Goal: Task Accomplishment & Management: Manage account settings

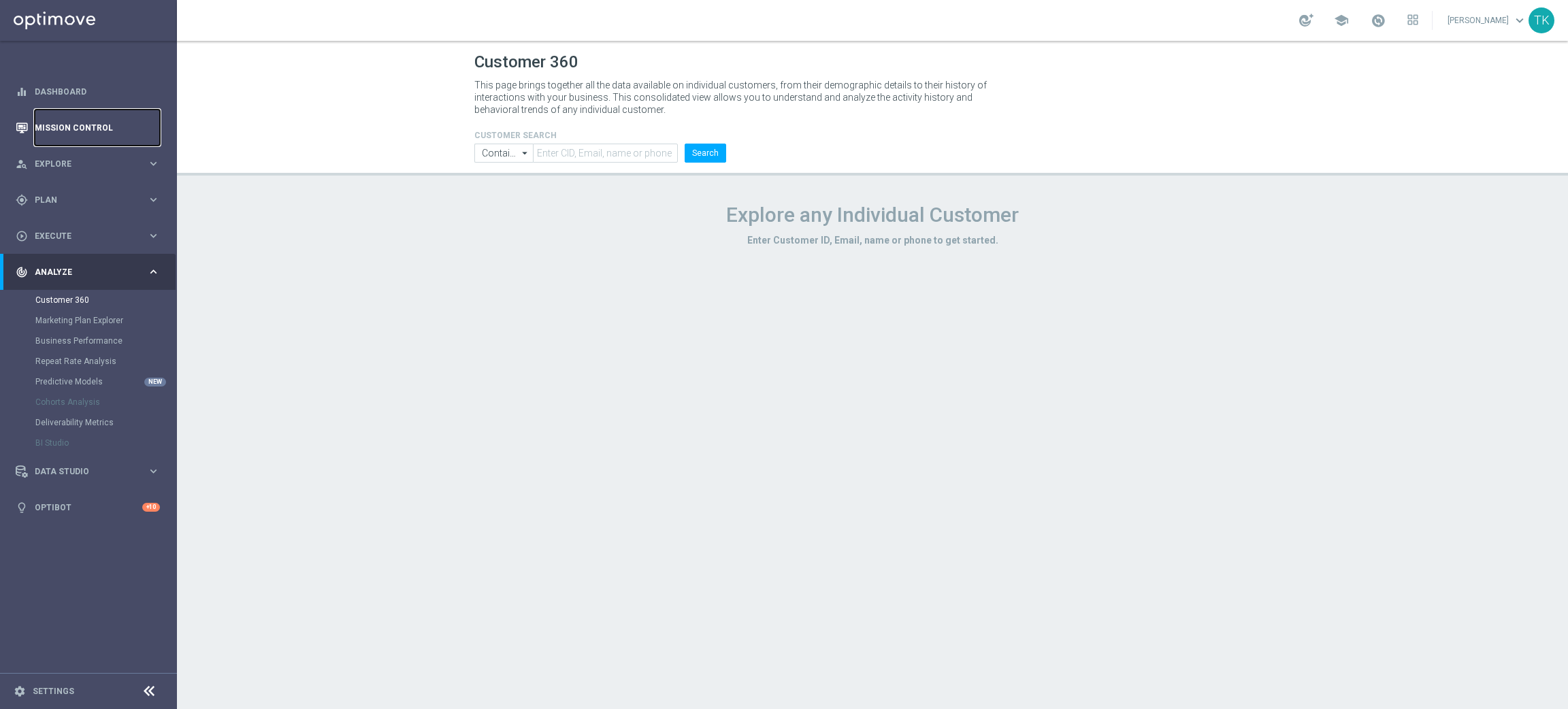
click at [80, 138] on link "Mission Control" at bounding box center [97, 127] width 125 height 36
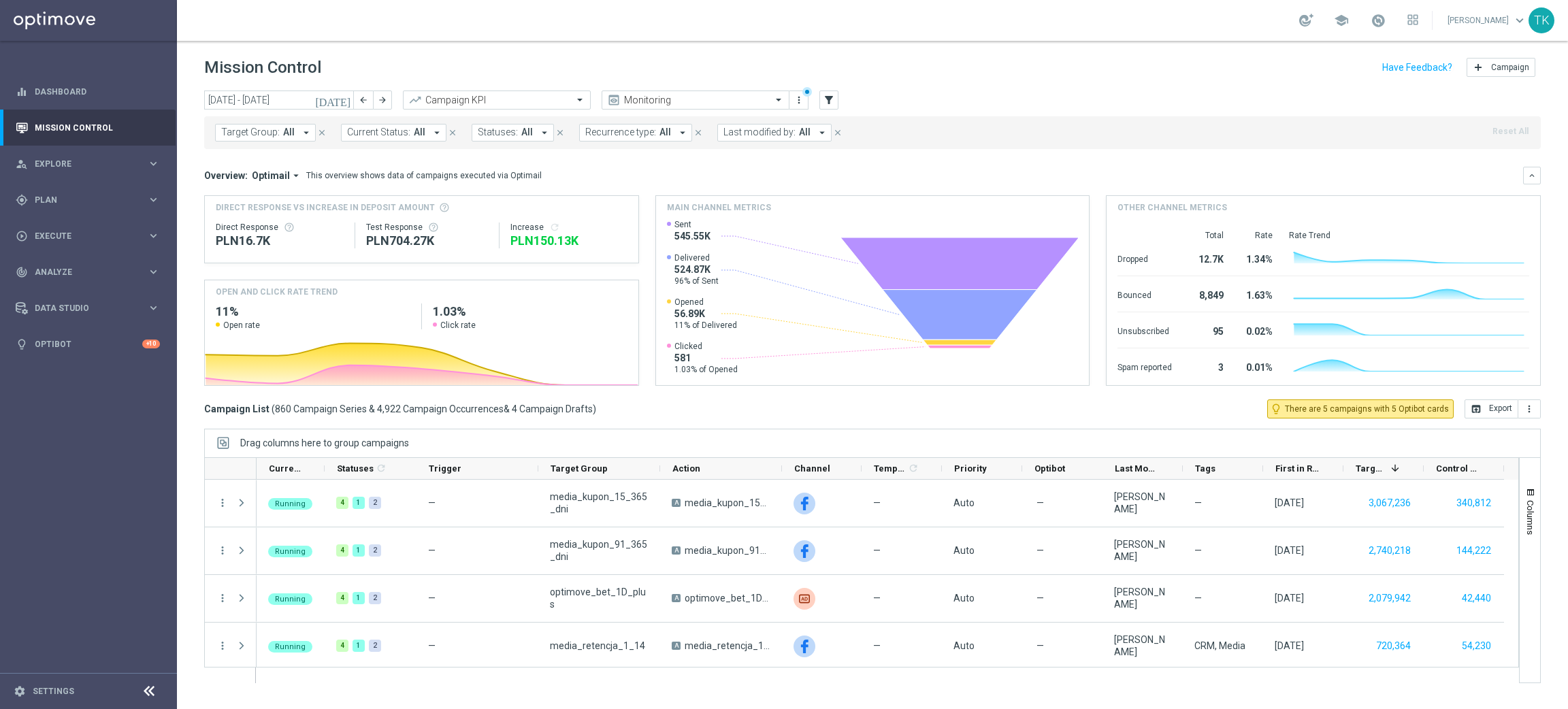
click at [239, 127] on span "Target Group:" at bounding box center [250, 132] width 58 height 12
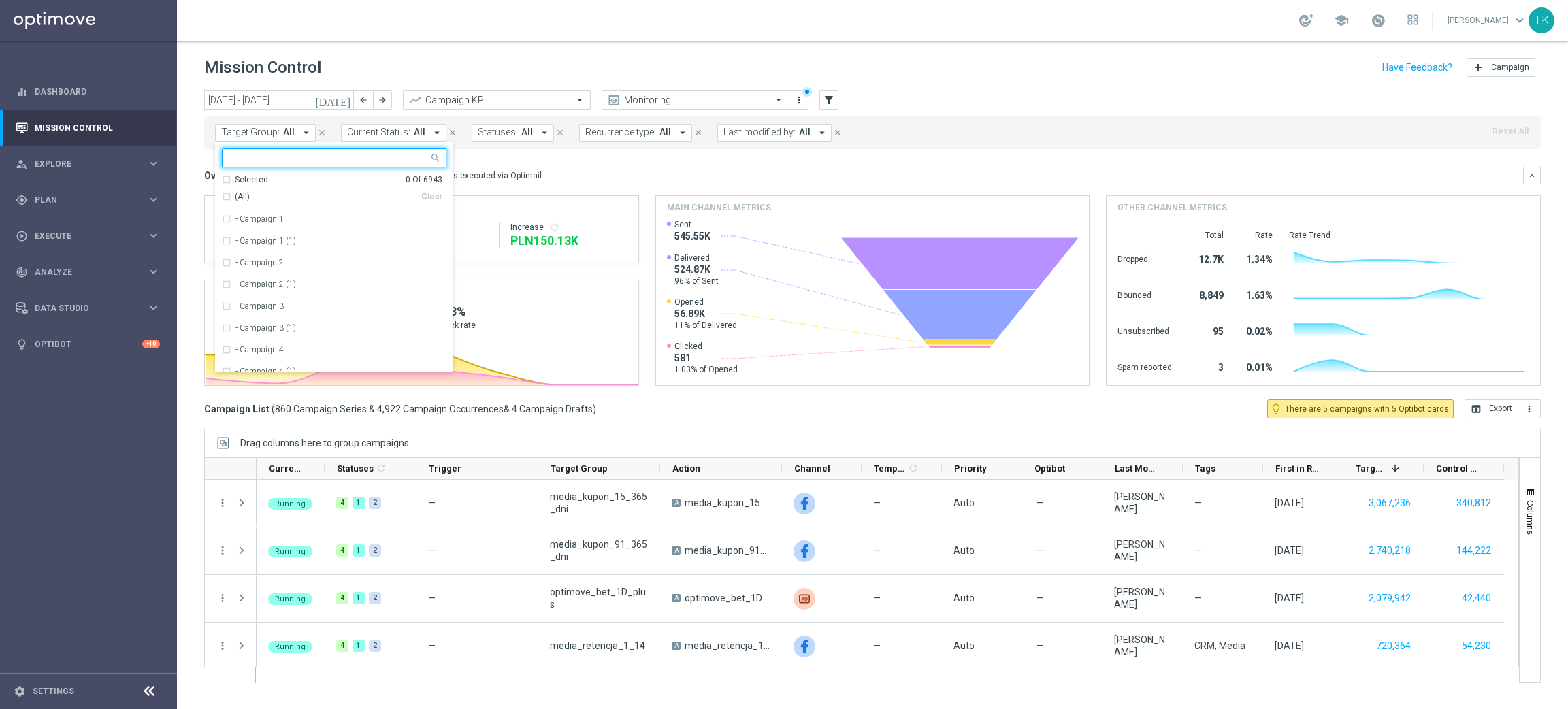
click at [235, 151] on div at bounding box center [325, 157] width 206 height 17
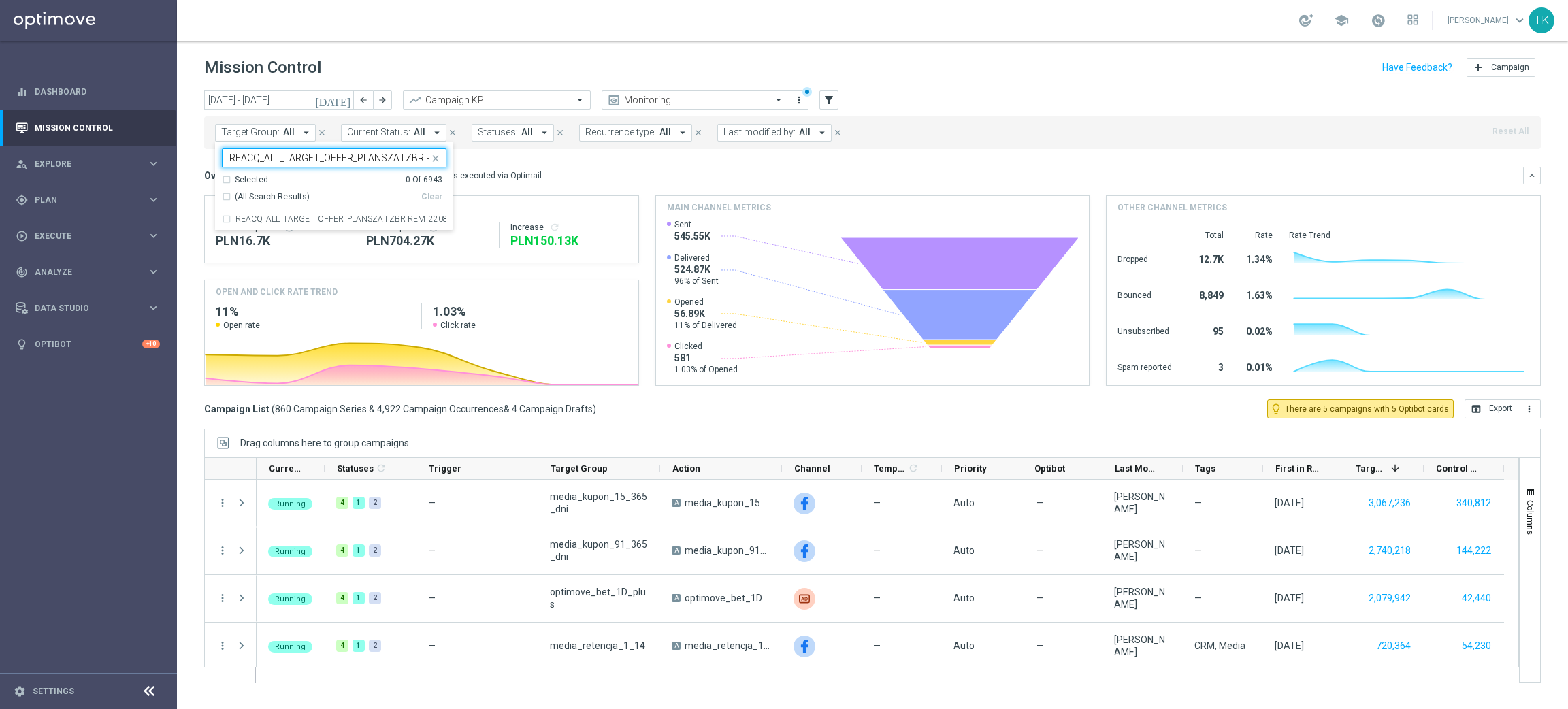
scroll to position [0, 50]
click at [250, 223] on div "REACQ_ALL_TARGET_OFFER_PLANSZA I ZBR REM_220825" at bounding box center [334, 219] width 224 height 22
type input "REACQ_ALL_TARGET_OFFER_PLANSZA I ZBR REM_220825"
click at [197, 183] on div "[DATE] [DATE] - [DATE] arrow_back arrow_forward Campaign KPI trending_up Monito…" at bounding box center [872, 393] width 1391 height 606
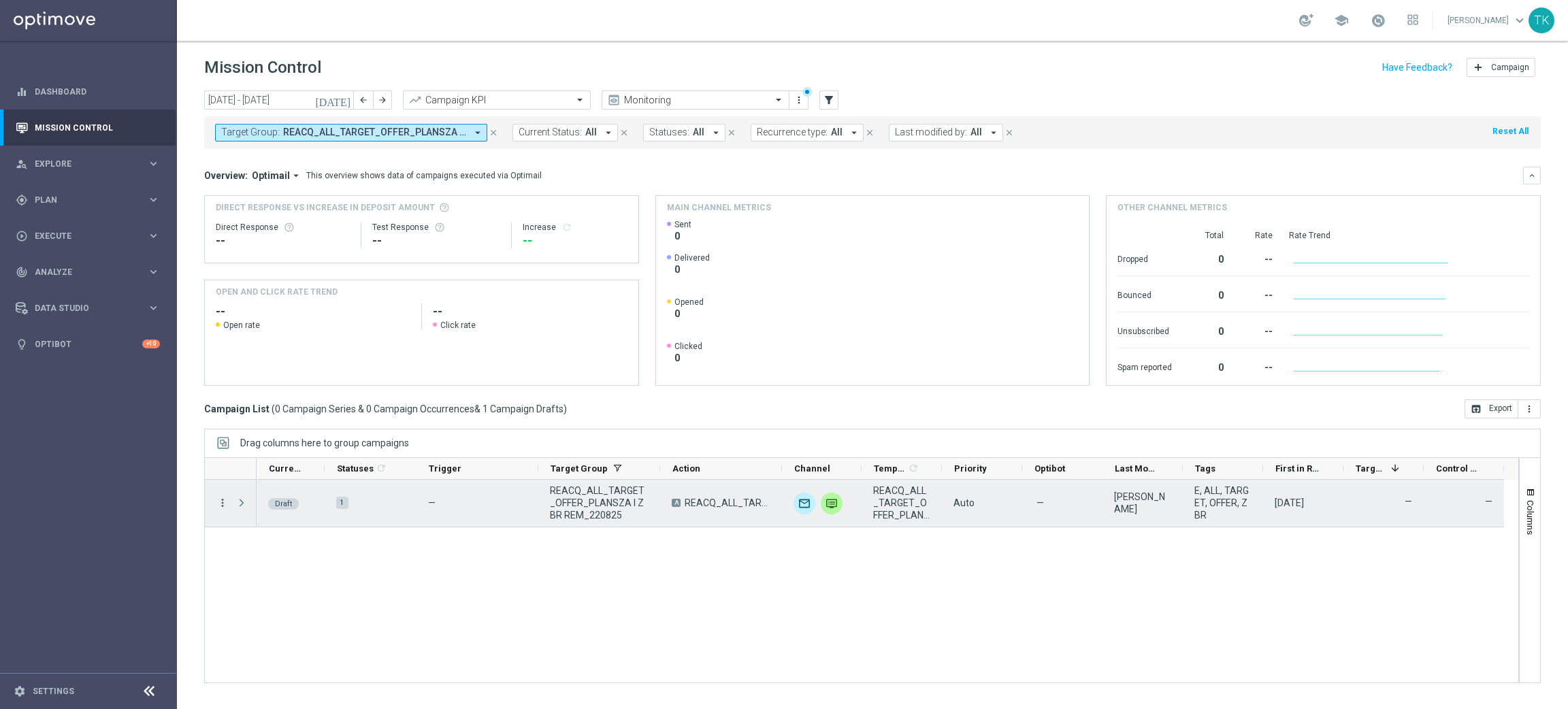
click at [222, 502] on icon "more_vert" at bounding box center [223, 503] width 12 height 12
click at [259, 553] on span "Edit" at bounding box center [257, 556] width 15 height 10
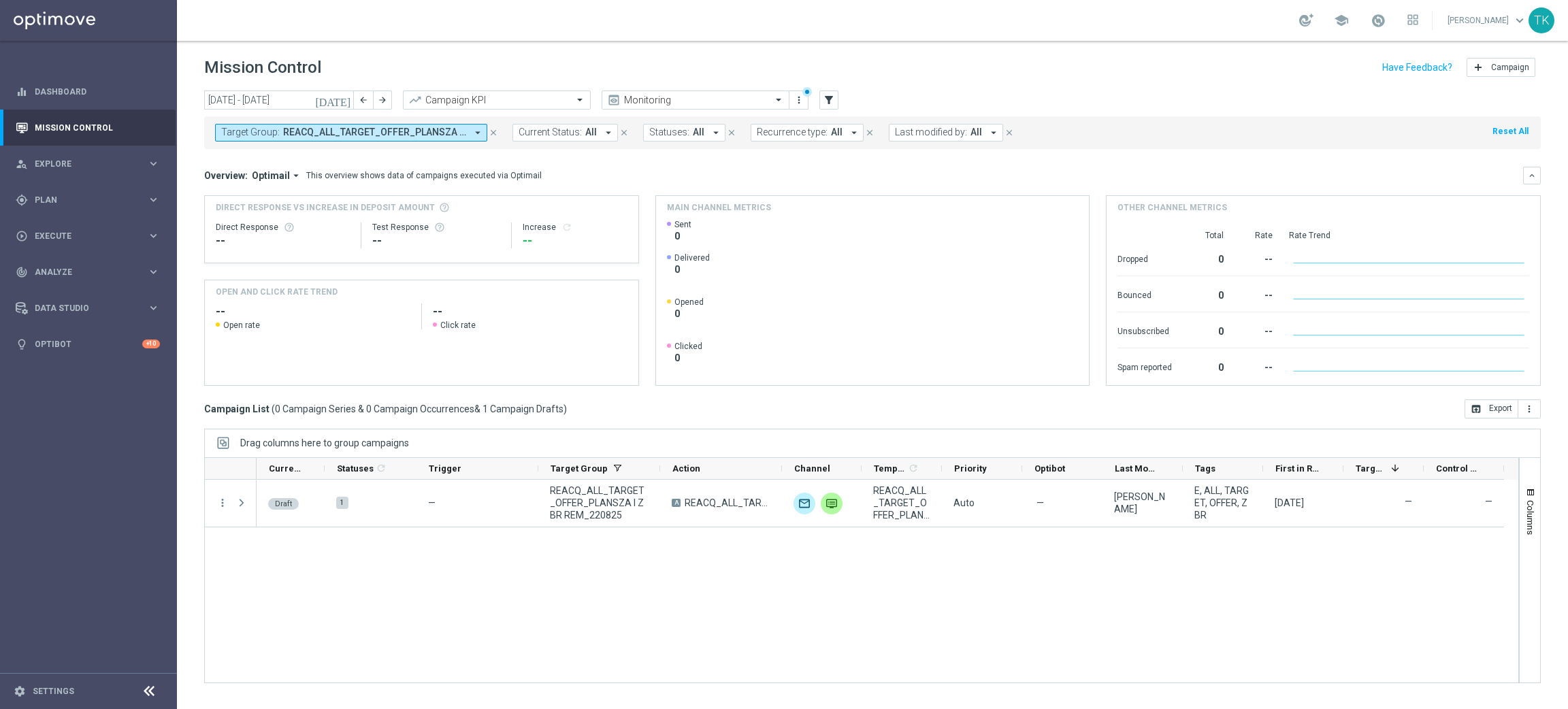
click at [414, 130] on span "REACQ_ALL_TARGET_OFFER_PLANSZA I ZBR REM_220825" at bounding box center [374, 132] width 183 height 12
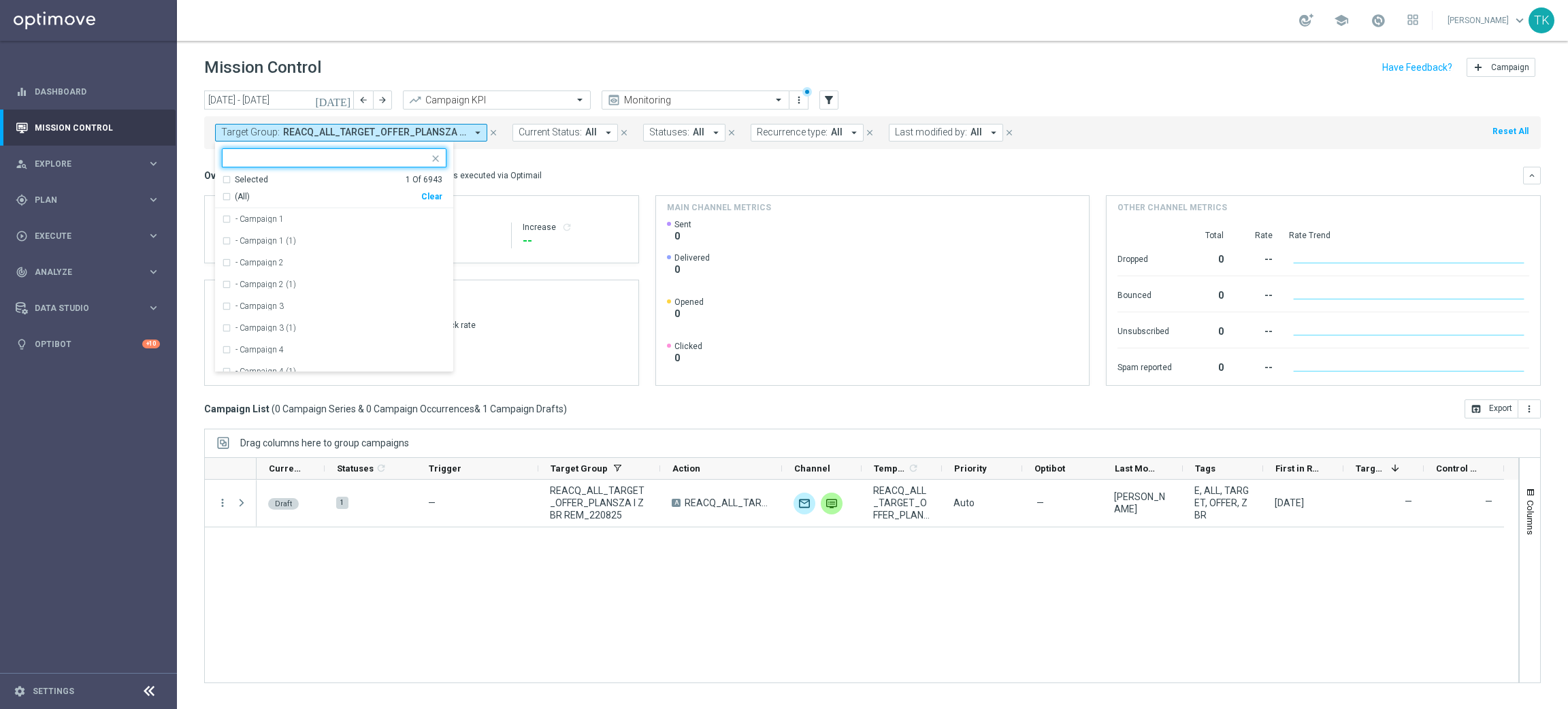
click at [433, 190] on div "(All) Clear" at bounding box center [332, 194] width 220 height 17
click at [0, 0] on div "Clear" at bounding box center [0, 0] width 0 height 0
click at [309, 157] on input "text" at bounding box center [329, 158] width 200 height 12
paste input "E_ALL_TARGET_OFFER PLANSZA I CASHBACK REM_220825"
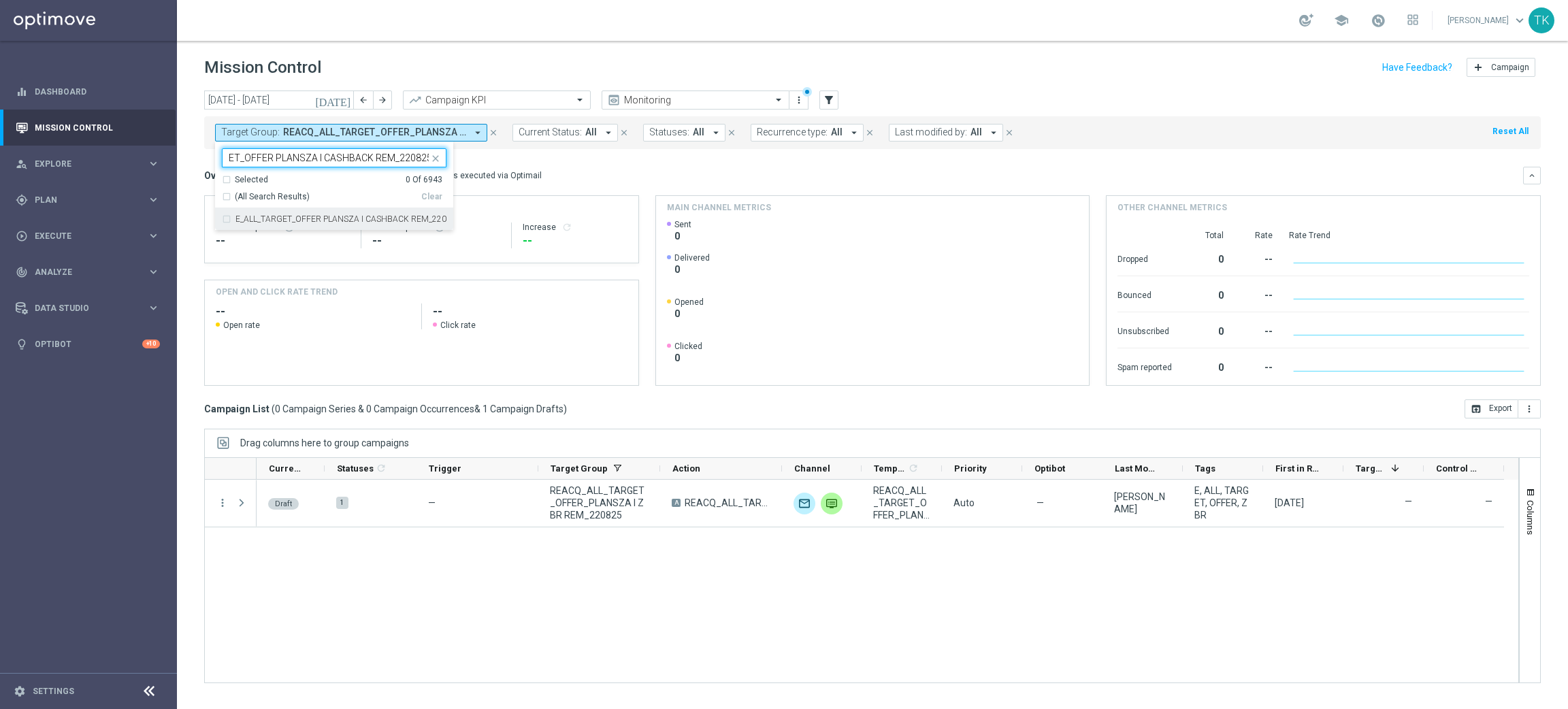
click at [289, 223] on div "E_ALL_TARGET_OFFER PLANSZA I CASHBACK REM_220825" at bounding box center [334, 219] width 224 height 22
type input "E_ALL_TARGET_OFFER PLANSZA I CASHBACK REM_220825"
click at [194, 166] on div "[DATE] [DATE] - [DATE] arrow_back arrow_forward Campaign KPI trending_up Monito…" at bounding box center [872, 393] width 1391 height 606
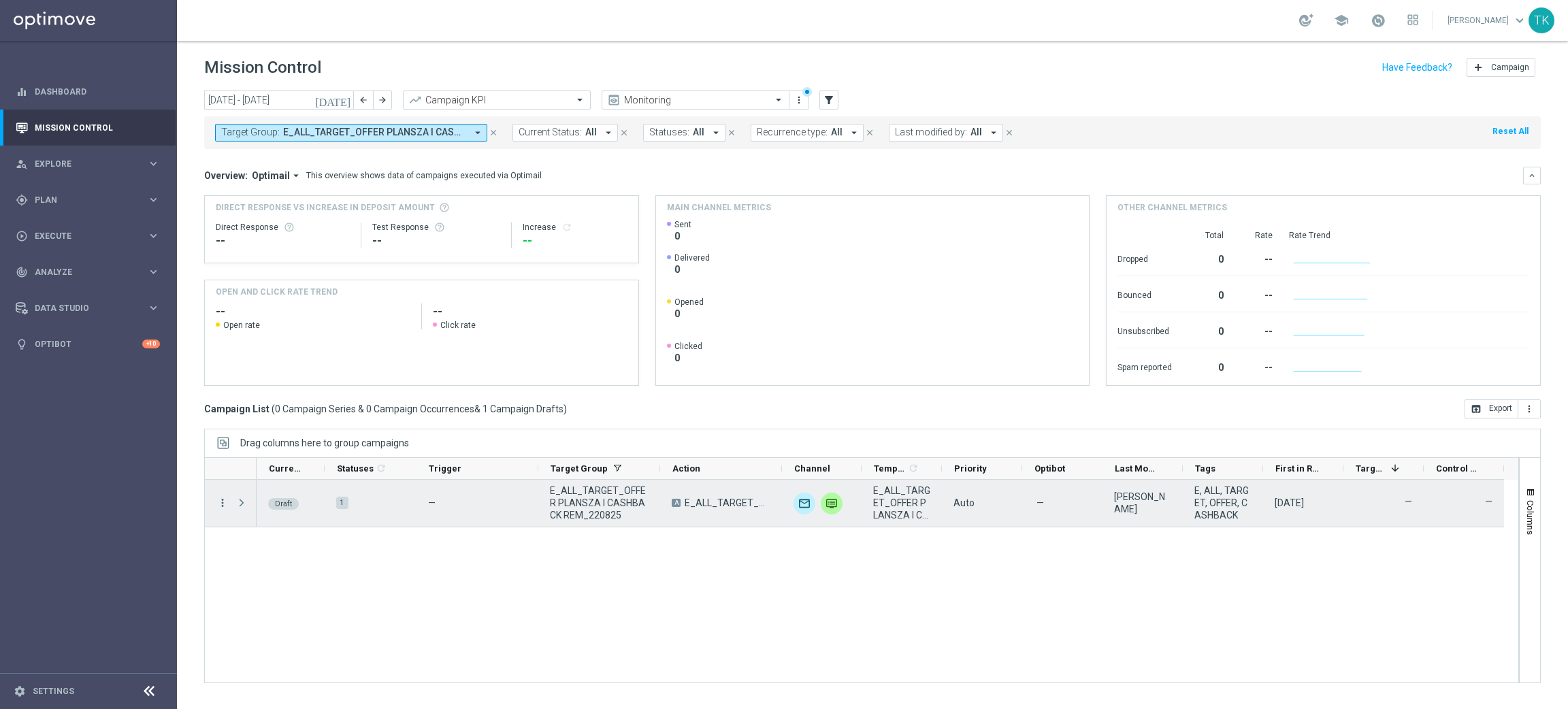
click at [225, 503] on icon "more_vert" at bounding box center [223, 503] width 12 height 12
click at [268, 551] on div "Edit" at bounding box center [312, 556] width 127 height 10
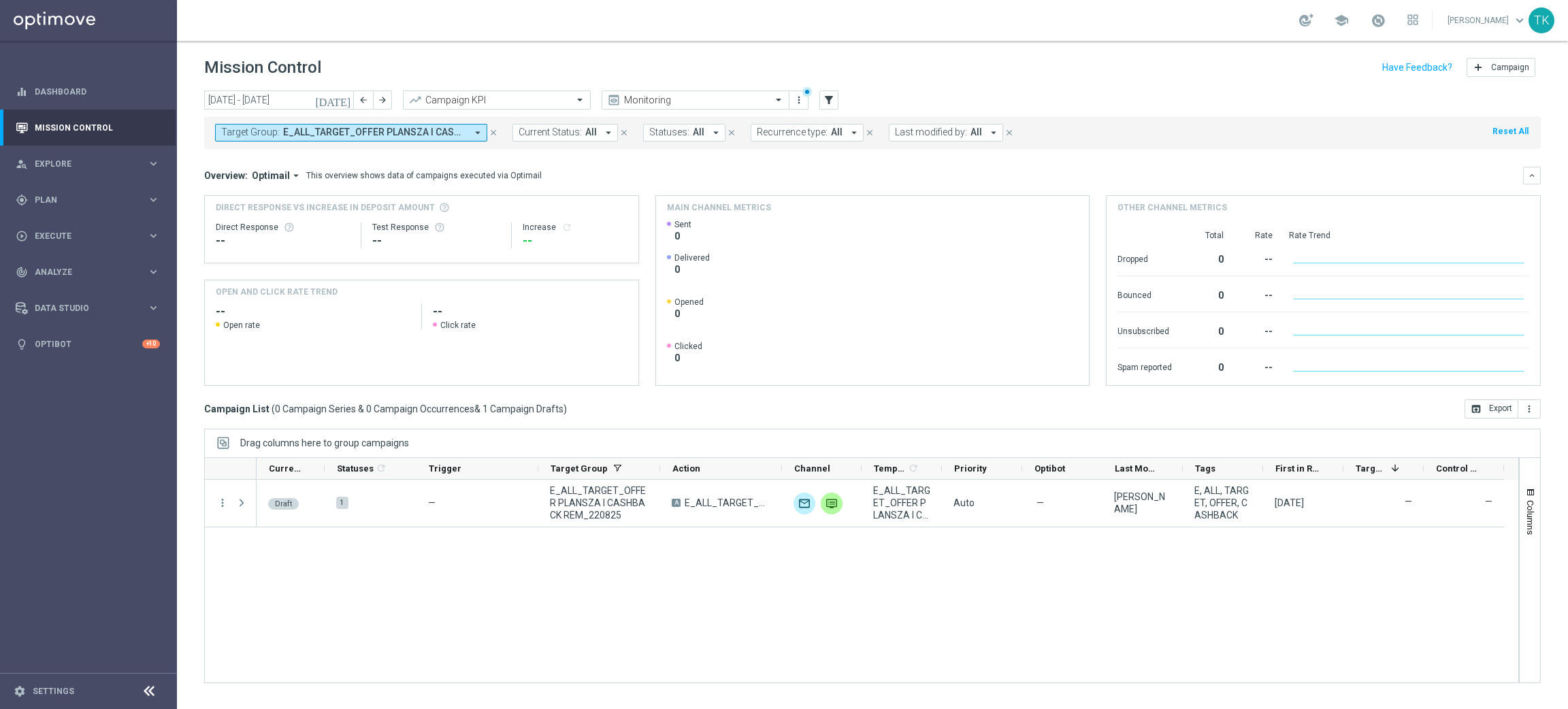
click at [372, 138] on button "Target Group: E_ALL_TARGET_OFFER PLANSZA I CASHBACK REM_220825 arrow_drop_down" at bounding box center [352, 133] width 272 height 18
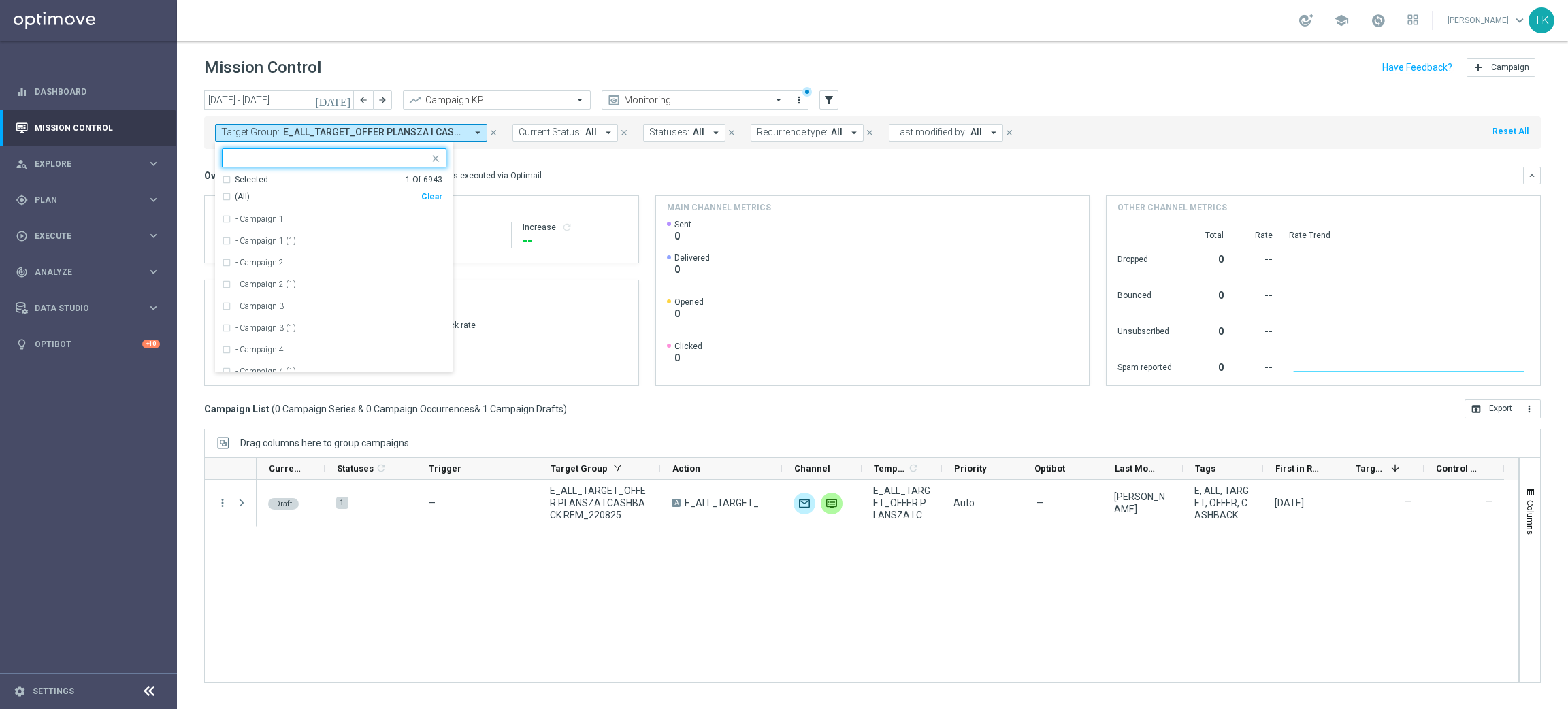
click at [0, 0] on div "Clear" at bounding box center [0, 0] width 0 height 0
click at [313, 160] on input "text" at bounding box center [329, 158] width 200 height 12
paste input "E_ALL_TARGET_OFFER_PLANSZA_220825"
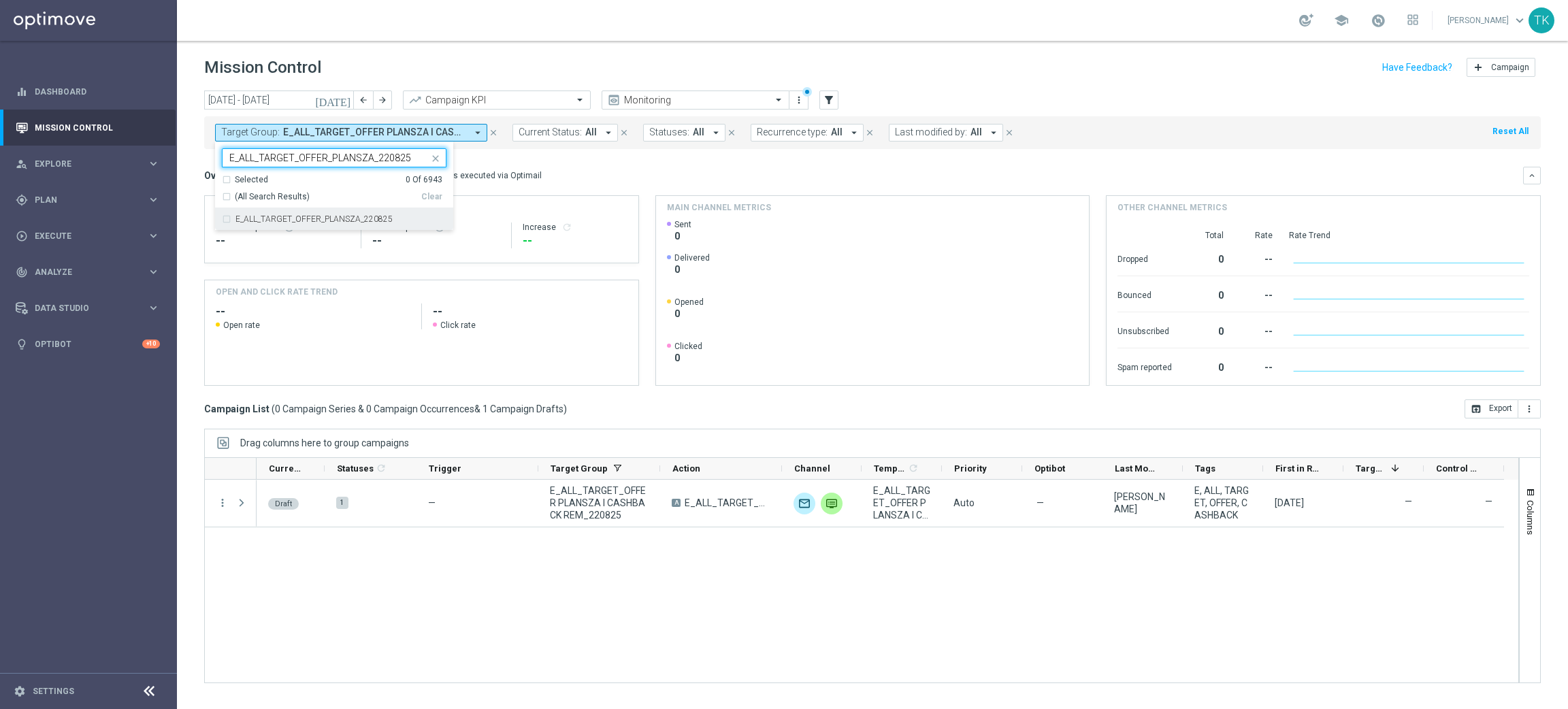
click at [288, 223] on label "E_ALL_TARGET_OFFER_PLANSZA_220825" at bounding box center [314, 219] width 157 height 8
type input "E_ALL_TARGET_OFFER_PLANSZA_220825"
click at [193, 166] on div "today 18 Aug 2025 - 24 Aug 2025 arrow_back arrow_forward Campaign KPI trending_…" at bounding box center [872, 393] width 1391 height 606
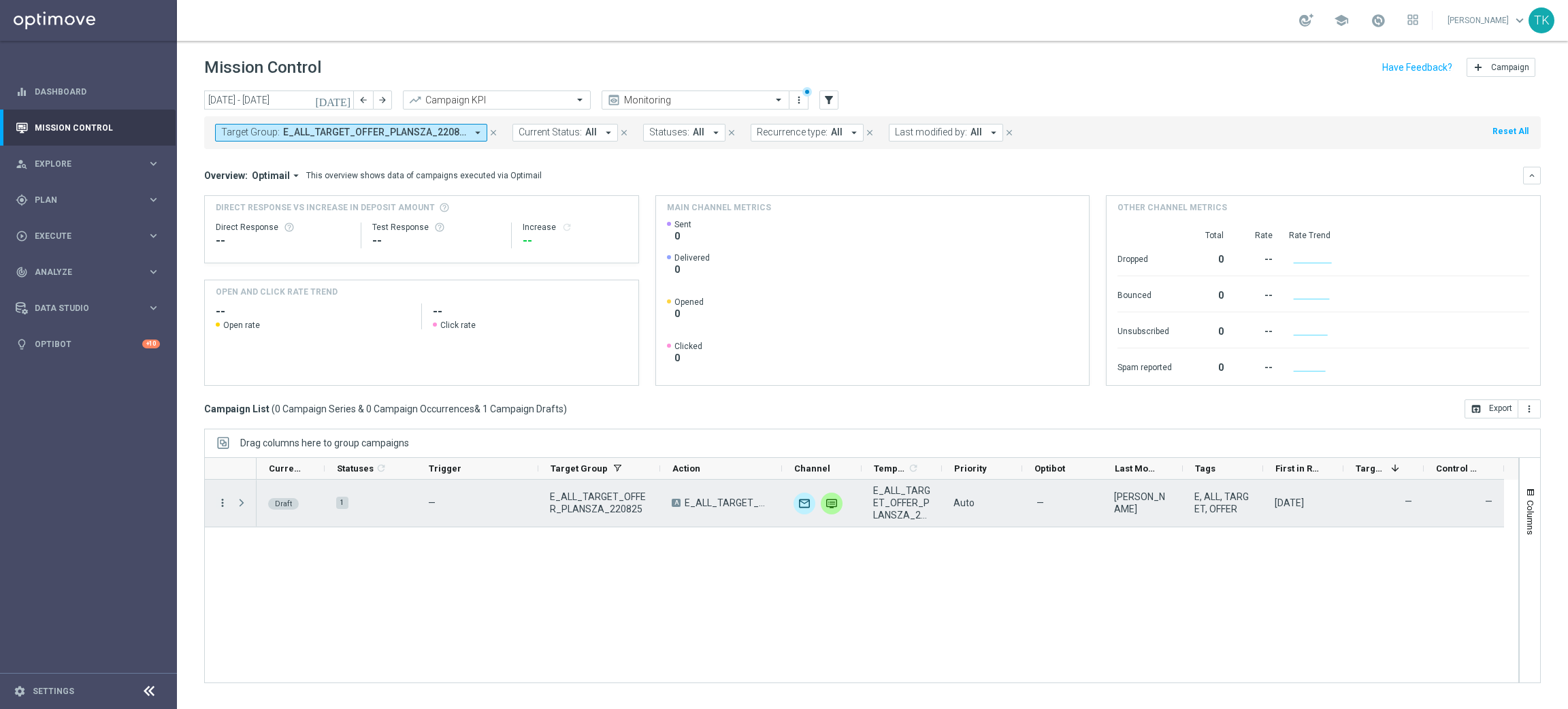
click at [219, 506] on icon "more_vert" at bounding box center [223, 503] width 12 height 12
click at [281, 558] on div "Edit" at bounding box center [312, 556] width 127 height 10
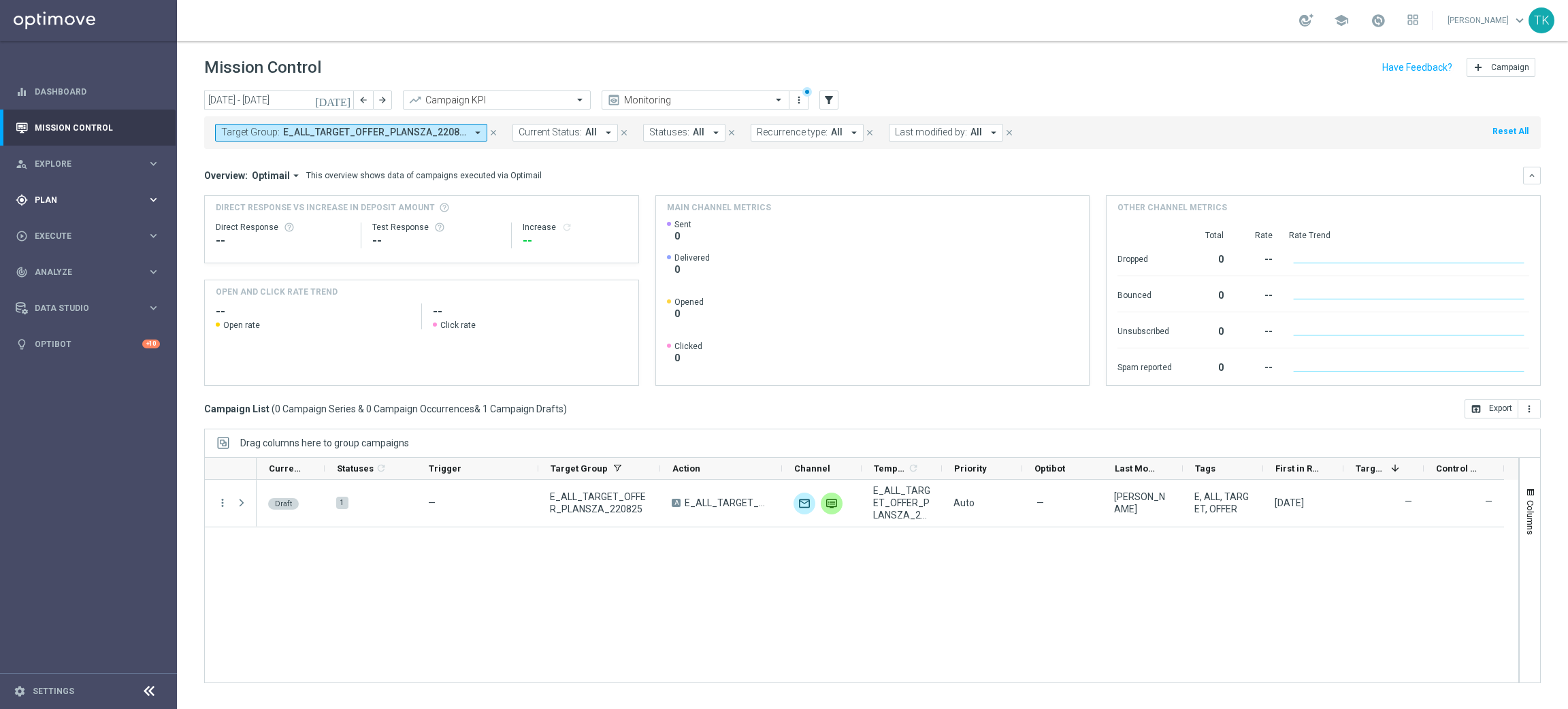
click at [41, 203] on span "Plan" at bounding box center [90, 200] width 112 height 8
click at [56, 227] on link "Target Groups" at bounding box center [88, 228] width 106 height 11
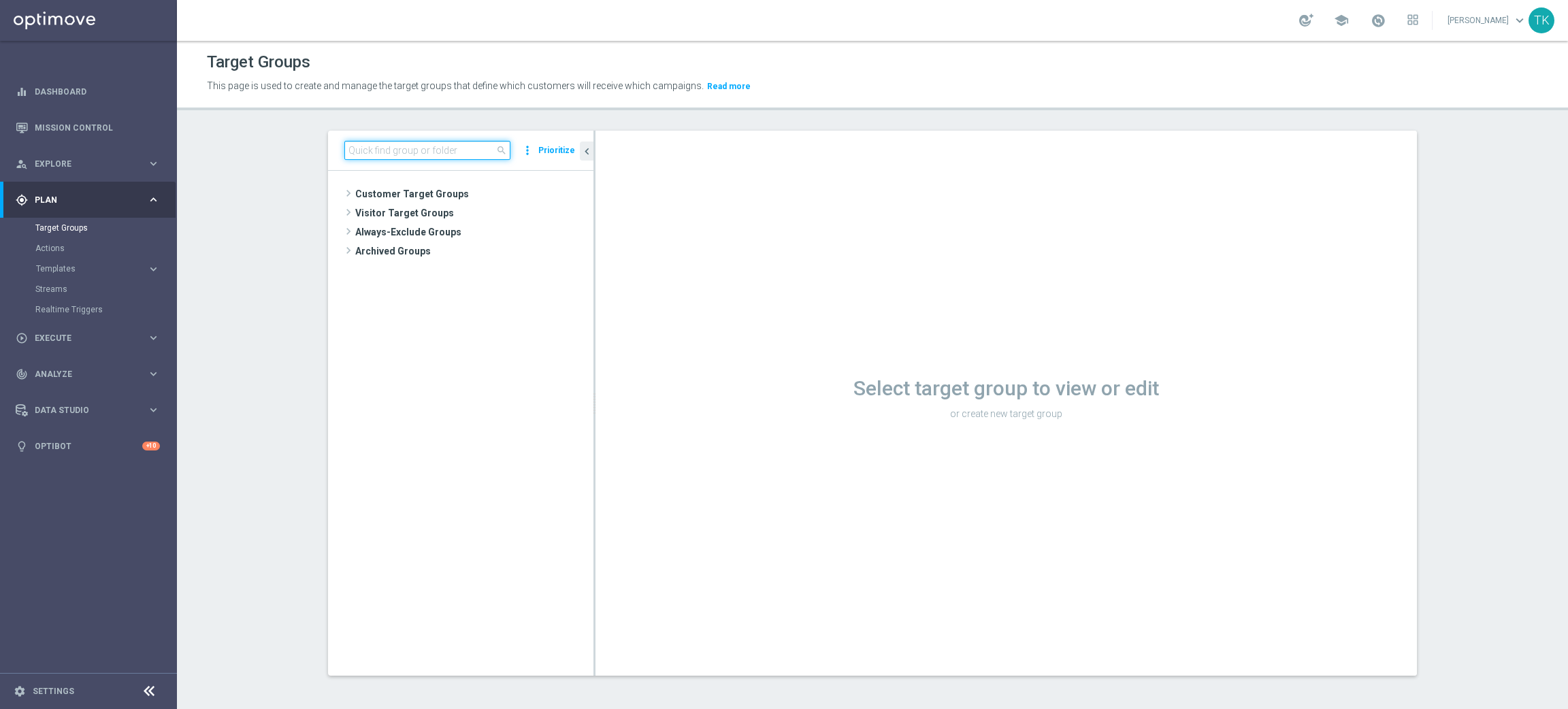
click at [429, 145] on input at bounding box center [427, 151] width 166 height 19
paste input "E_ALL_TARGET_OFFER_PLANSZA EP_120825"
type input "E_ALL_TARGET_OFFER_PLANSZA EP_120825"
click at [484, 239] on div "insert_drive_file E_ALL_TARGET_OFFER_PLANSZA EP_120825" at bounding box center [473, 232] width 180 height 19
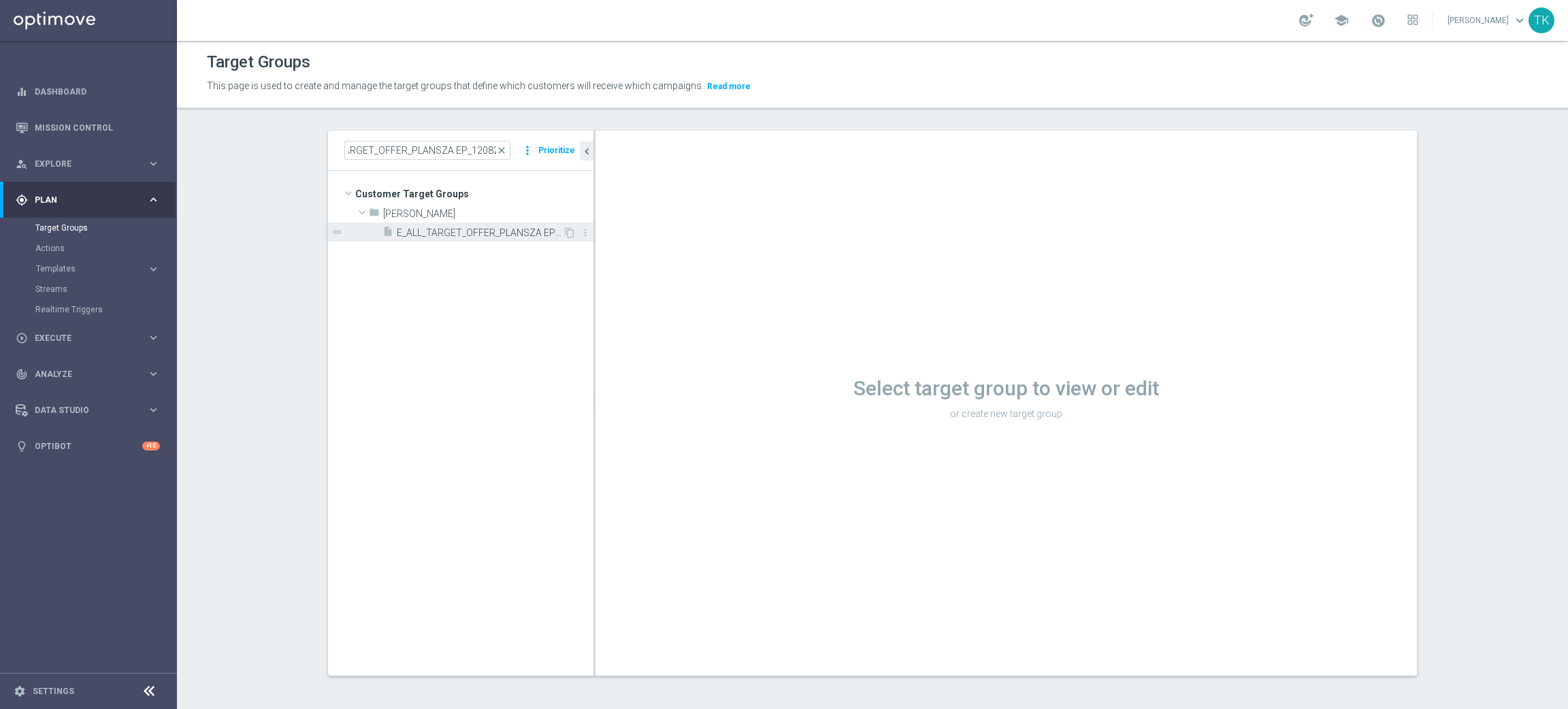
scroll to position [0, 0]
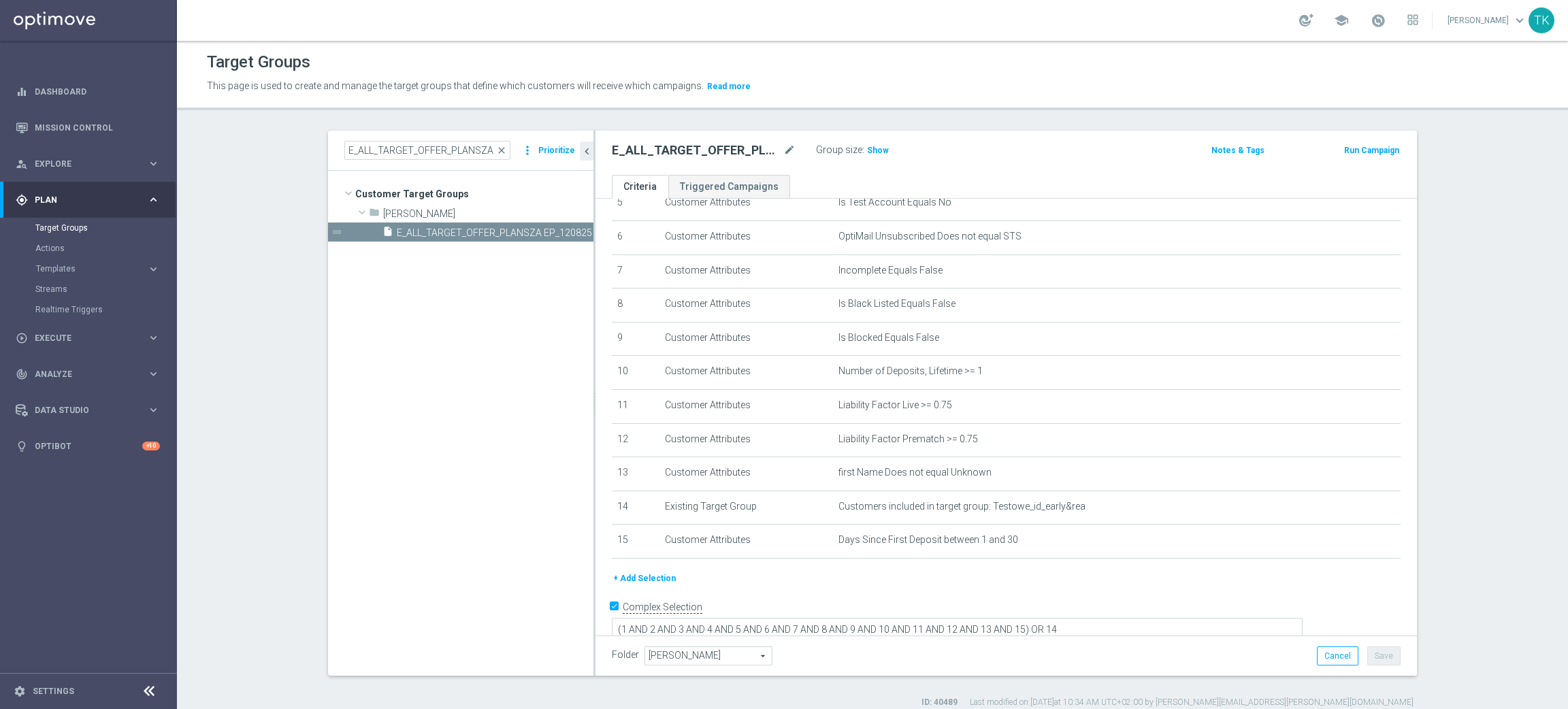
scroll to position [195, 0]
click at [564, 231] on icon "content_copy" at bounding box center [570, 232] width 11 height 11
click at [783, 151] on icon "mode_edit" at bounding box center [789, 151] width 12 height 17
type input "E_ALL_TARGET_OFFER_SIATKOWKA POL WIE_230825"
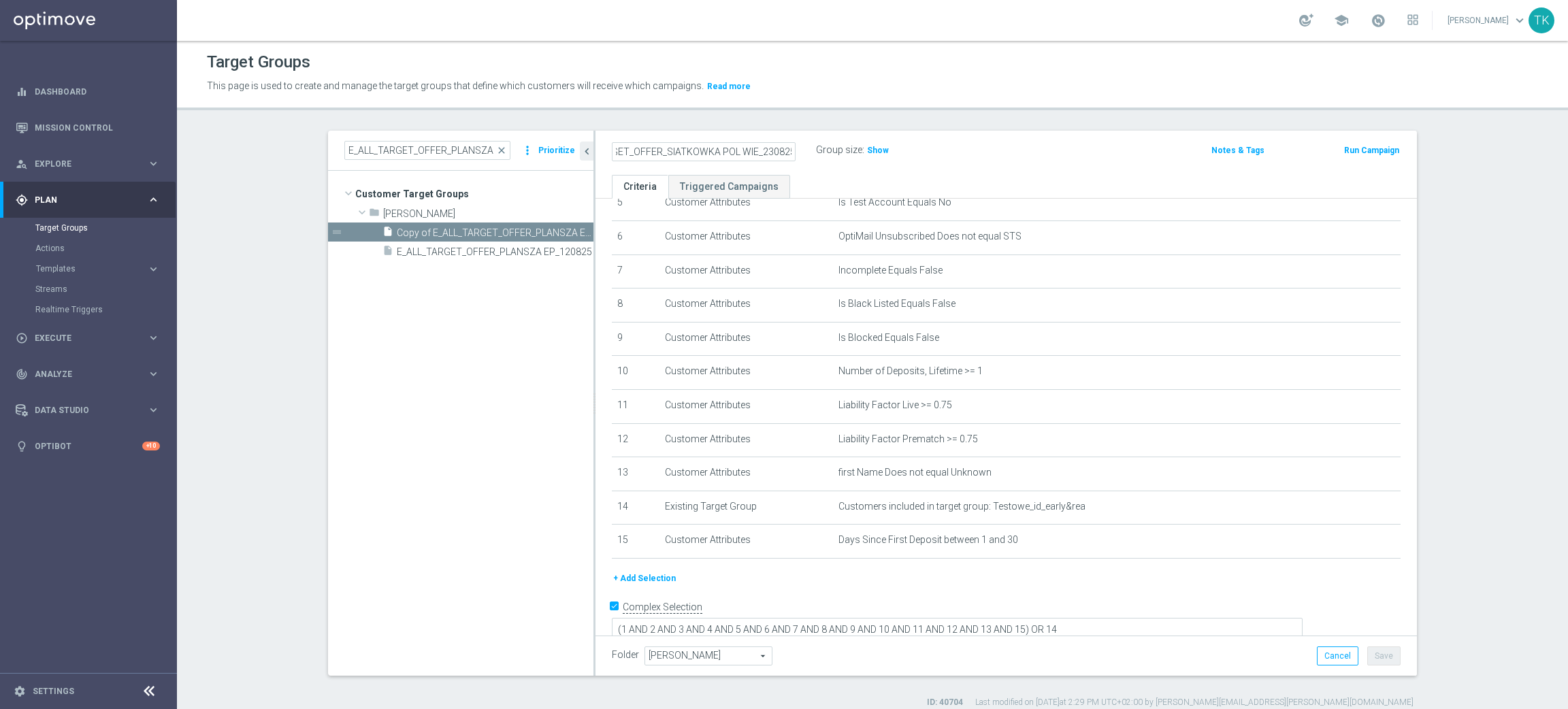
click at [954, 162] on div "E_ALL_TARGET_OFFER_SIATKOWKA POL WIE_230825 Group size : Show Notes & Tags Run …" at bounding box center [1006, 153] width 821 height 44
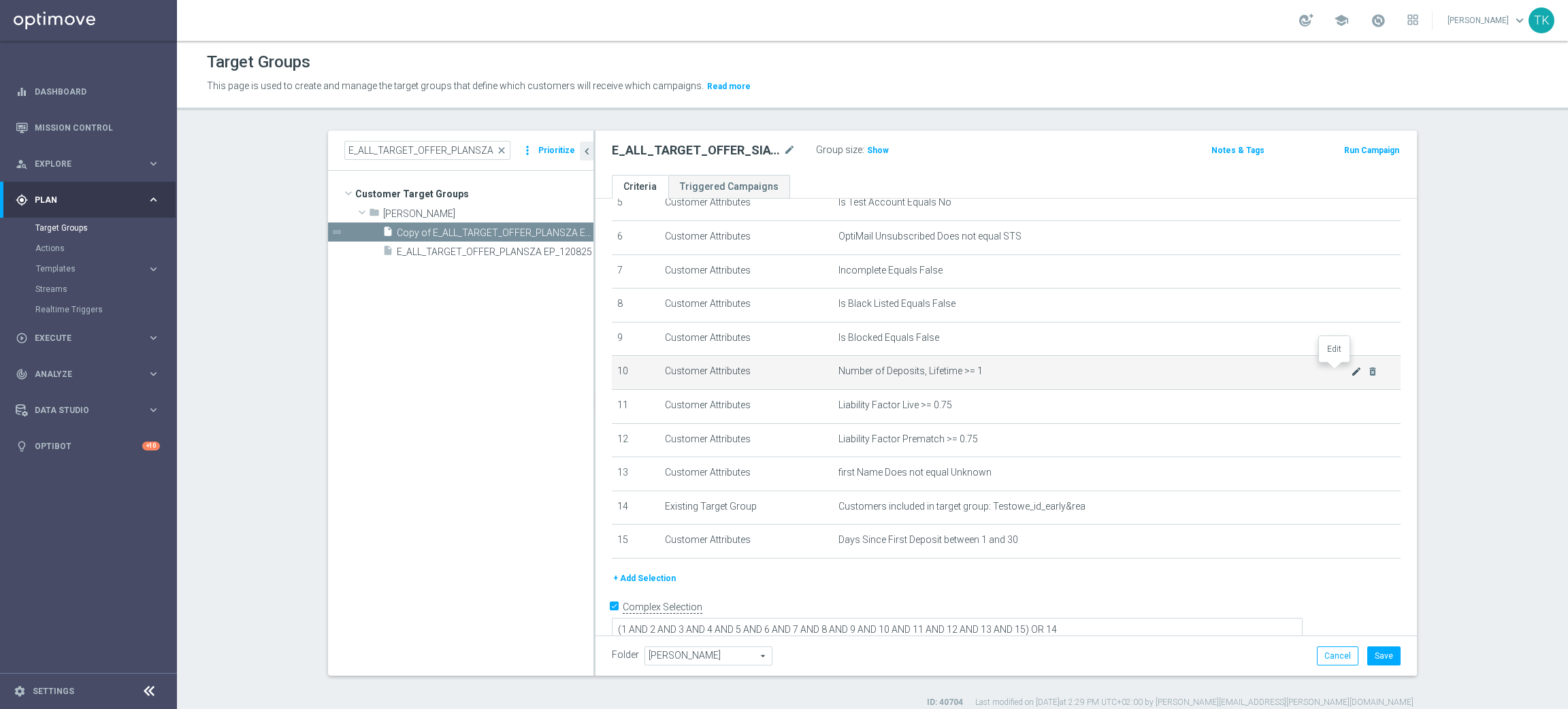
click at [1351, 369] on icon "mode_edit" at bounding box center [1356, 371] width 11 height 11
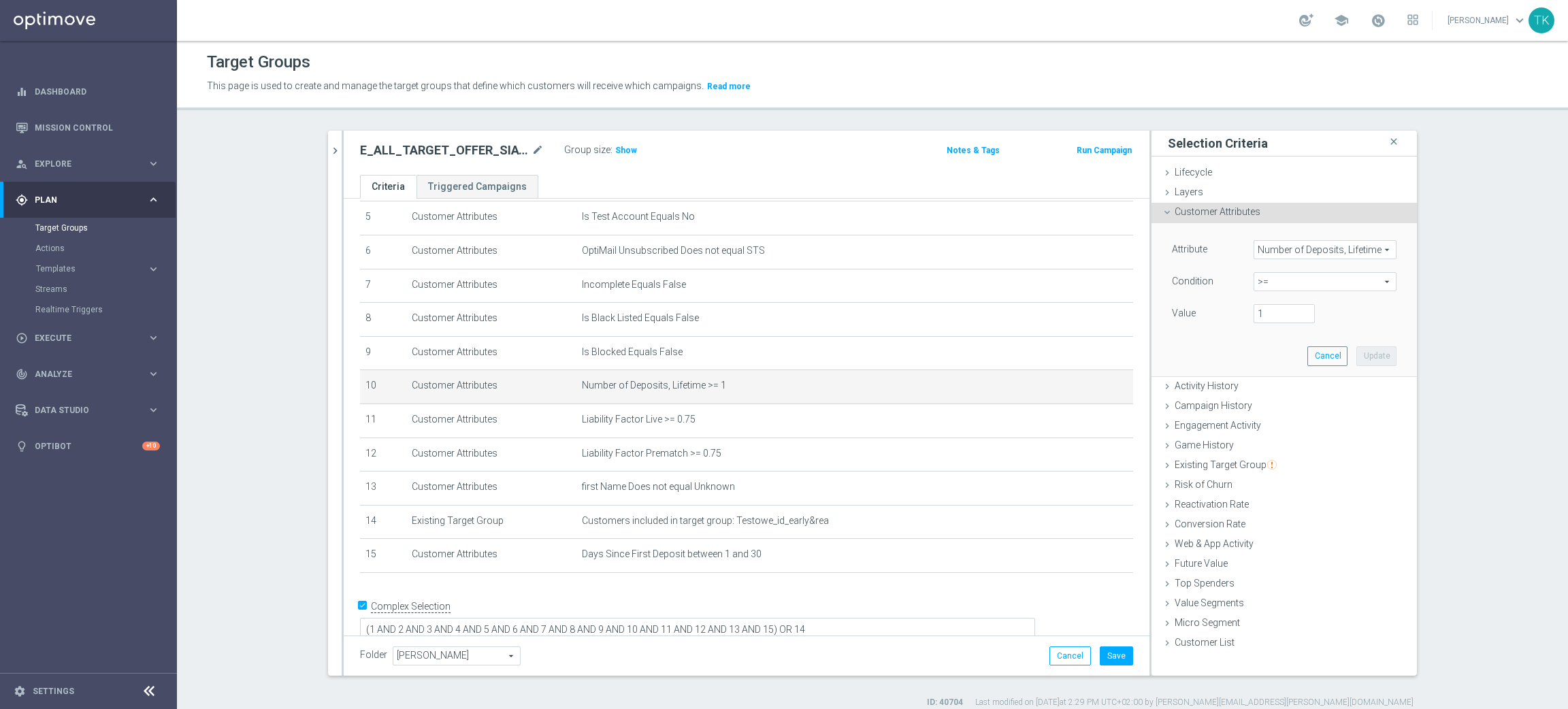
click at [1267, 278] on span ">=" at bounding box center [1325, 282] width 142 height 18
click at [1282, 404] on span "between" at bounding box center [1325, 408] width 129 height 11
type input "between"
click at [1256, 318] on input "number" at bounding box center [1284, 314] width 61 height 19
type input "1"
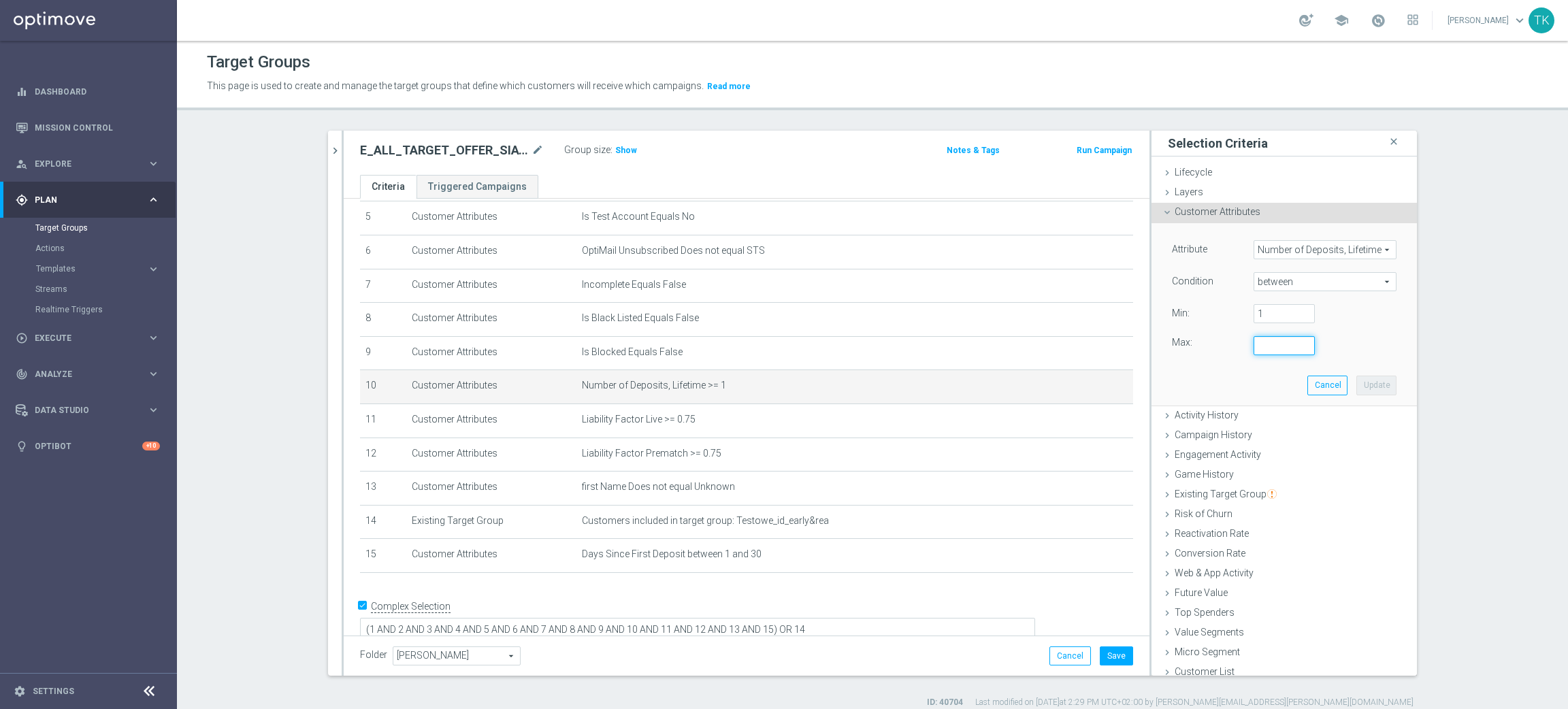
click at [1264, 340] on input "number" at bounding box center [1284, 346] width 61 height 19
type input "2"
click at [1375, 380] on div "Attribute Number of Deposits, Lifetime Number of Deposits, Lifetime arrow_drop_…" at bounding box center [1284, 314] width 245 height 182
click at [1360, 379] on button "Update" at bounding box center [1376, 385] width 40 height 19
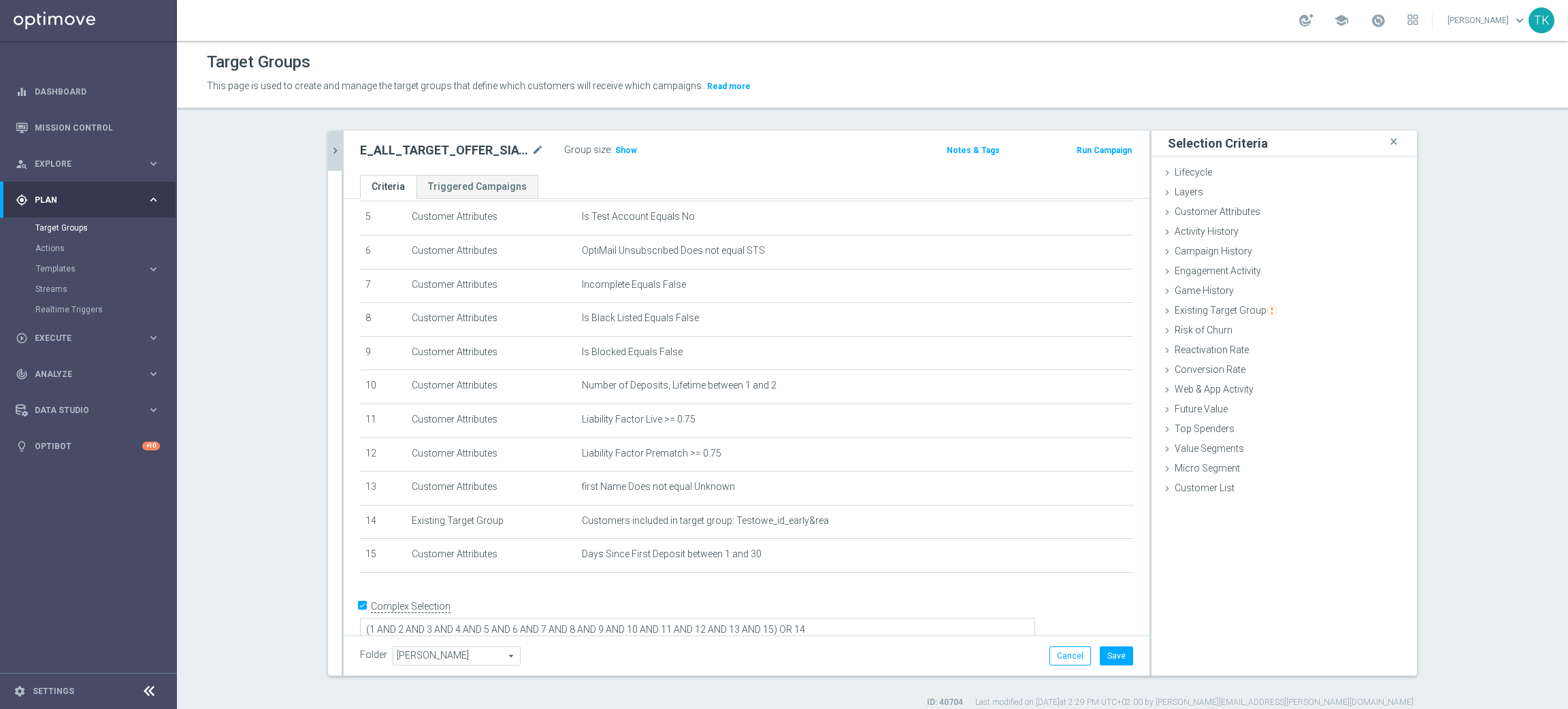
click at [328, 157] on button "chevron_right" at bounding box center [335, 151] width 14 height 40
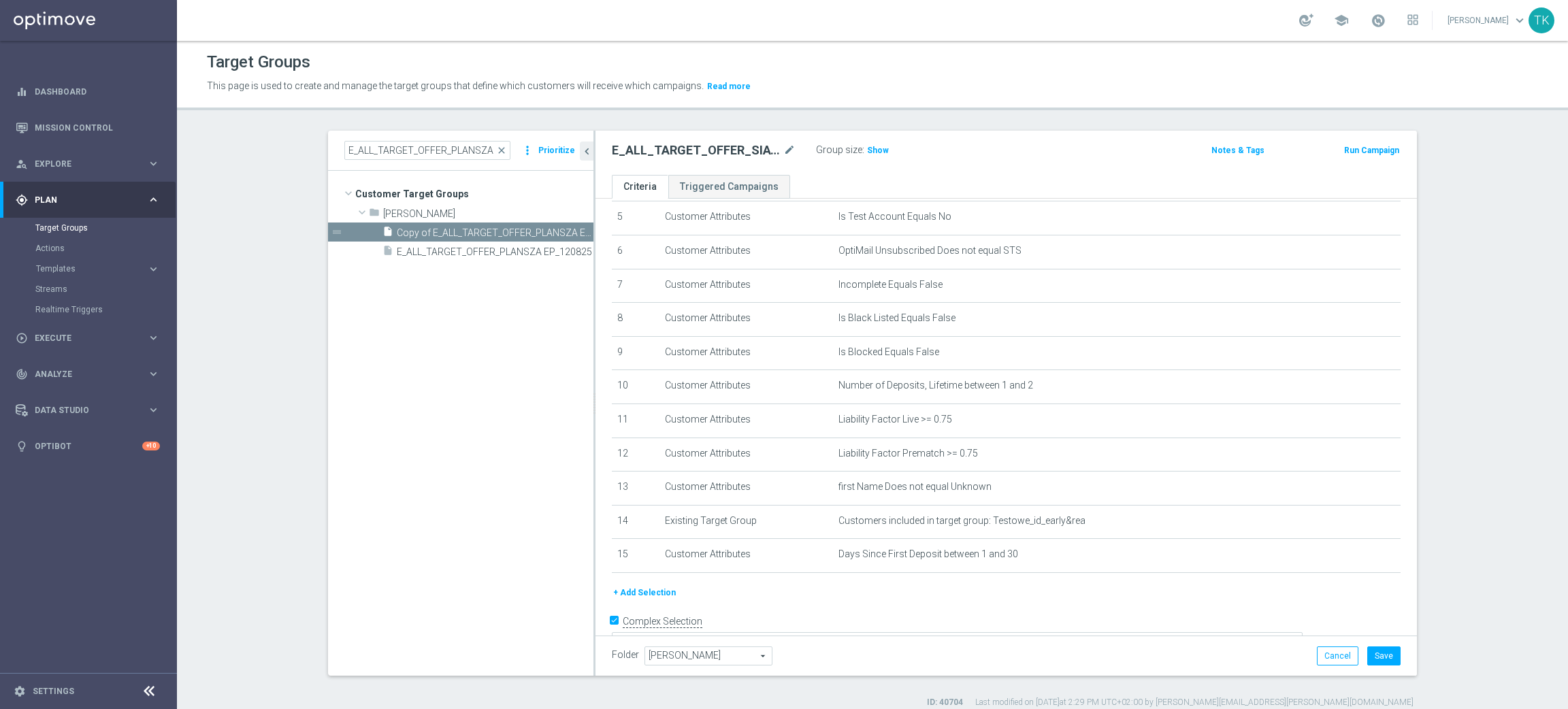
click at [636, 594] on button "+ Add Selection" at bounding box center [644, 593] width 65 height 15
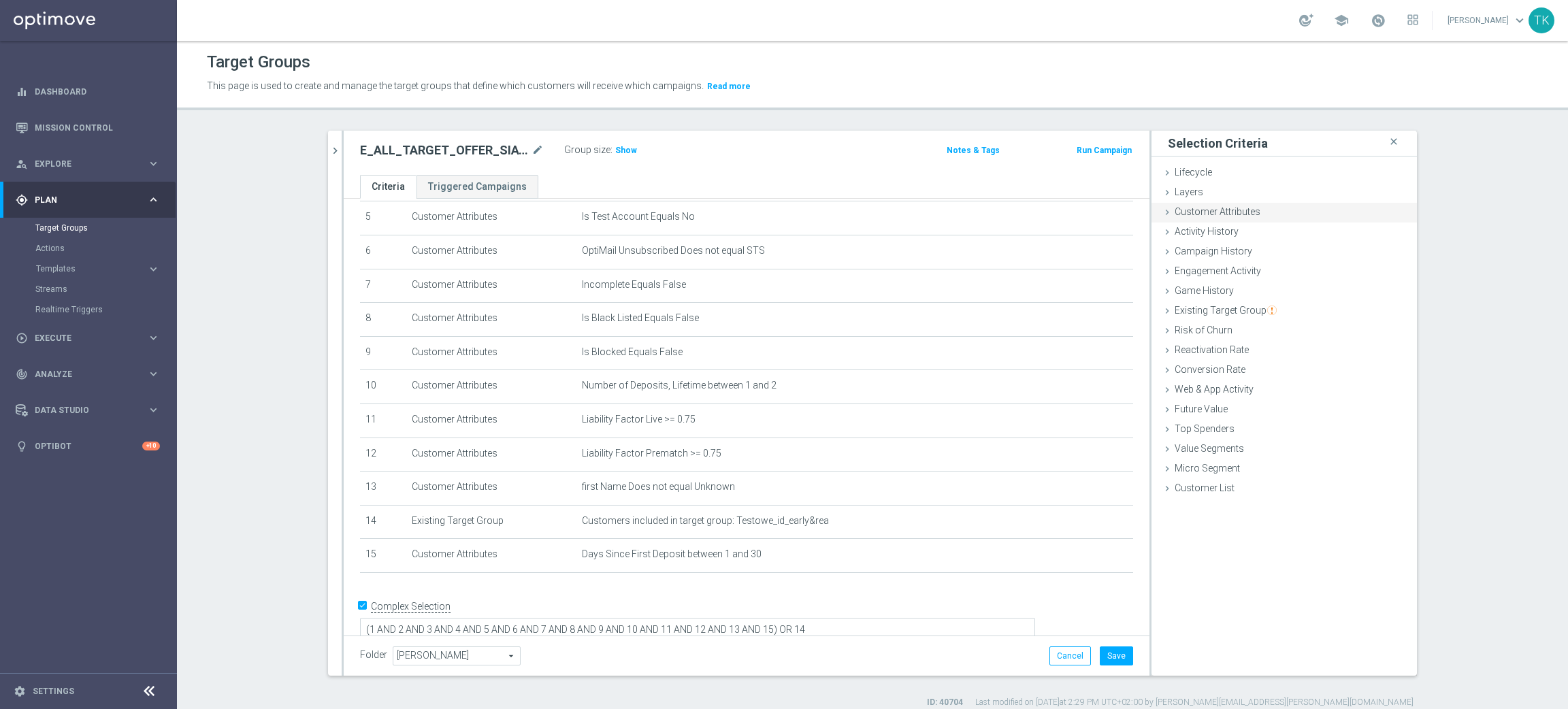
click at [1236, 208] on span "Customer Attributes" at bounding box center [1217, 212] width 86 height 11
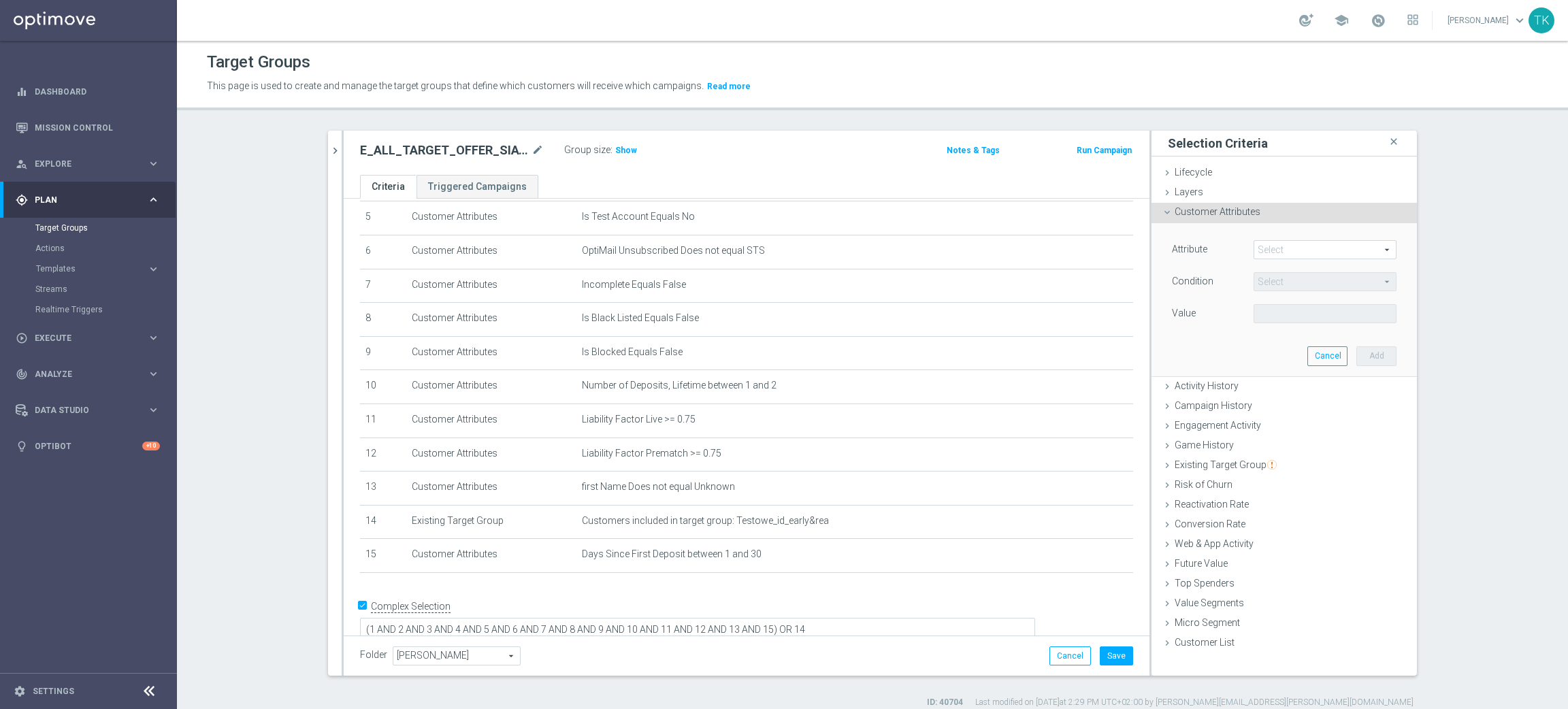
click at [1260, 251] on span at bounding box center [1325, 250] width 142 height 18
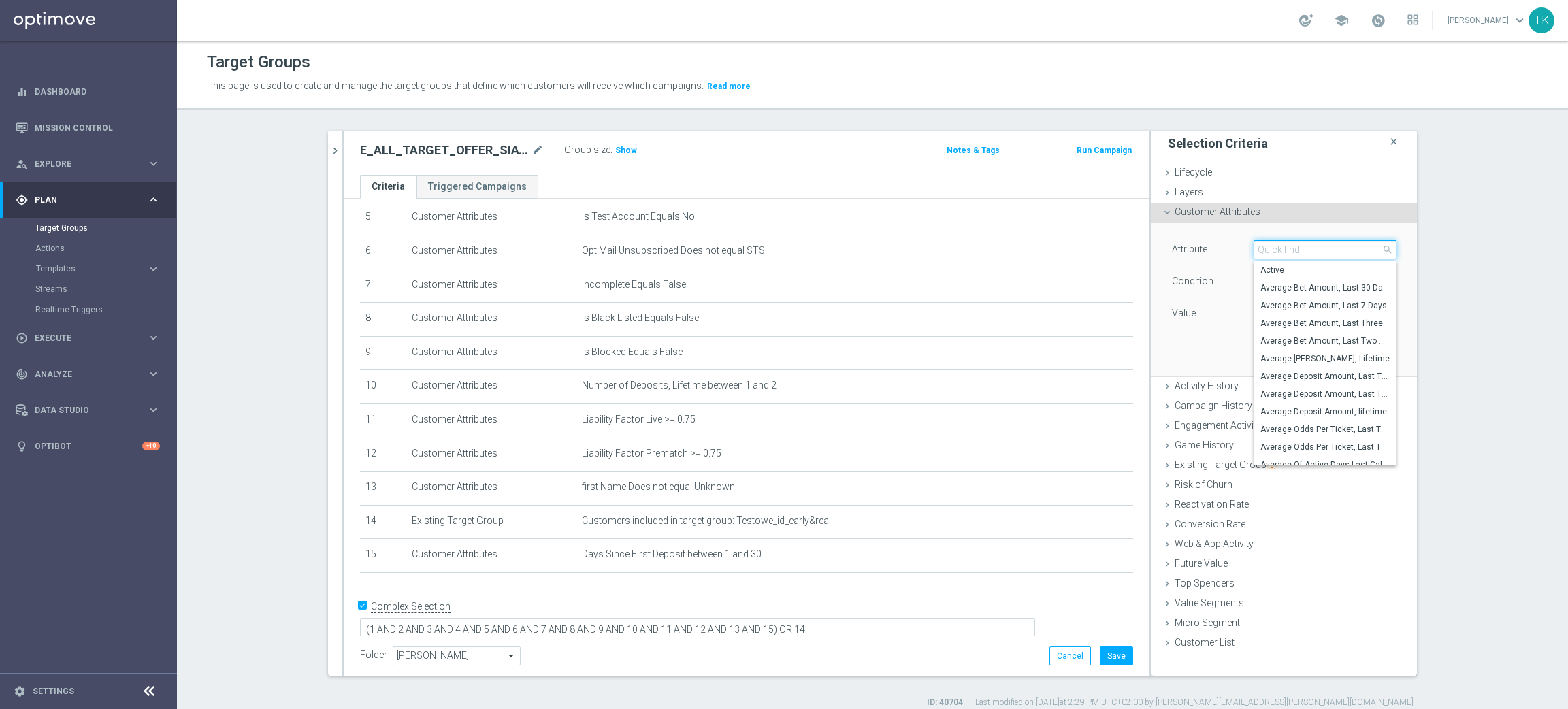
click at [1260, 251] on input "search" at bounding box center [1325, 250] width 143 height 19
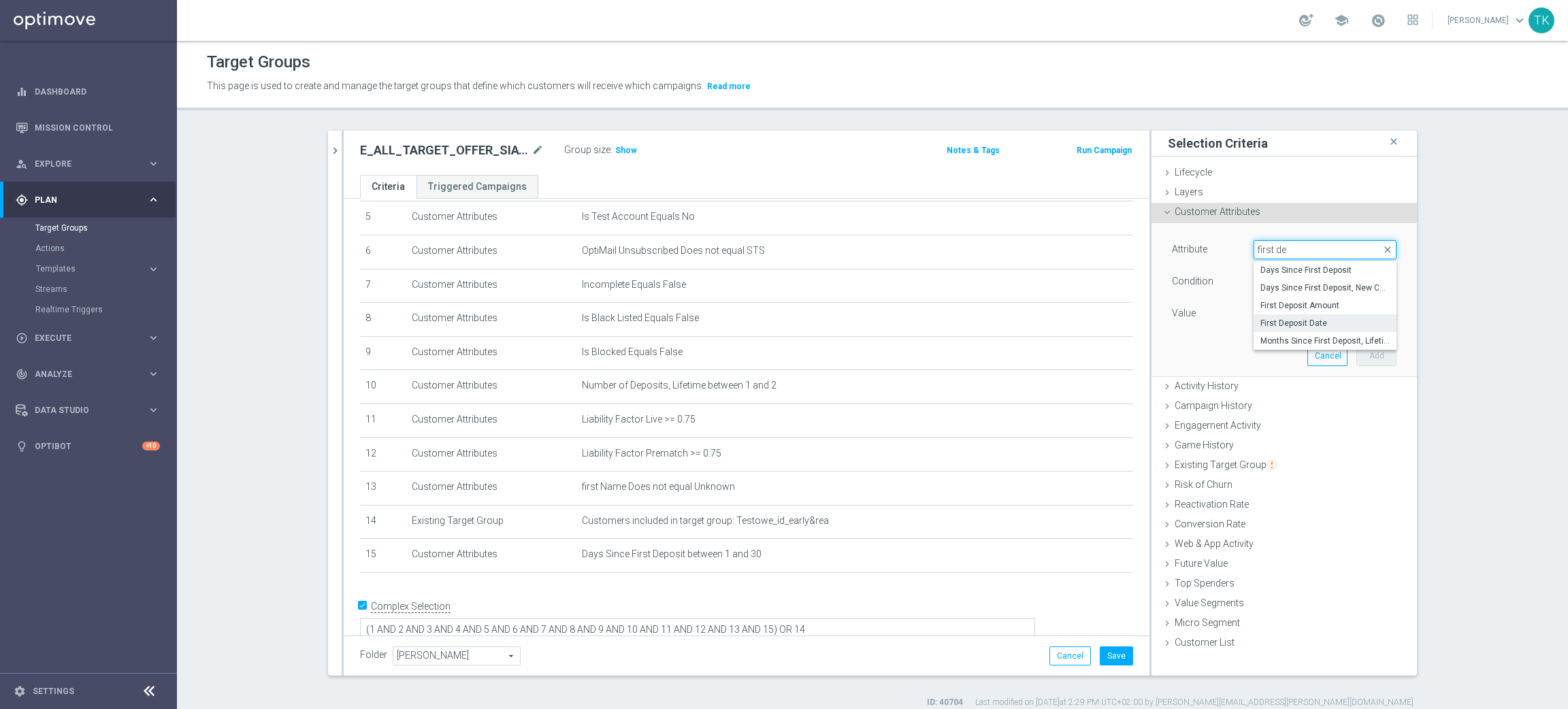
type input "first de"
click at [1291, 328] on span "First Deposit Date" at bounding box center [1325, 323] width 129 height 11
type input "First Deposit Date"
click at [1273, 277] on span "Equals" at bounding box center [1325, 282] width 142 height 18
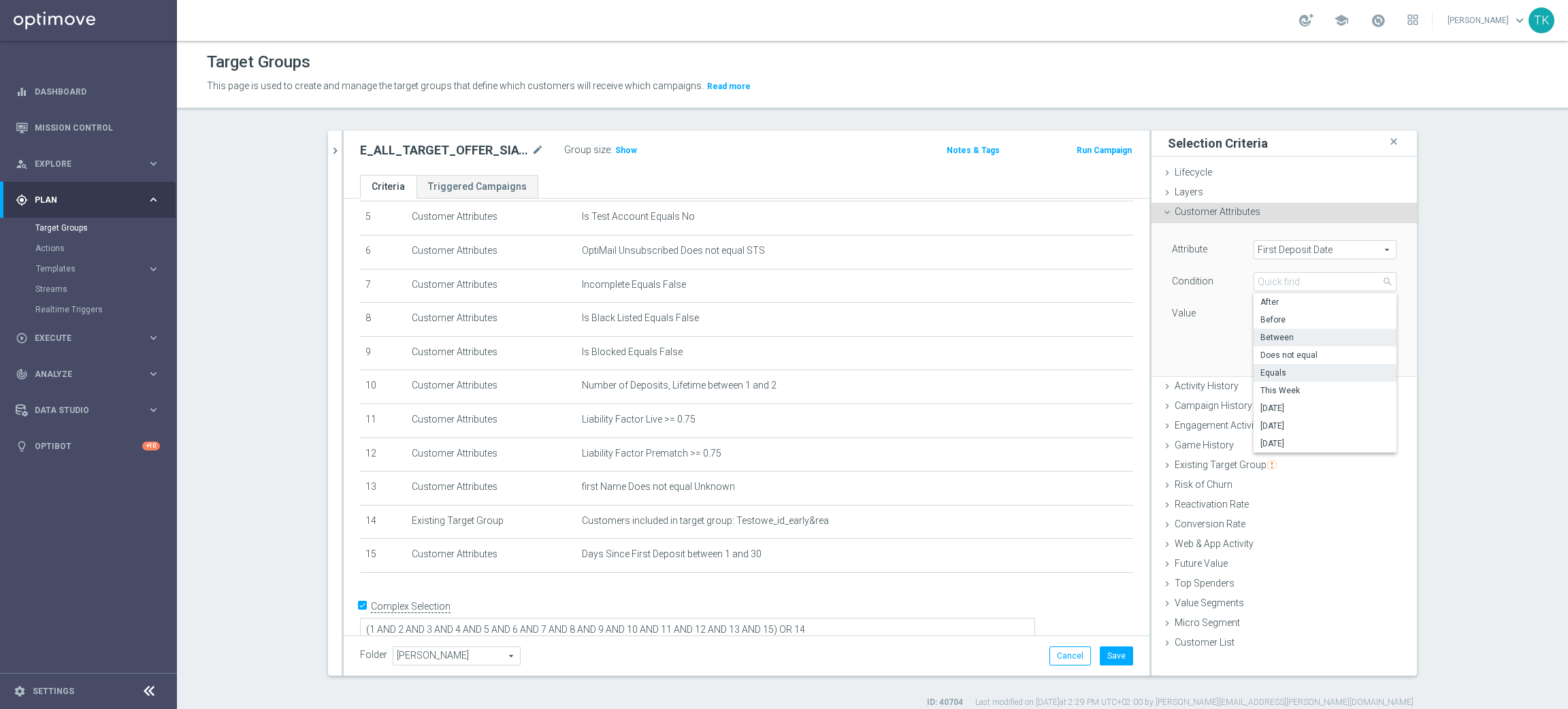
click at [1278, 339] on span "Between" at bounding box center [1325, 338] width 129 height 11
type input "Between"
click at [1269, 308] on input at bounding box center [1325, 314] width 143 height 19
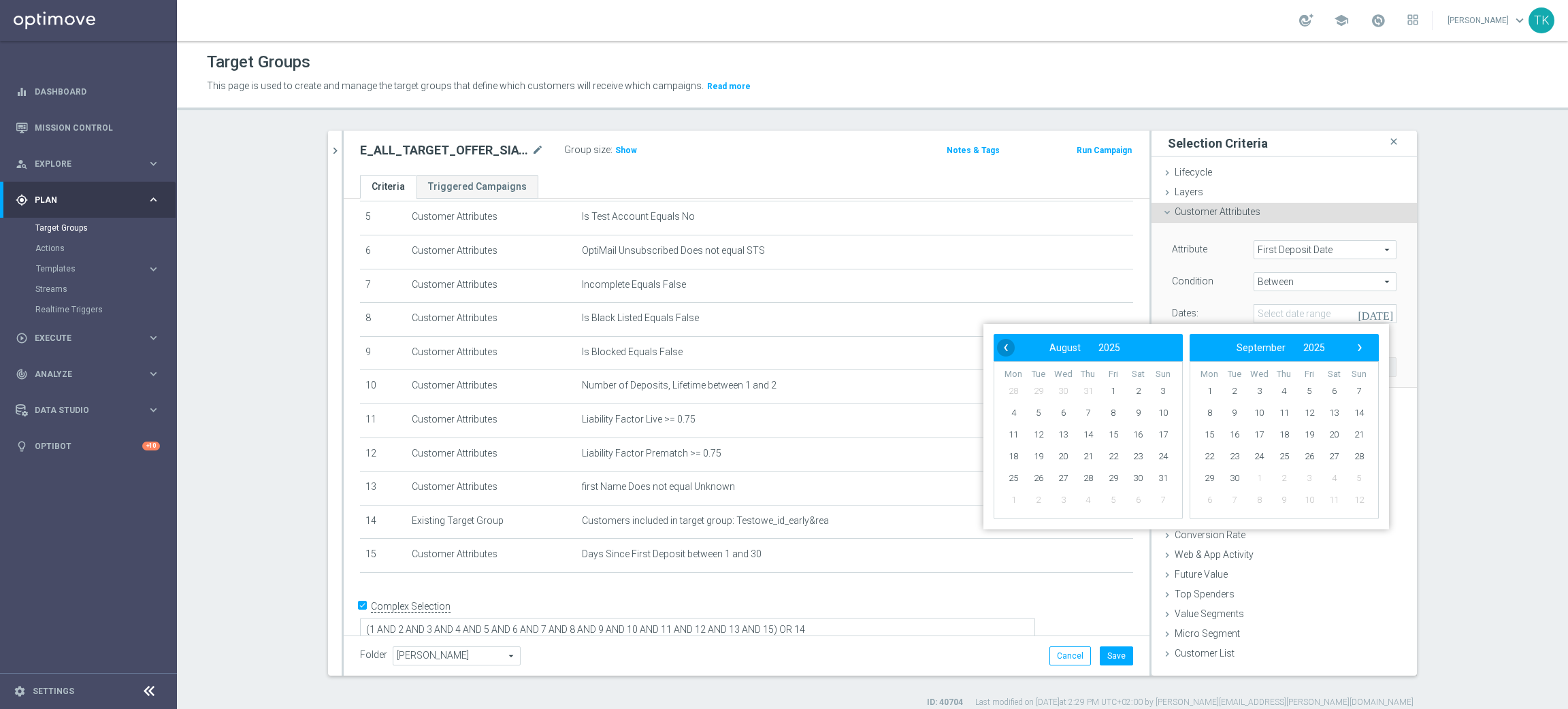
click at [1002, 345] on span "‹" at bounding box center [1006, 348] width 18 height 18
click at [1035, 388] on span "1" at bounding box center [1039, 391] width 22 height 22
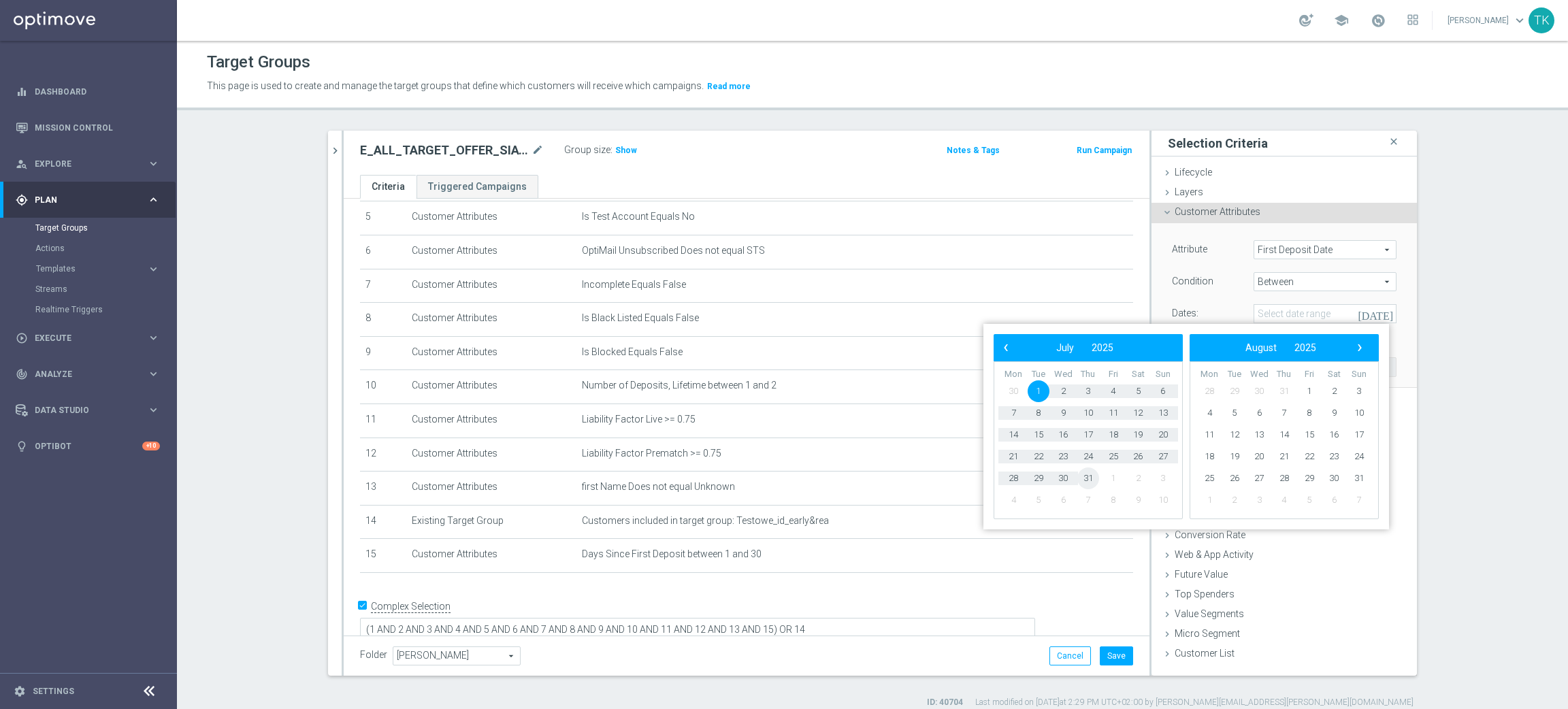
click at [1092, 477] on span "31" at bounding box center [1088, 479] width 22 height 22
type input "01 Jul 2025 - 31 Jul 2025"
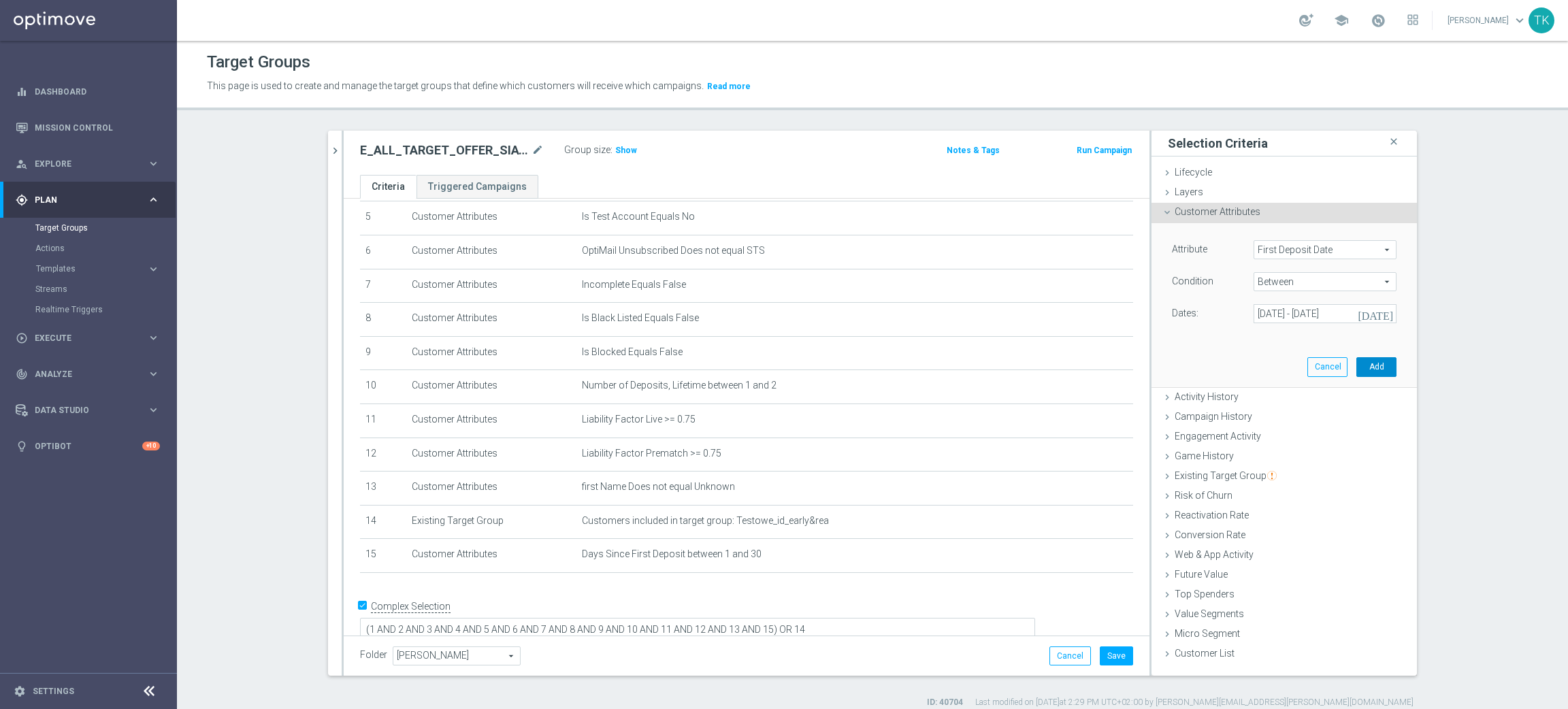
click at [1366, 366] on button "Add" at bounding box center [1376, 367] width 40 height 19
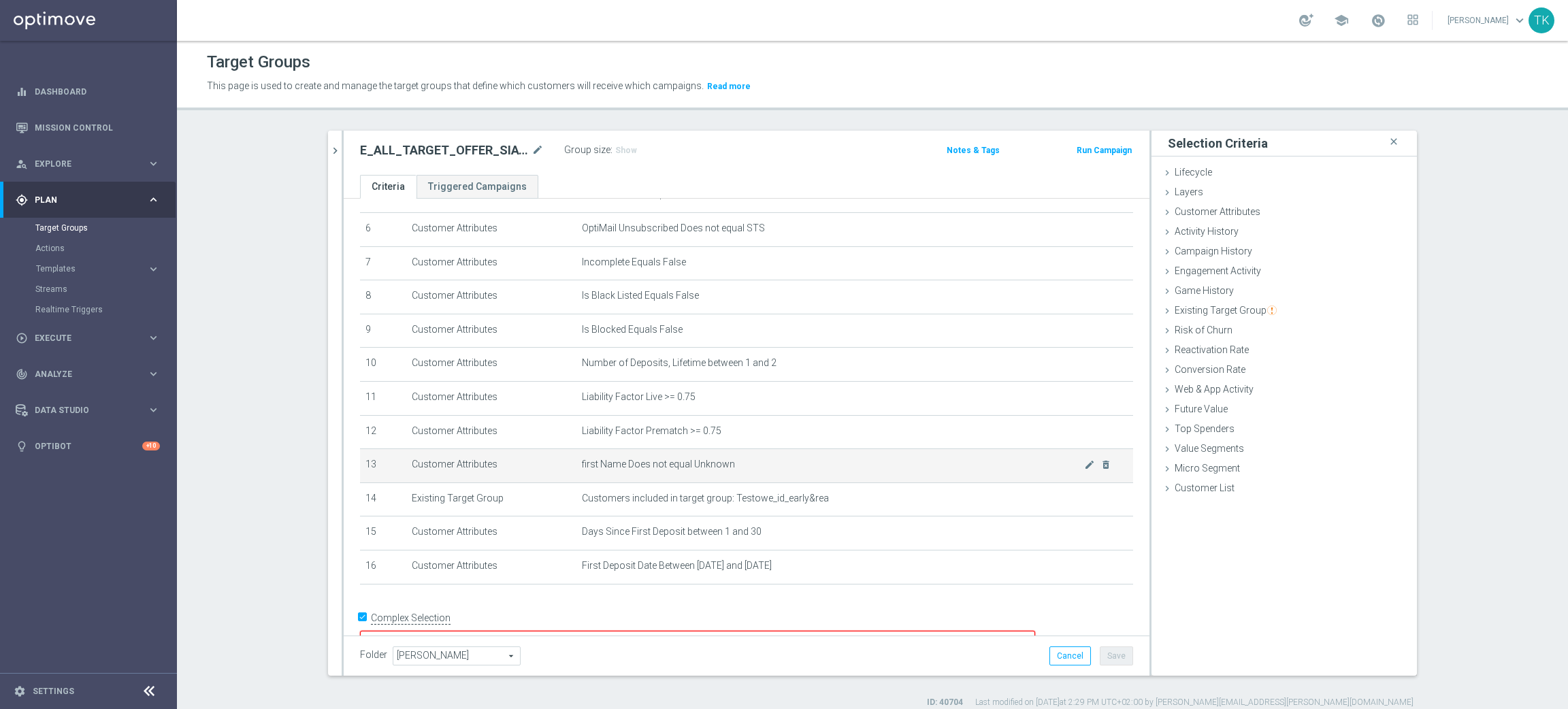
scroll to position [215, 0]
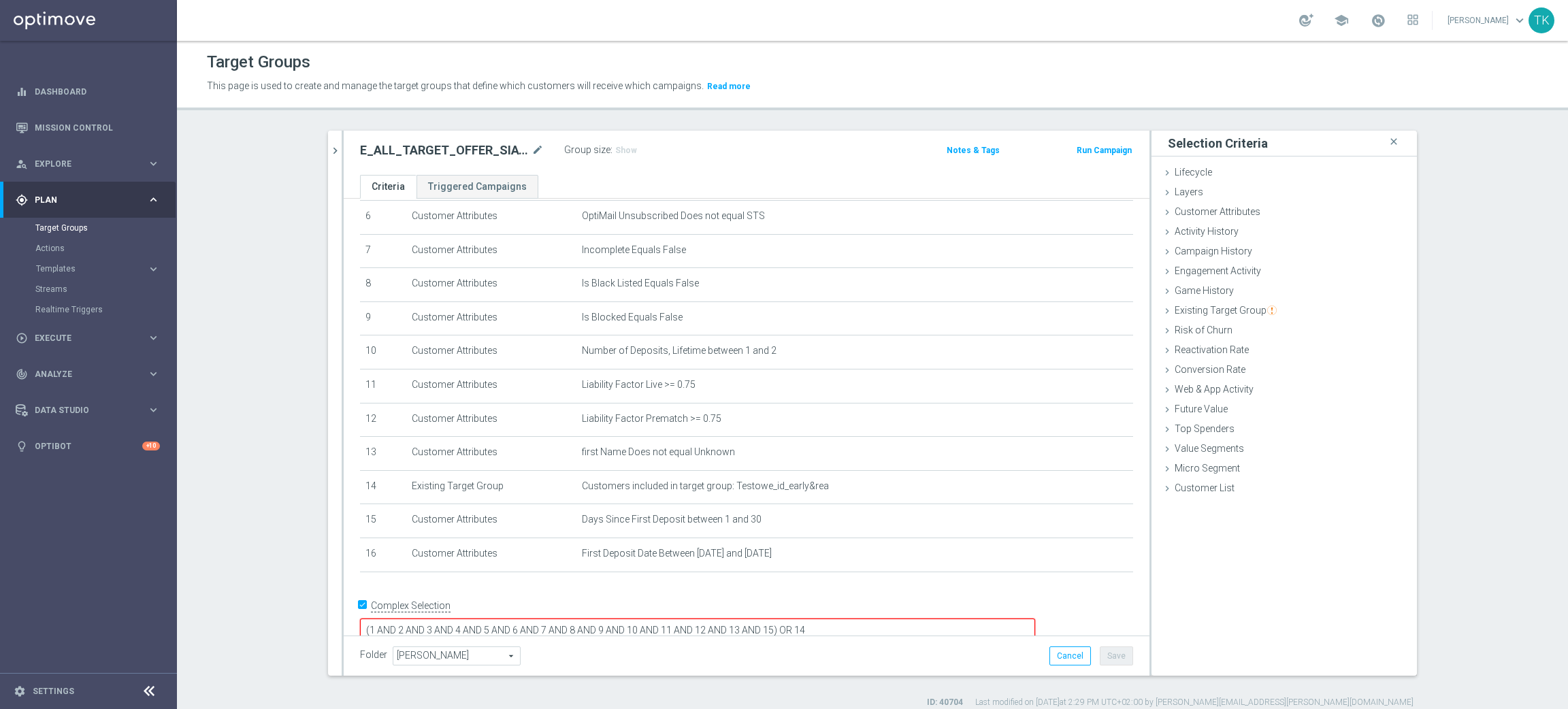
click at [863, 618] on textarea "(1 AND 2 AND 3 AND 4 AND 5 AND 6 AND 7 AND 8 AND 9 AND 10 AND 11 AND 12 AND 13 …" at bounding box center [697, 630] width 675 height 24
type textarea "(1 AND 2 AND 3 AND 4 AND 5 AND 6 AND 7 AND 8 AND 9 AND 10 AND 11 AND 12 AND 13 …"
click at [1113, 655] on button "Save" at bounding box center [1116, 656] width 33 height 19
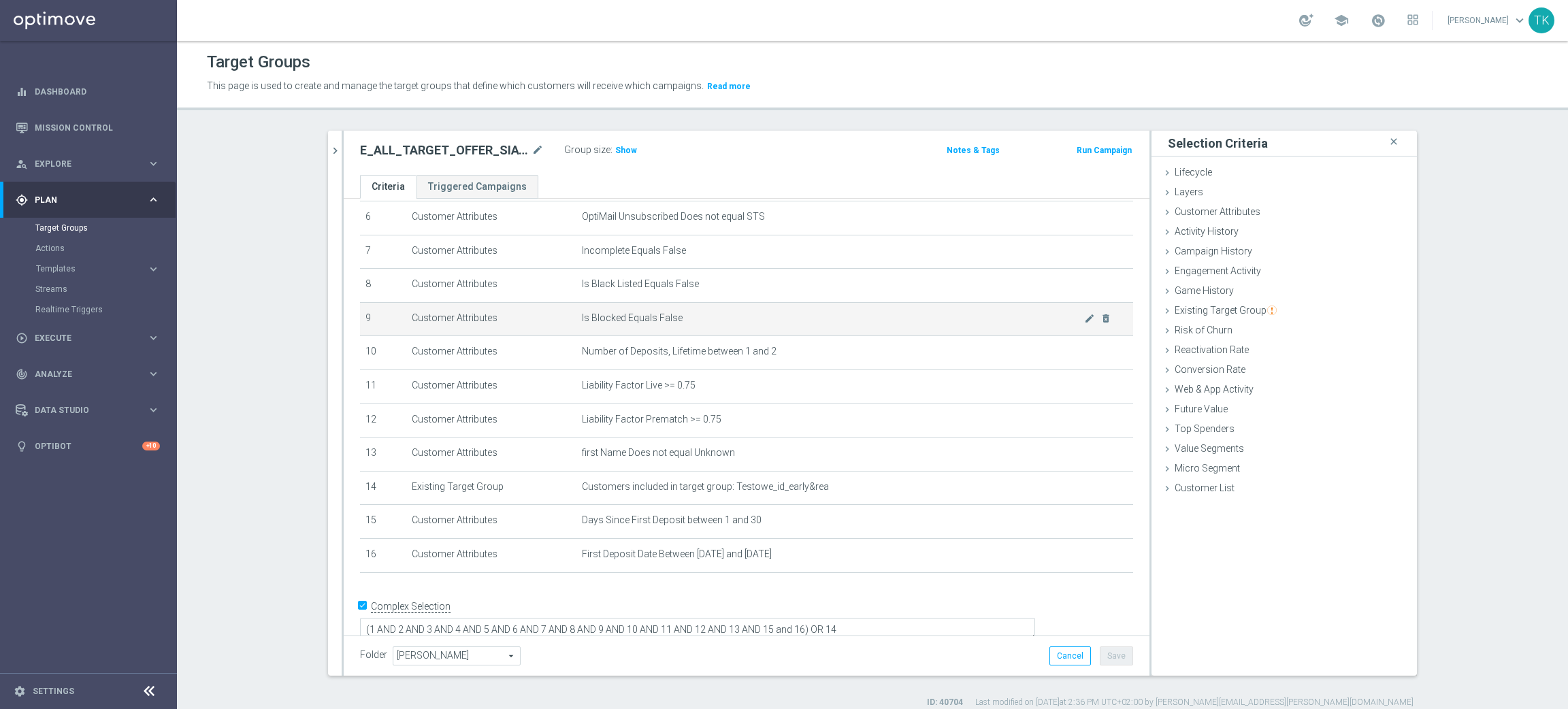
scroll to position [0, 0]
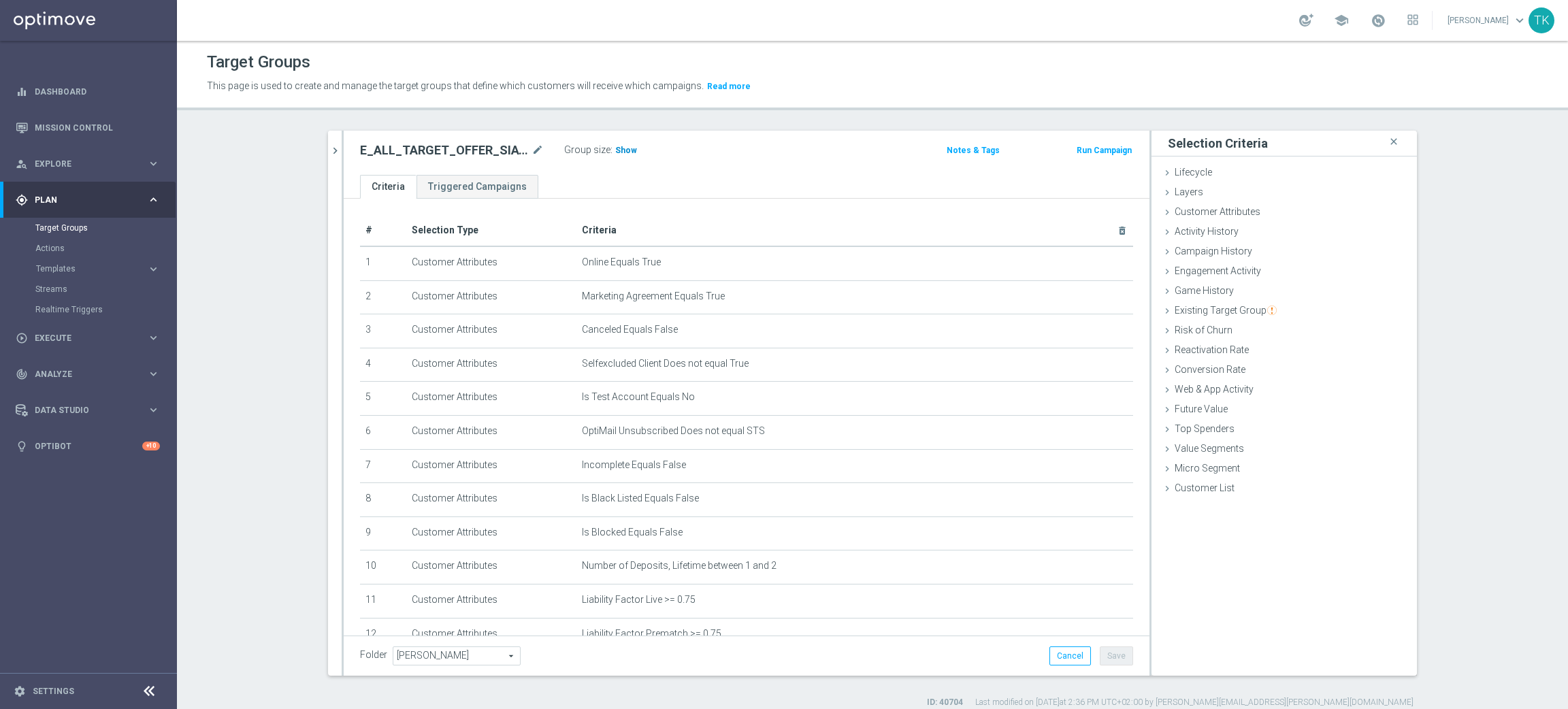
click at [615, 146] on span "Show" at bounding box center [626, 151] width 22 height 10
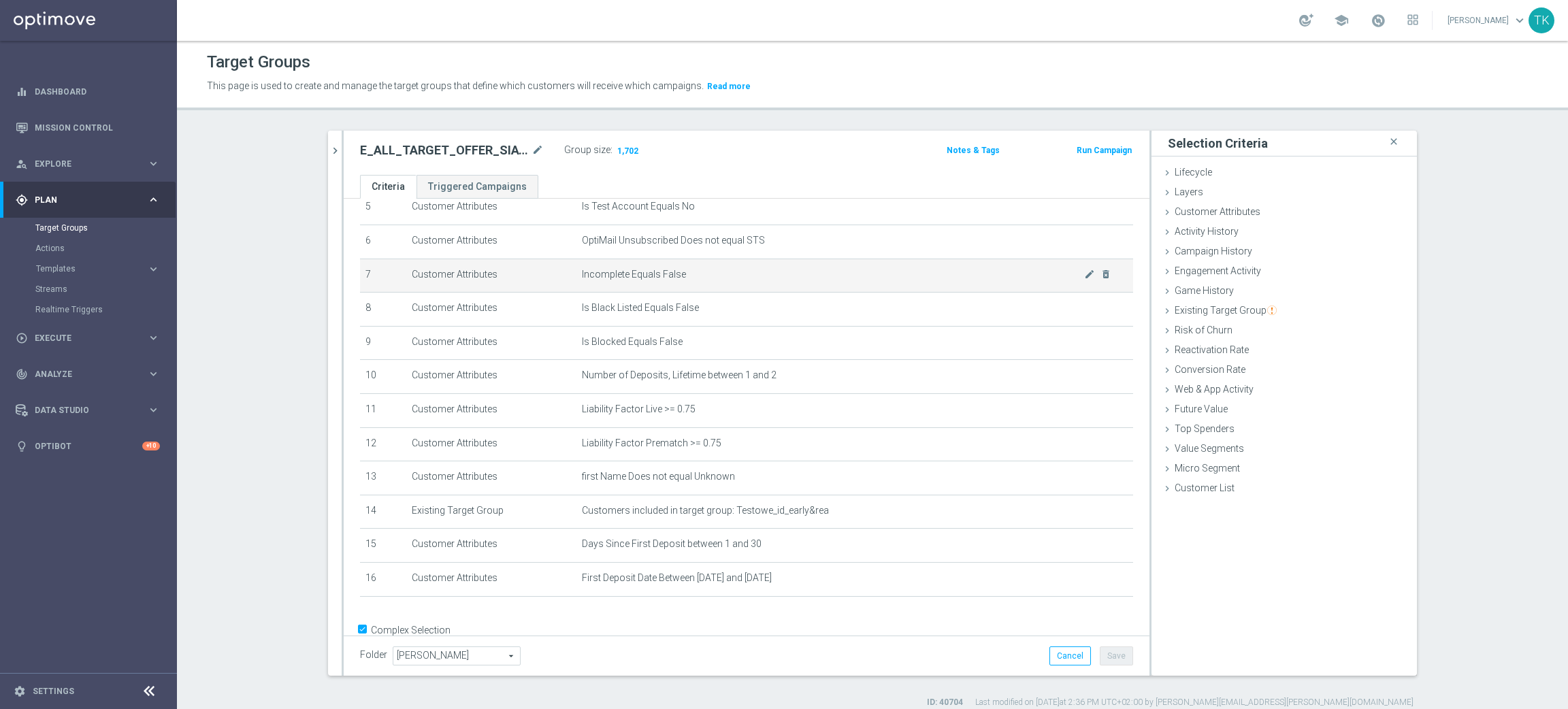
scroll to position [204, 0]
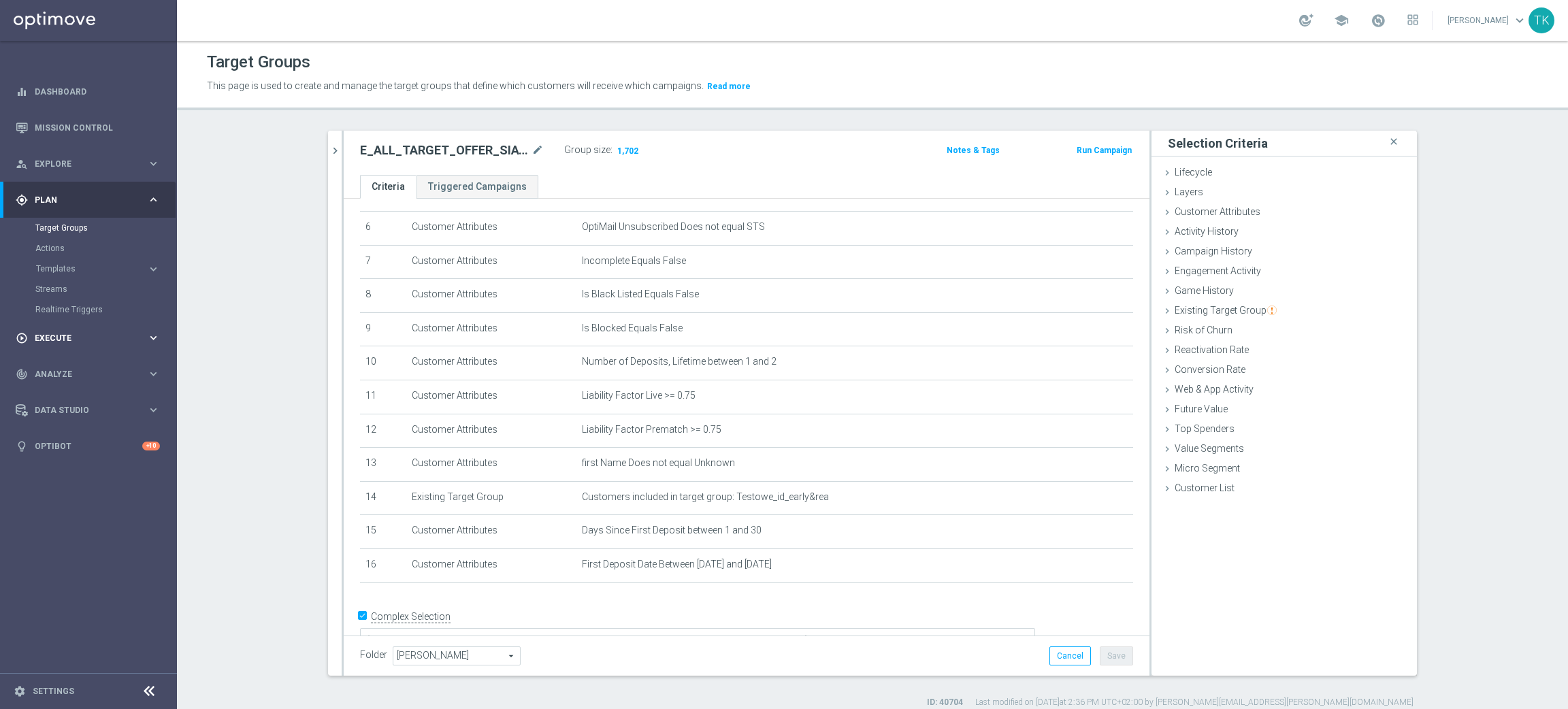
click at [46, 338] on span "Execute" at bounding box center [90, 338] width 112 height 8
click at [66, 263] on link "Campaign Builder" at bounding box center [88, 264] width 106 height 11
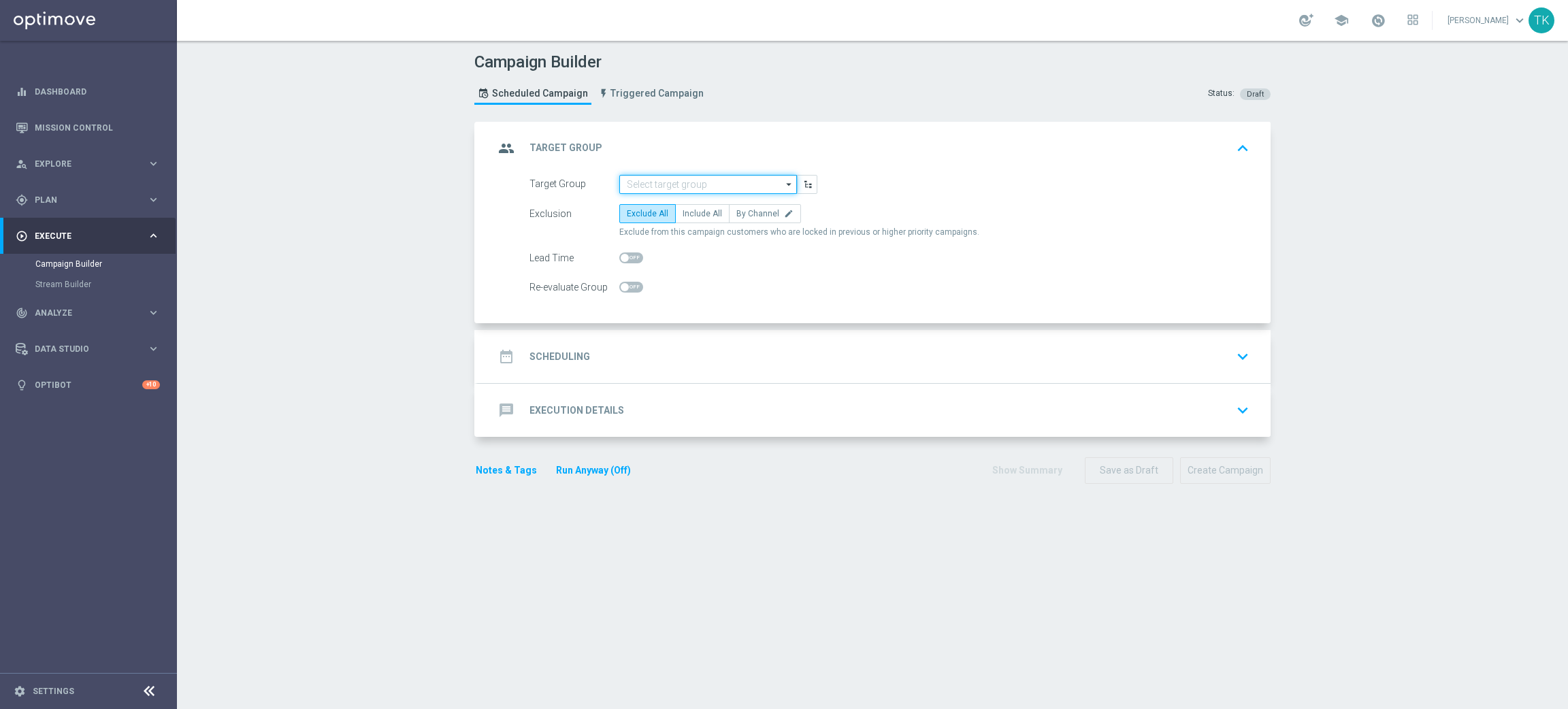
click at [635, 183] on input at bounding box center [708, 184] width 178 height 19
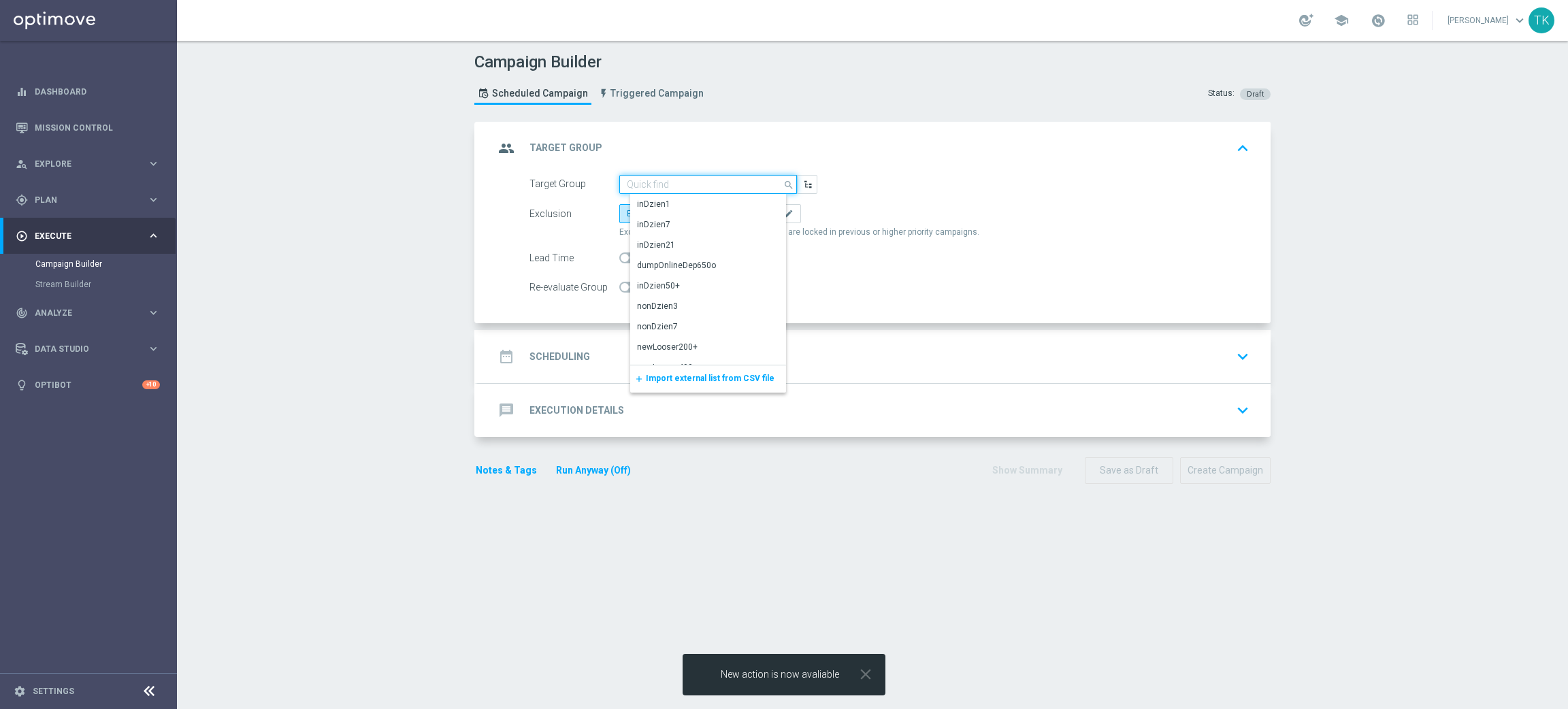
paste input "E_ALL_TARGET_OFFER_SIATKOWKA POL WIE_230825"
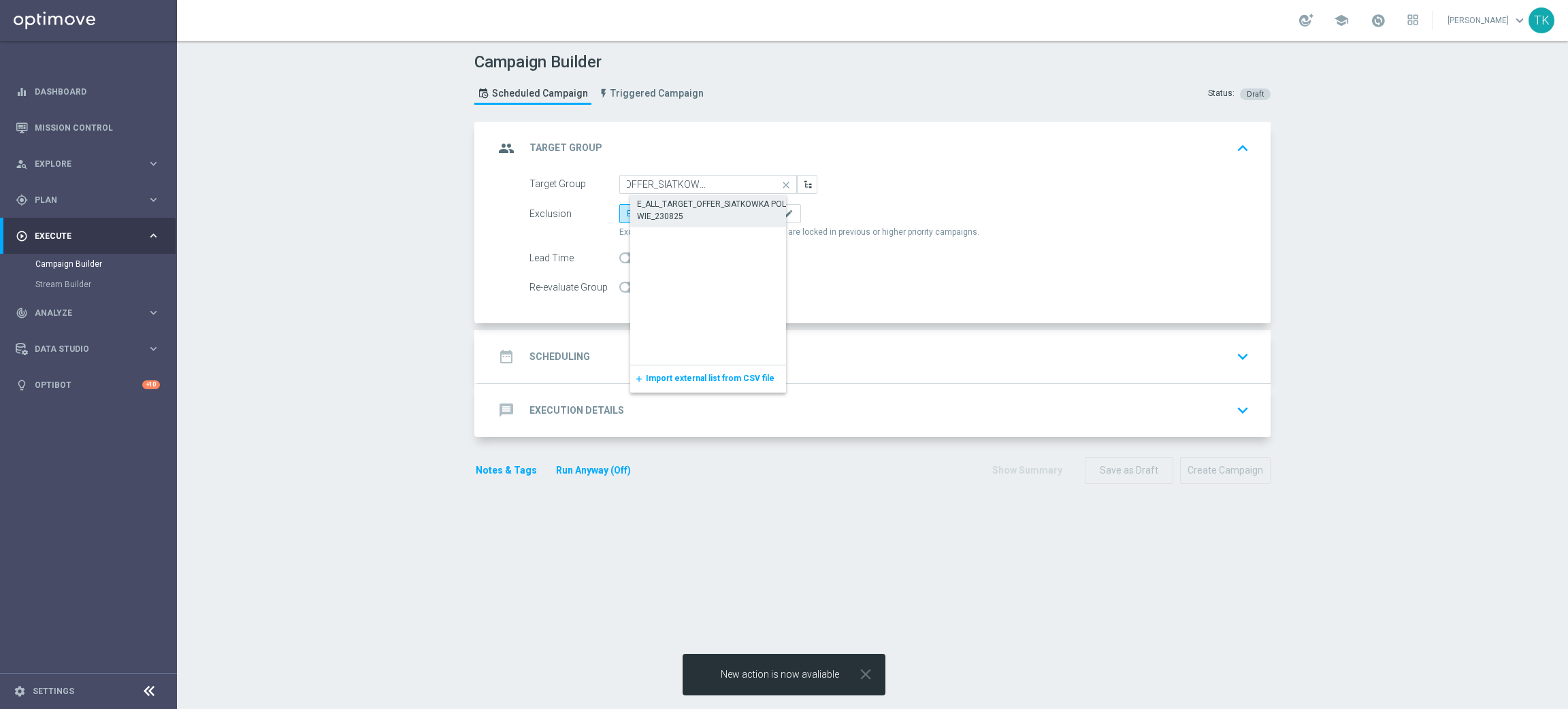
click at [656, 206] on div "E_ALL_TARGET_OFFER_SIATKOWKA POL WIE_230825" at bounding box center [719, 210] width 164 height 25
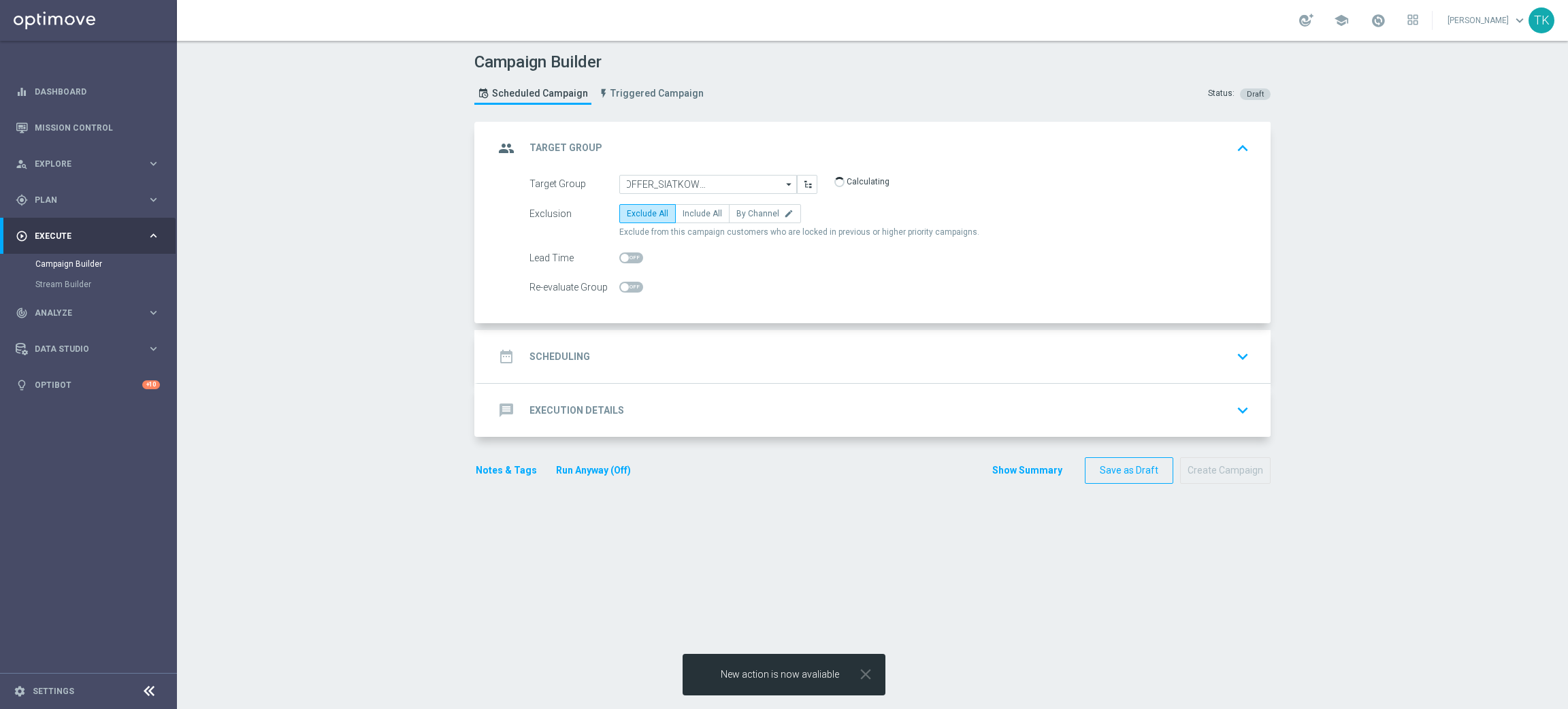
type input "E_ALL_TARGET_OFFER_SIATKOWKA POL WIE_230825"
click at [744, 212] on span "By Channel" at bounding box center [758, 214] width 43 height 10
click at [744, 212] on input "By Channel edit" at bounding box center [740, 216] width 9 height 9
radio input "true"
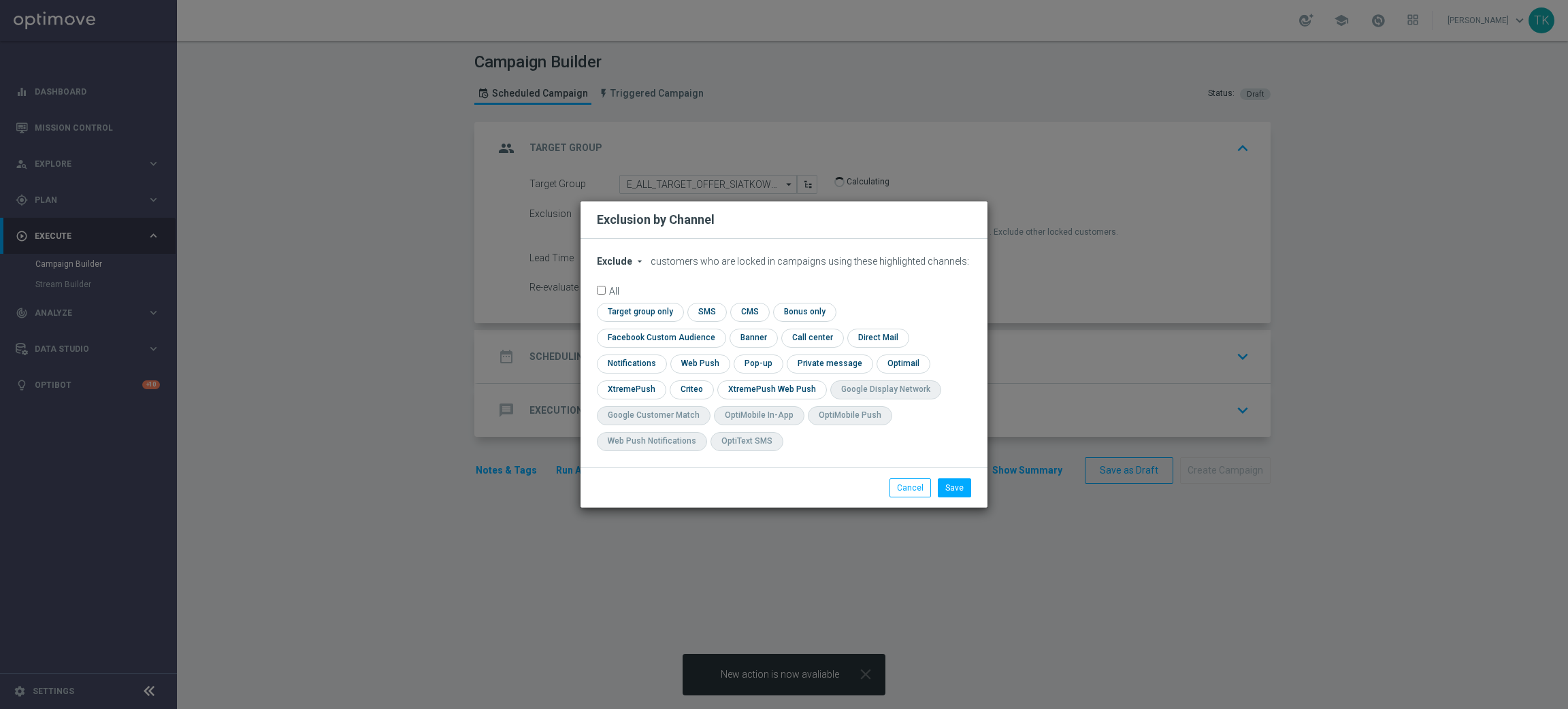
click at [614, 267] on span "Exclude" at bounding box center [614, 261] width 35 height 11
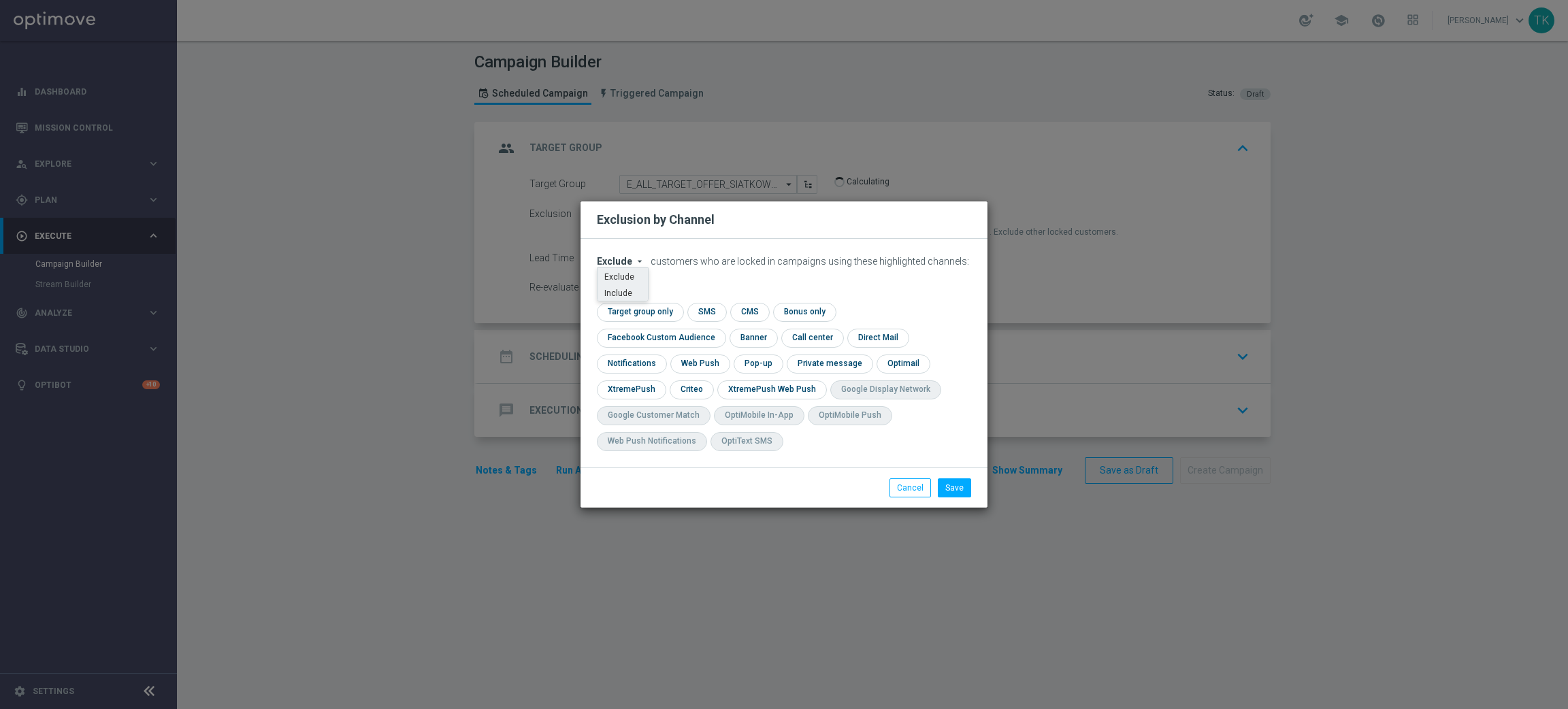
click at [0, 0] on span "Include" at bounding box center [0, 0] width 0 height 0
click at [720, 329] on input "checkbox" at bounding box center [658, 338] width 123 height 19
checkbox input "true"
click at [687, 382] on input "checkbox" at bounding box center [690, 389] width 42 height 19
checkbox input "true"
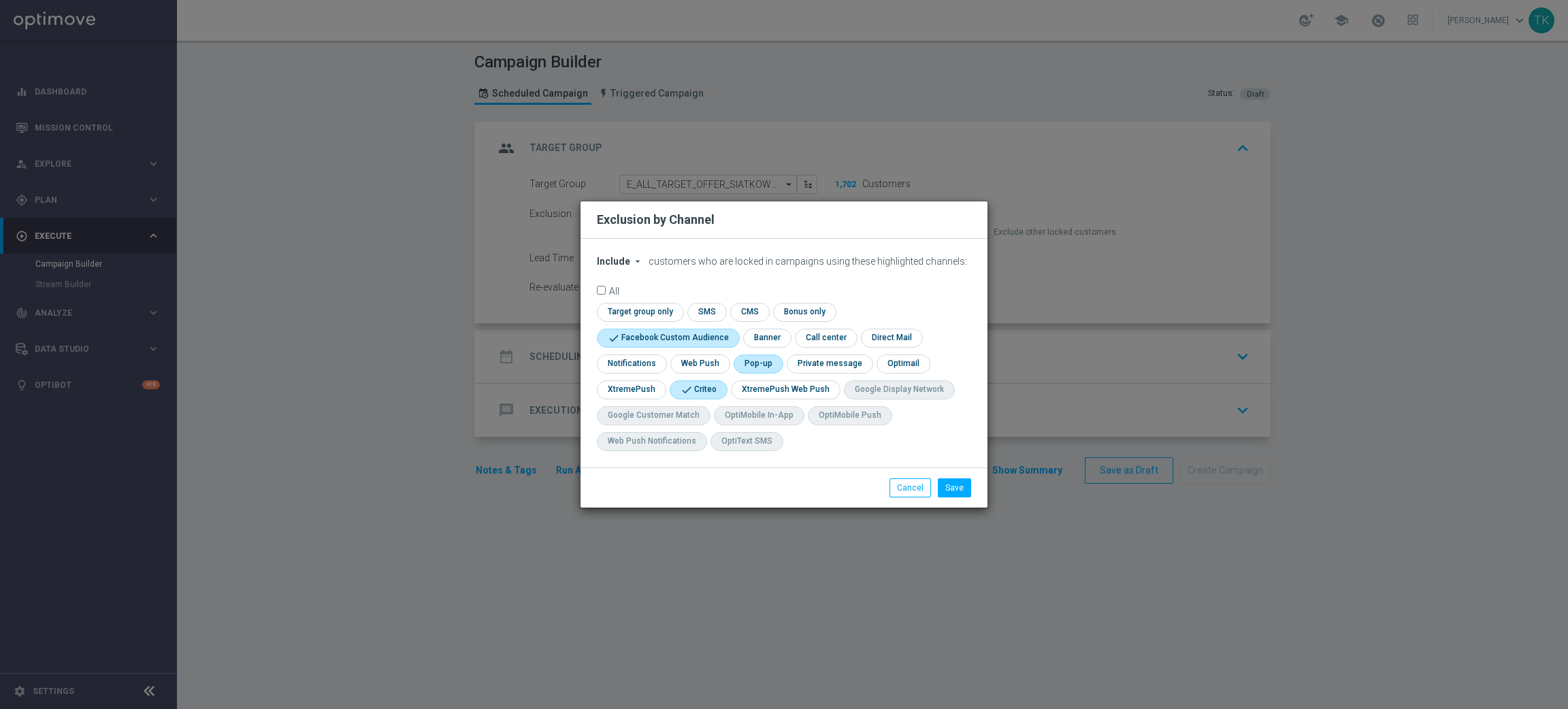
click at [758, 364] on input "checkbox" at bounding box center [757, 363] width 47 height 19
checkbox input "true"
click at [957, 492] on button "Save" at bounding box center [954, 488] width 33 height 19
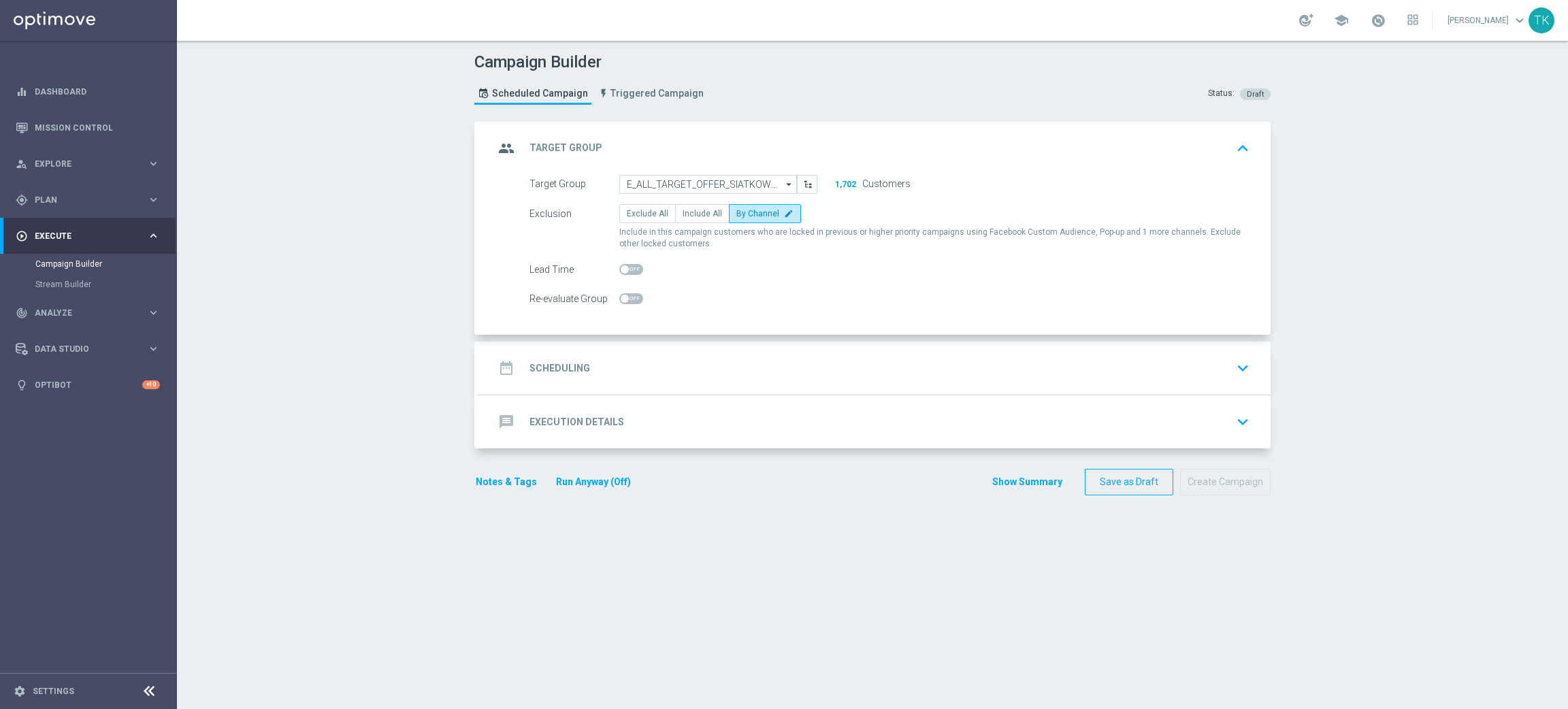
click at [665, 350] on div "date_range Scheduling keyboard_arrow_down" at bounding box center [874, 368] width 793 height 53
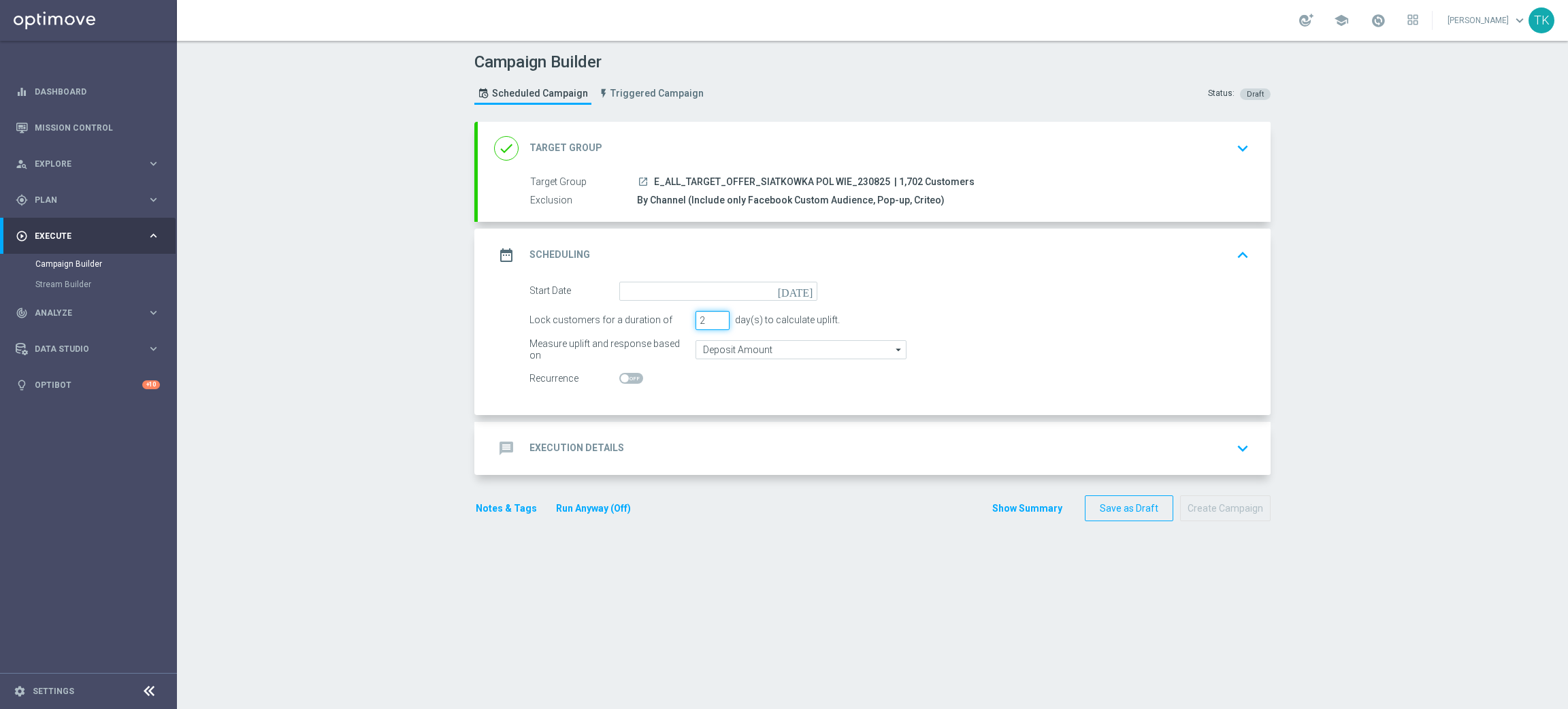
click at [709, 321] on input "2" at bounding box center [712, 320] width 34 height 19
type input "1"
click at [709, 321] on input "1" at bounding box center [712, 320] width 34 height 19
click at [627, 287] on input at bounding box center [718, 291] width 198 height 19
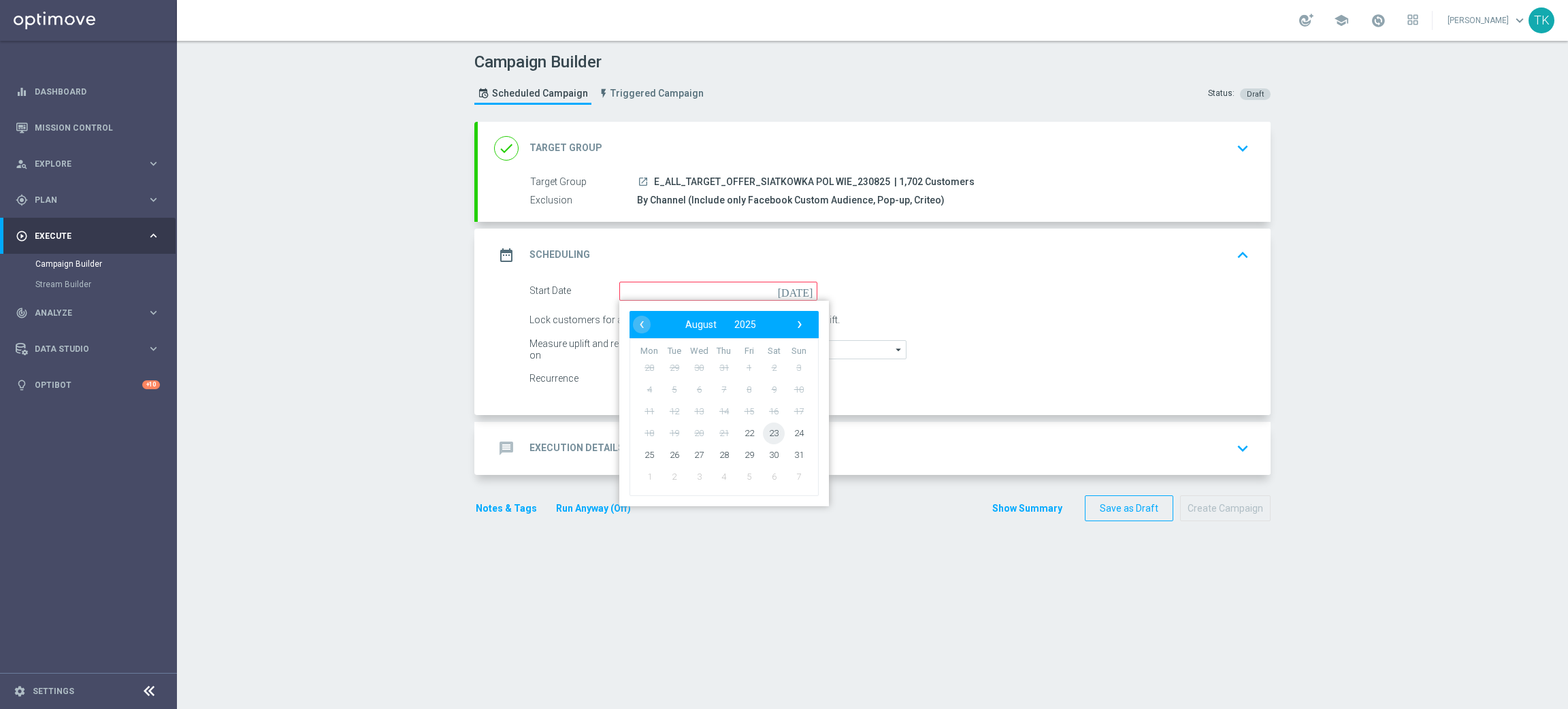
click at [765, 431] on span "23" at bounding box center [774, 433] width 22 height 22
type input "23 Aug 2025"
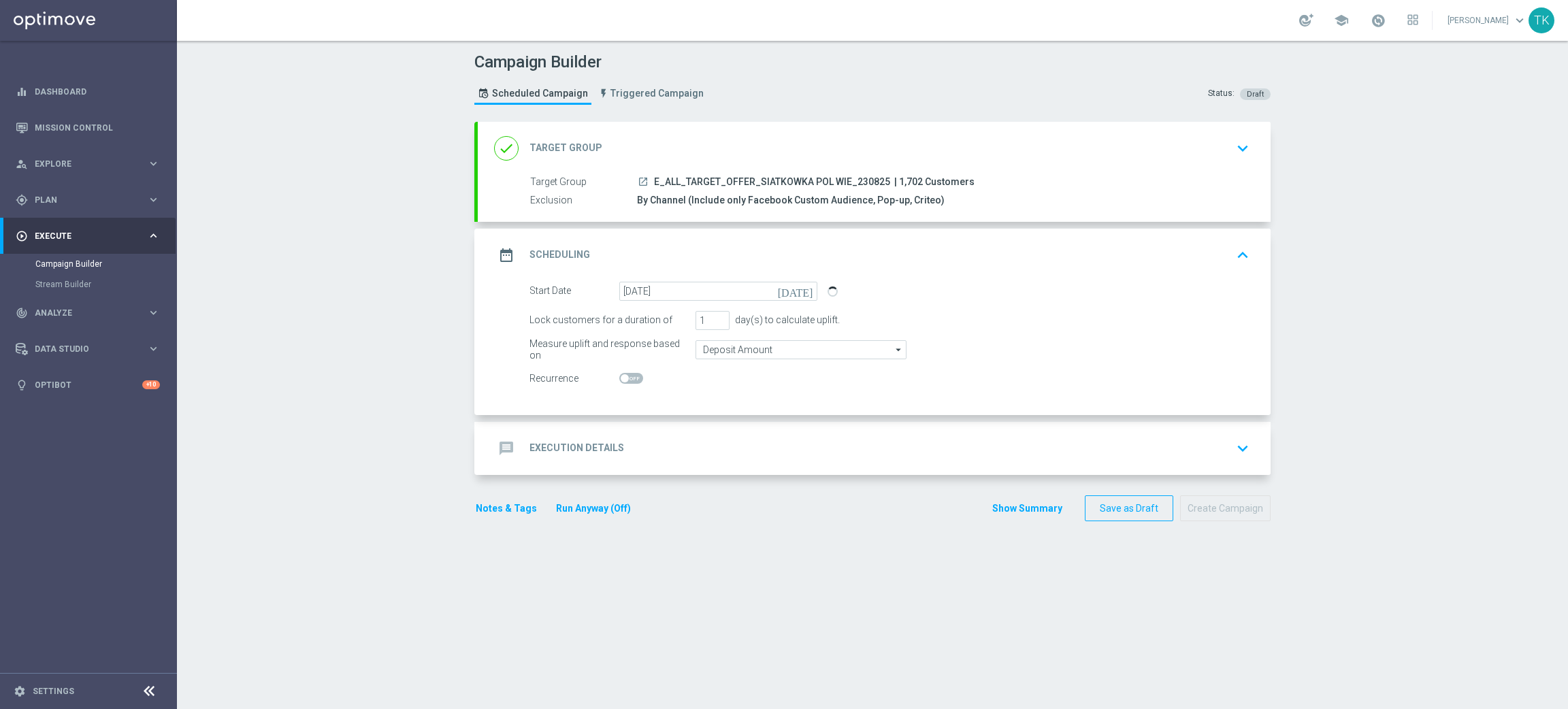
click at [662, 444] on div "message Execution Details keyboard_arrow_down" at bounding box center [874, 448] width 760 height 26
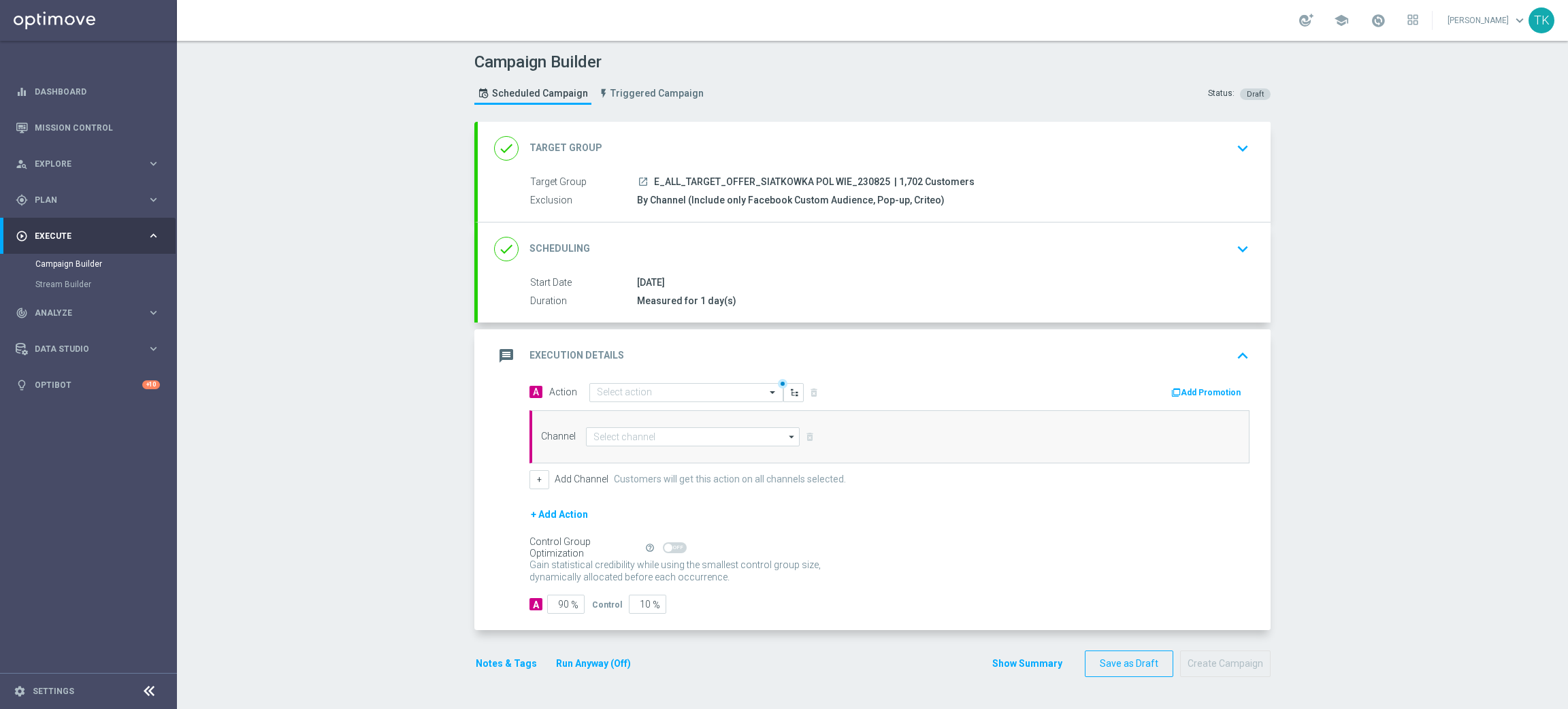
click at [733, 184] on span "E_ALL_TARGET_OFFER_SIATKOWKA POL WIE_230825" at bounding box center [772, 182] width 236 height 12
copy div "E_ALL_TARGET_OFFER_SIATKOWKA POL WIE_230825"
click at [630, 389] on input "text" at bounding box center [672, 393] width 152 height 12
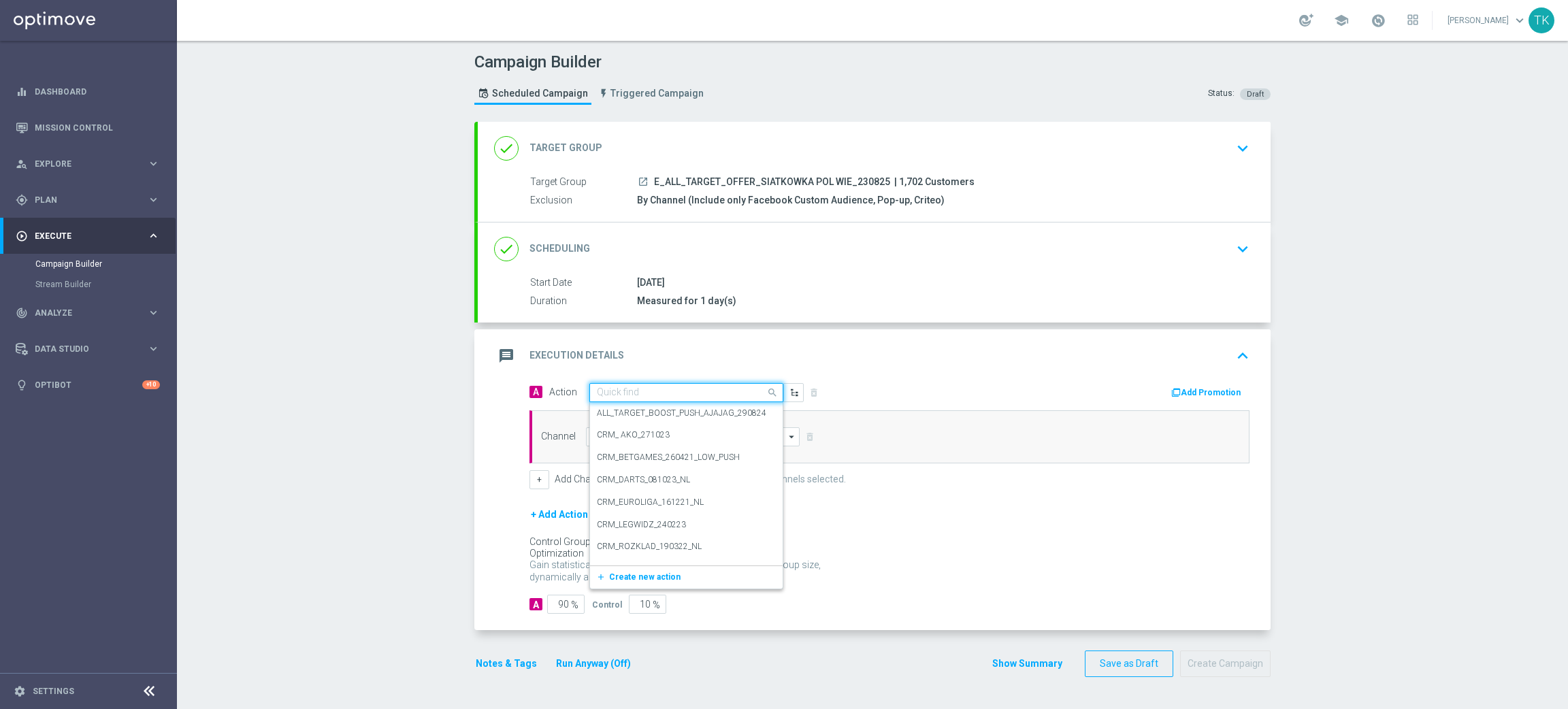
paste input "E_ALL_TARGET_OFFER_SIATKOWKA POL WIE_230825"
type input "E_ALL_TARGET_OFFER_SIATKOWKA POL WIE_230825"
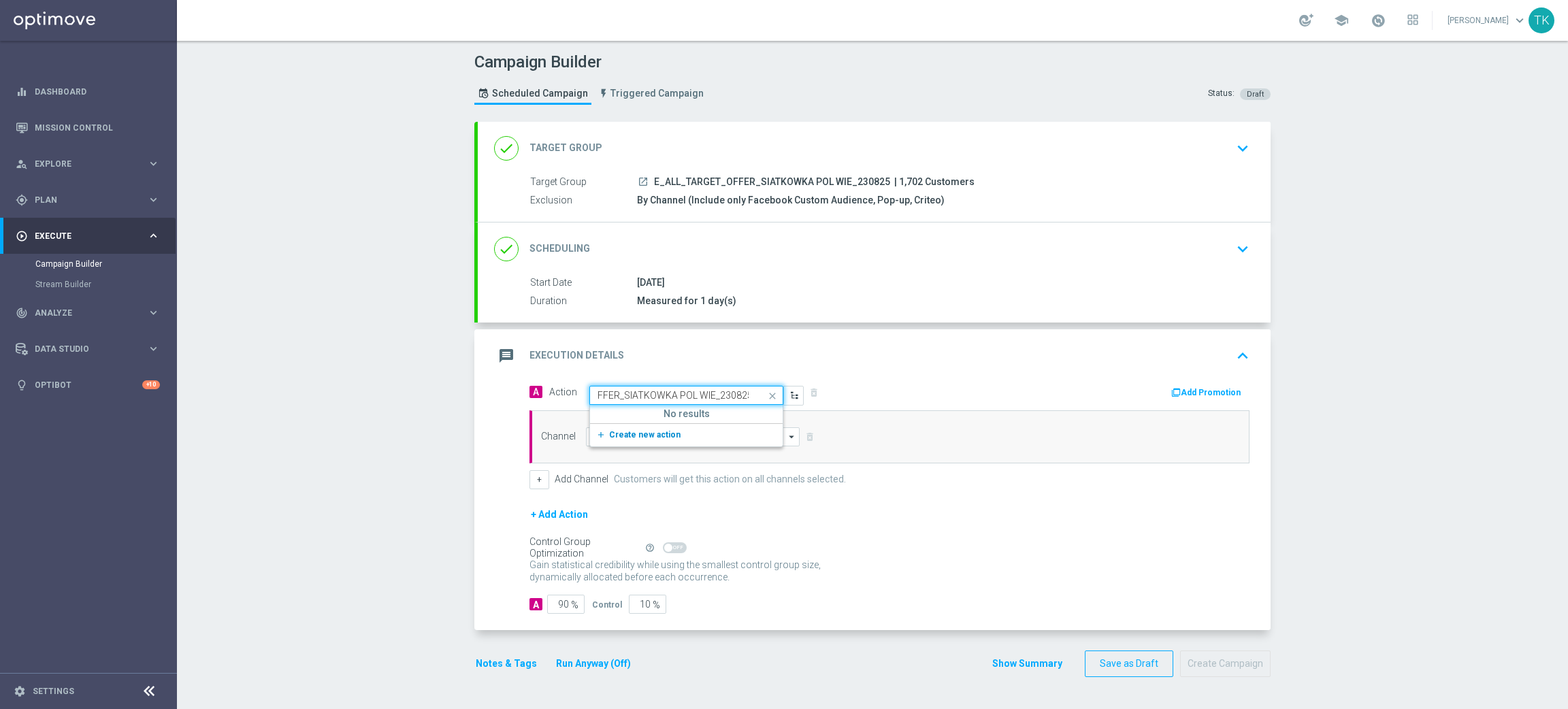
click at [627, 437] on span "Create new action" at bounding box center [645, 435] width 72 height 10
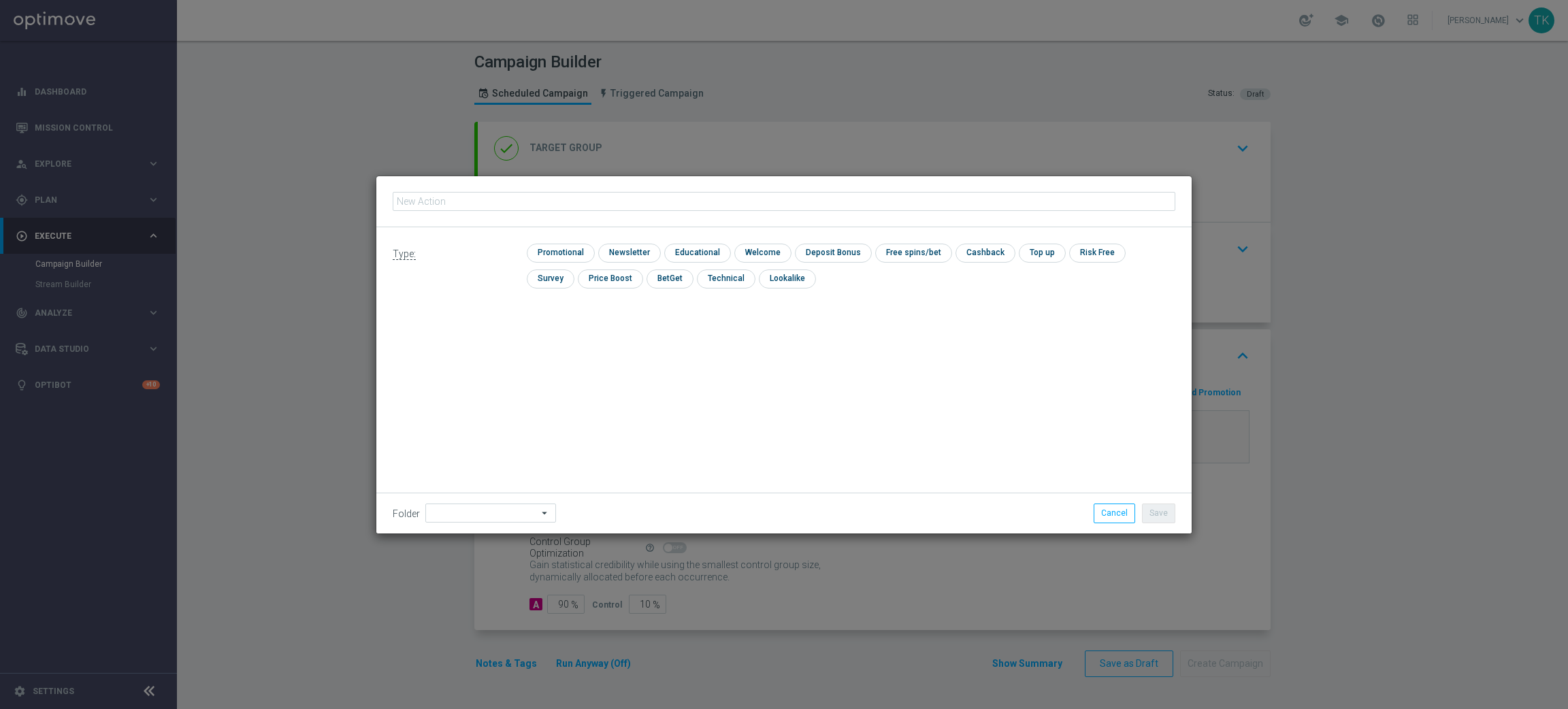
click at [468, 197] on input "text" at bounding box center [784, 201] width 782 height 19
type input "E_ALL_TARGET_OFFER_SIATKOWKA POL WIE_230825"
click at [697, 281] on input "checkbox" at bounding box center [724, 279] width 56 height 19
checkbox input "true"
click at [1161, 516] on button "Save" at bounding box center [1159, 513] width 33 height 19
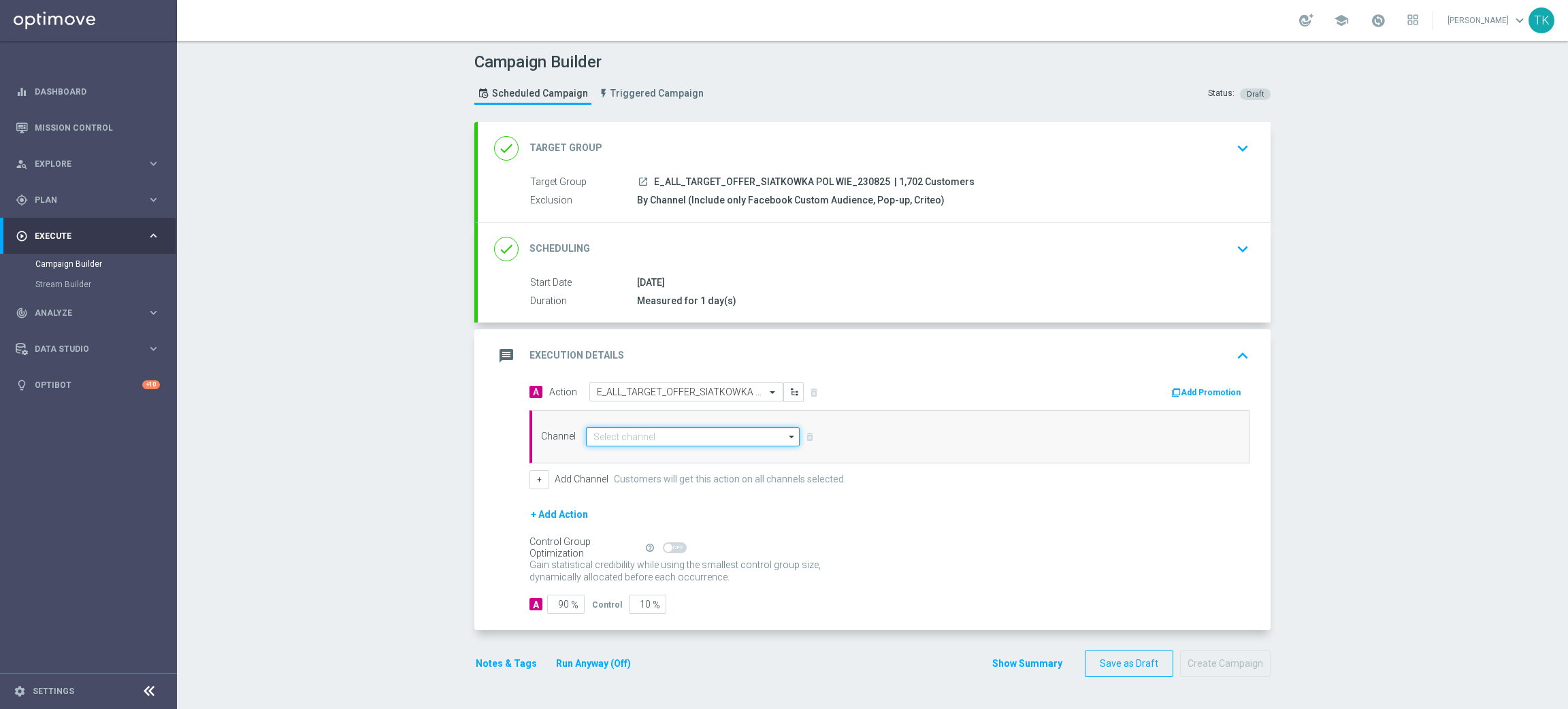
click at [623, 438] on input at bounding box center [693, 437] width 214 height 19
click at [624, 452] on div "Private message" at bounding box center [635, 457] width 64 height 12
type input "Private message"
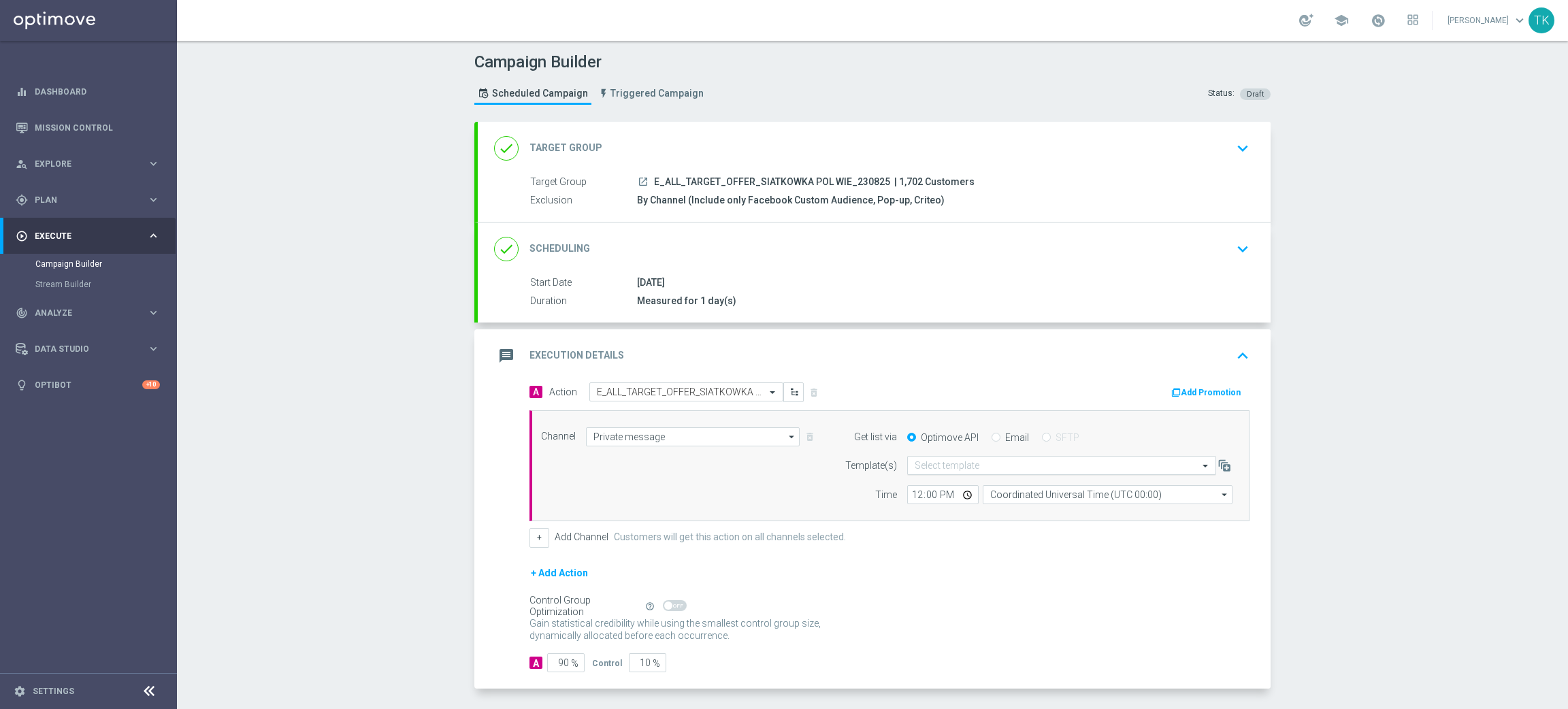
click at [937, 465] on input "text" at bounding box center [1048, 466] width 267 height 12
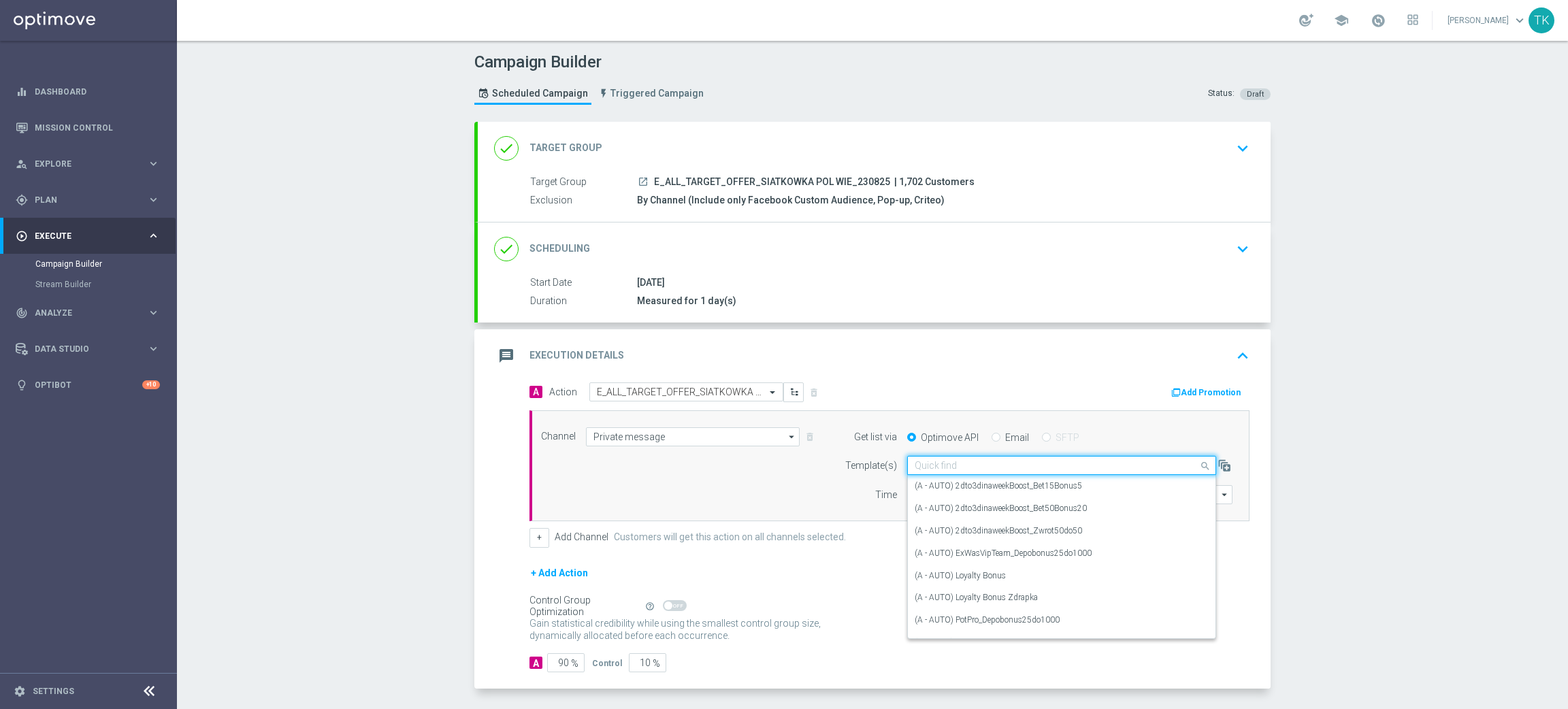
paste input "E_ALL_TARGET_OFFER_SIATKOWKA POL WIE_230825"
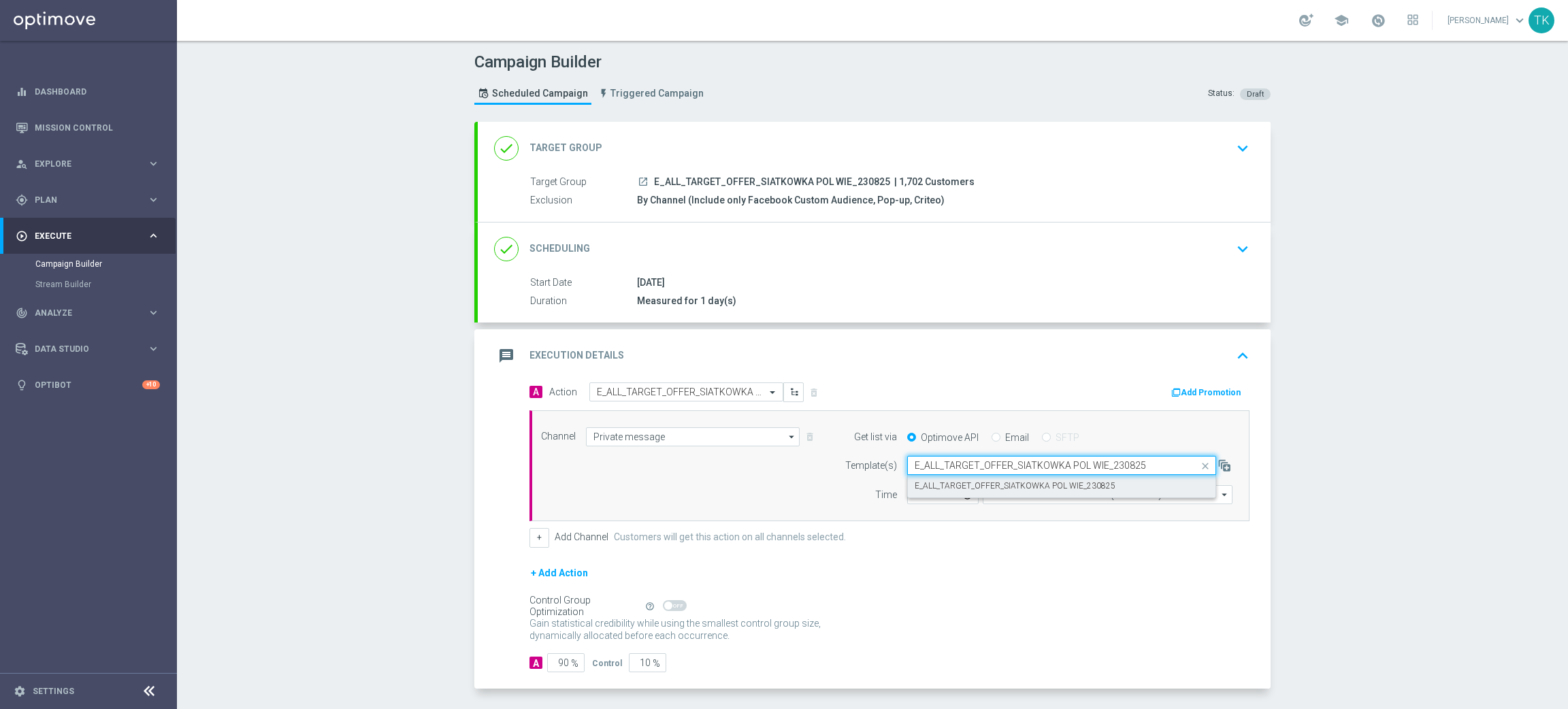
click at [946, 477] on div "E_ALL_TARGET_OFFER_SIATKOWKA POL WIE_230825" at bounding box center [1061, 486] width 294 height 23
type input "E_ALL_TARGET_OFFER_SIATKOWKA POL WIE_230825"
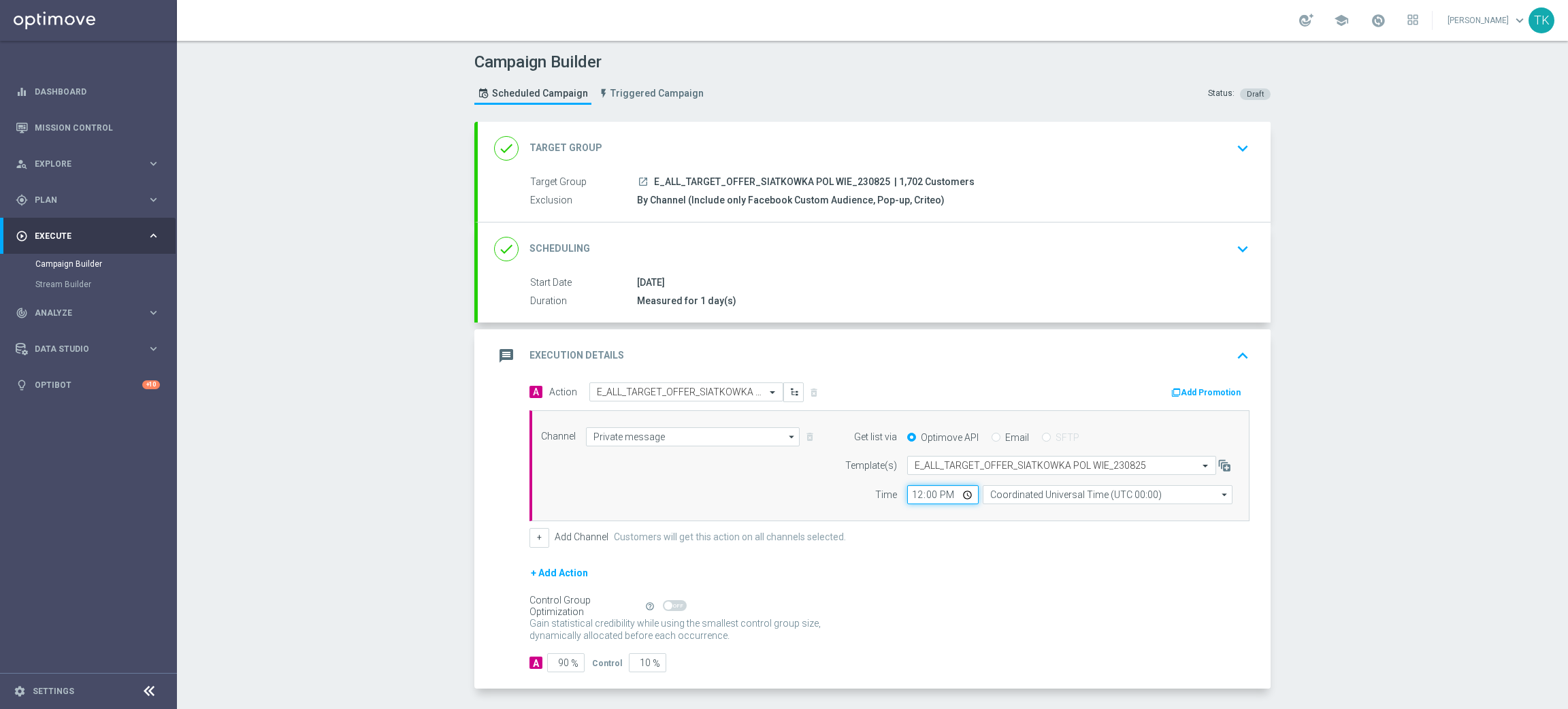
click at [907, 497] on input "12:00" at bounding box center [943, 494] width 72 height 19
type input "12:02"
click at [1018, 490] on input "Coordinated Universal Time (UTC 00:00)" at bounding box center [1107, 494] width 250 height 19
click at [1026, 510] on div "Central European Time (Warsaw) (UTC +02:00)" at bounding box center [1111, 514] width 222 height 12
type input "Central European Time (Warsaw) (UTC +02:00)"
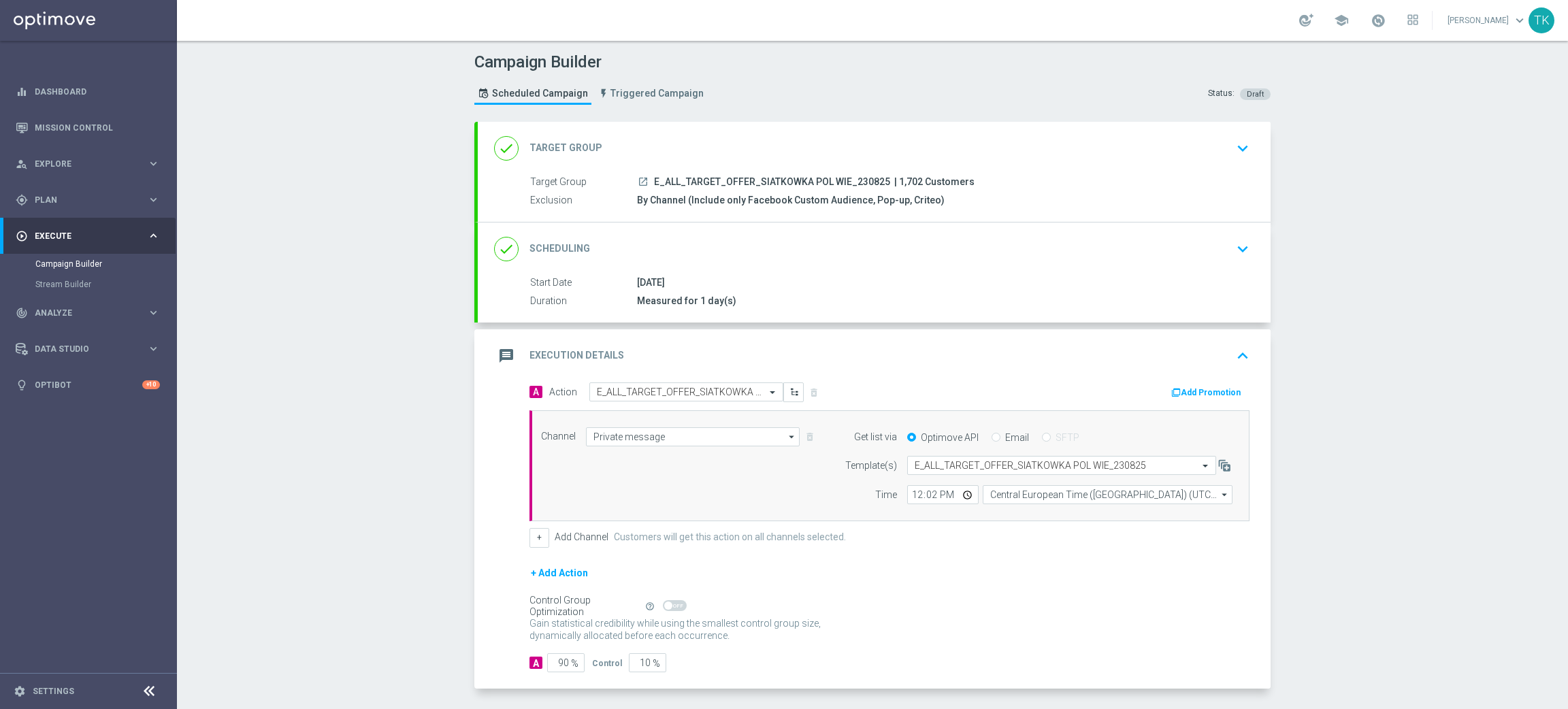
click at [898, 252] on div "done Scheduling keyboard_arrow_down" at bounding box center [874, 249] width 760 height 26
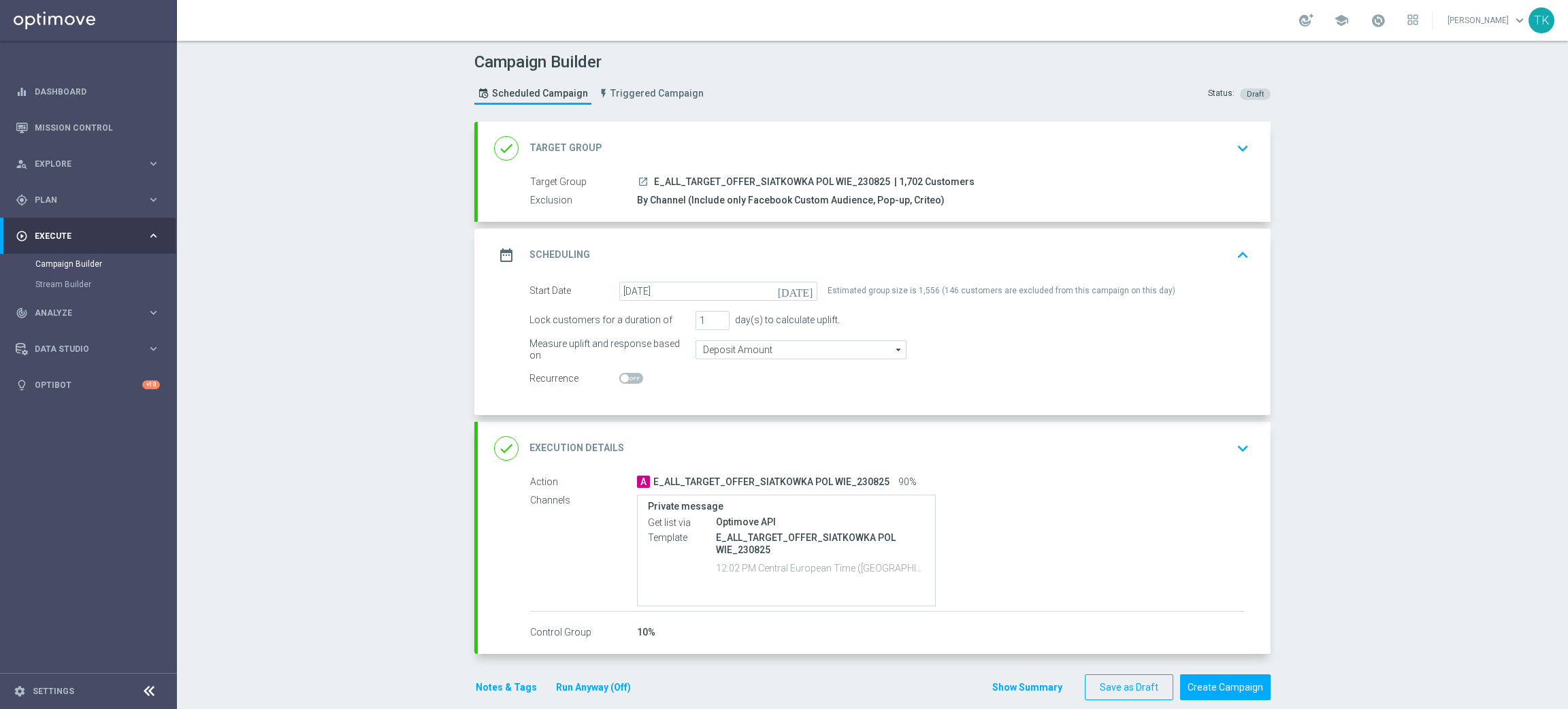
click at [901, 261] on div "date_range Scheduling keyboard_arrow_up" at bounding box center [874, 255] width 760 height 26
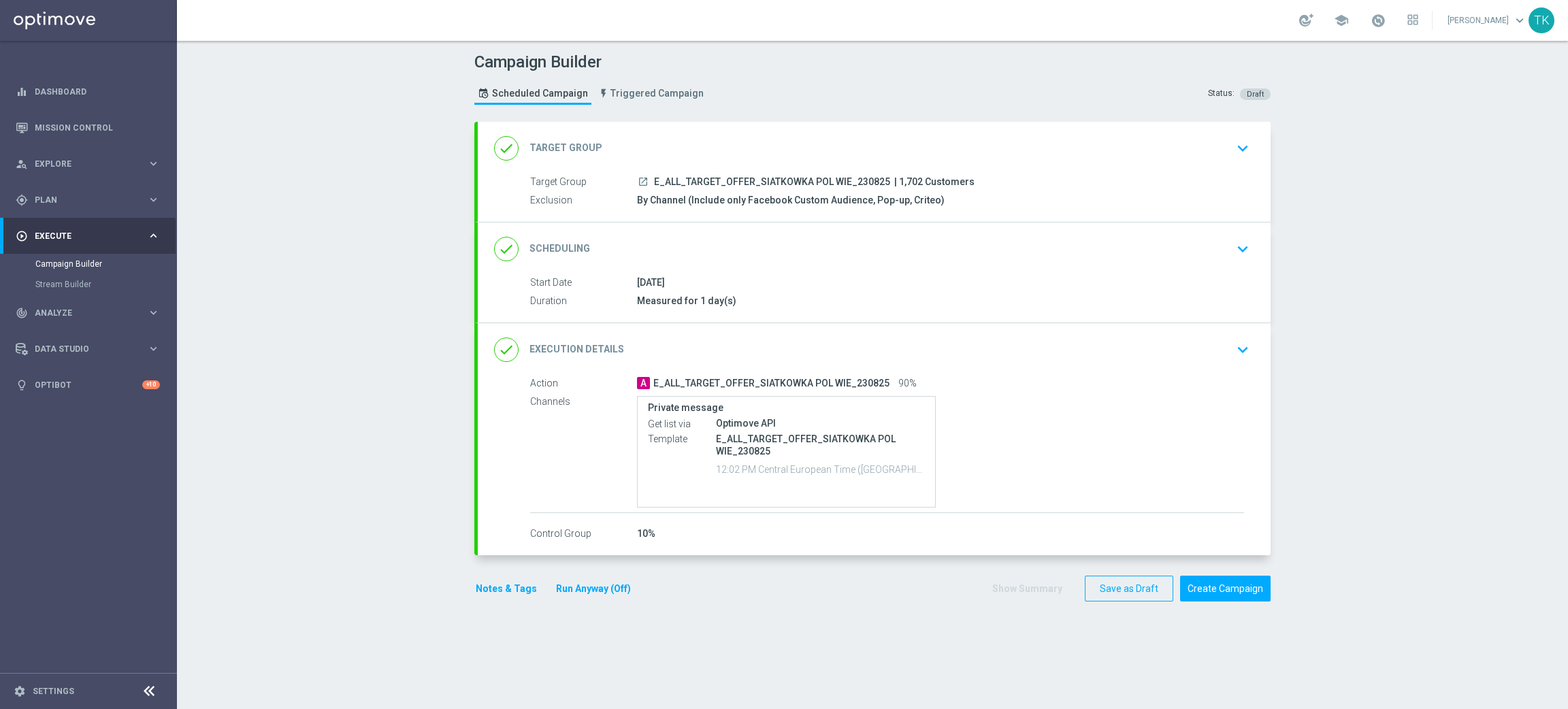
click at [795, 176] on span "E_ALL_TARGET_OFFER_SIATKOWKA POL WIE_230825" at bounding box center [772, 182] width 236 height 12
copy div "E_ALL_TARGET_OFFER_SIATKOWKA POL WIE_230825"
click at [844, 108] on div "Campaign Builder Scheduled Campaign Triggered Campaign Status: Draft" at bounding box center [872, 80] width 817 height 63
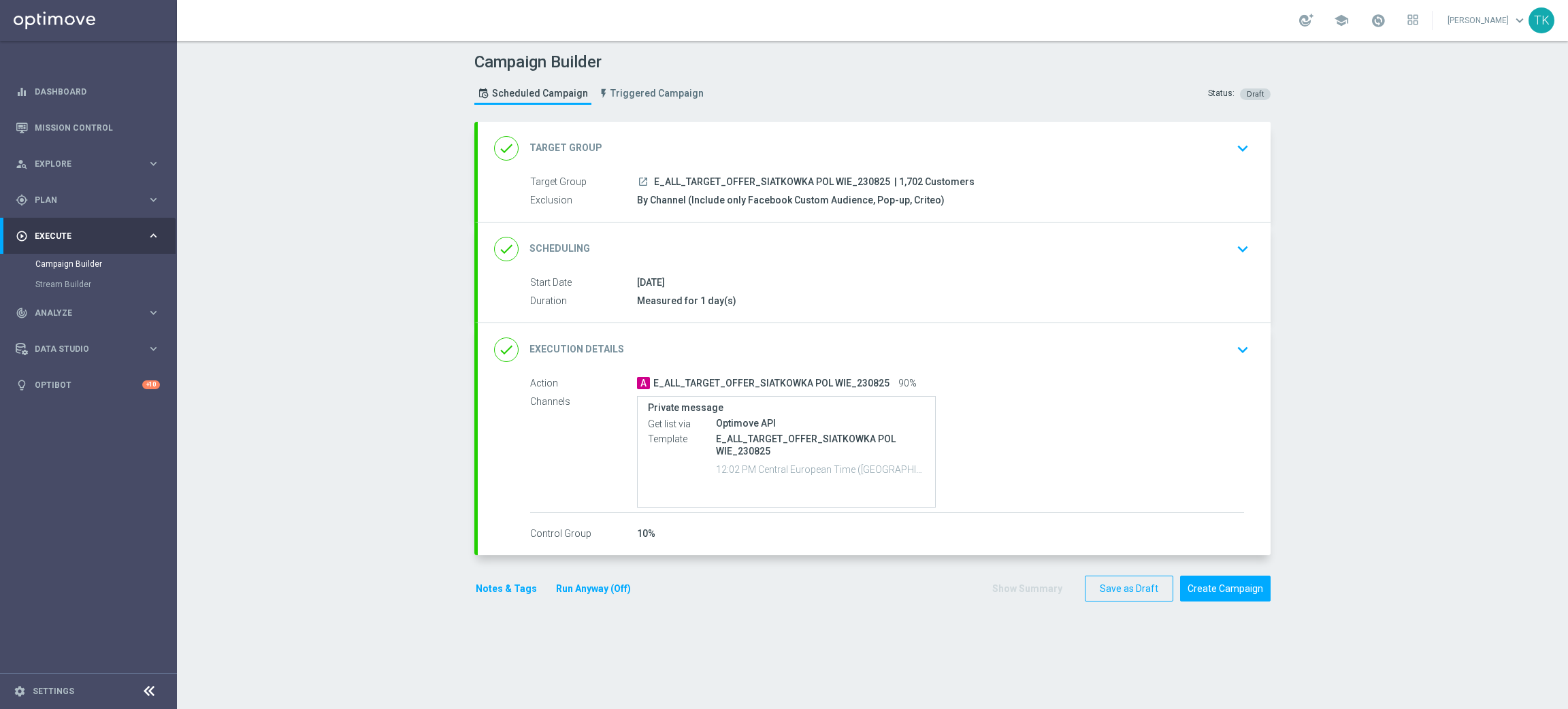
click at [493, 591] on button "Notes & Tags" at bounding box center [506, 589] width 64 height 17
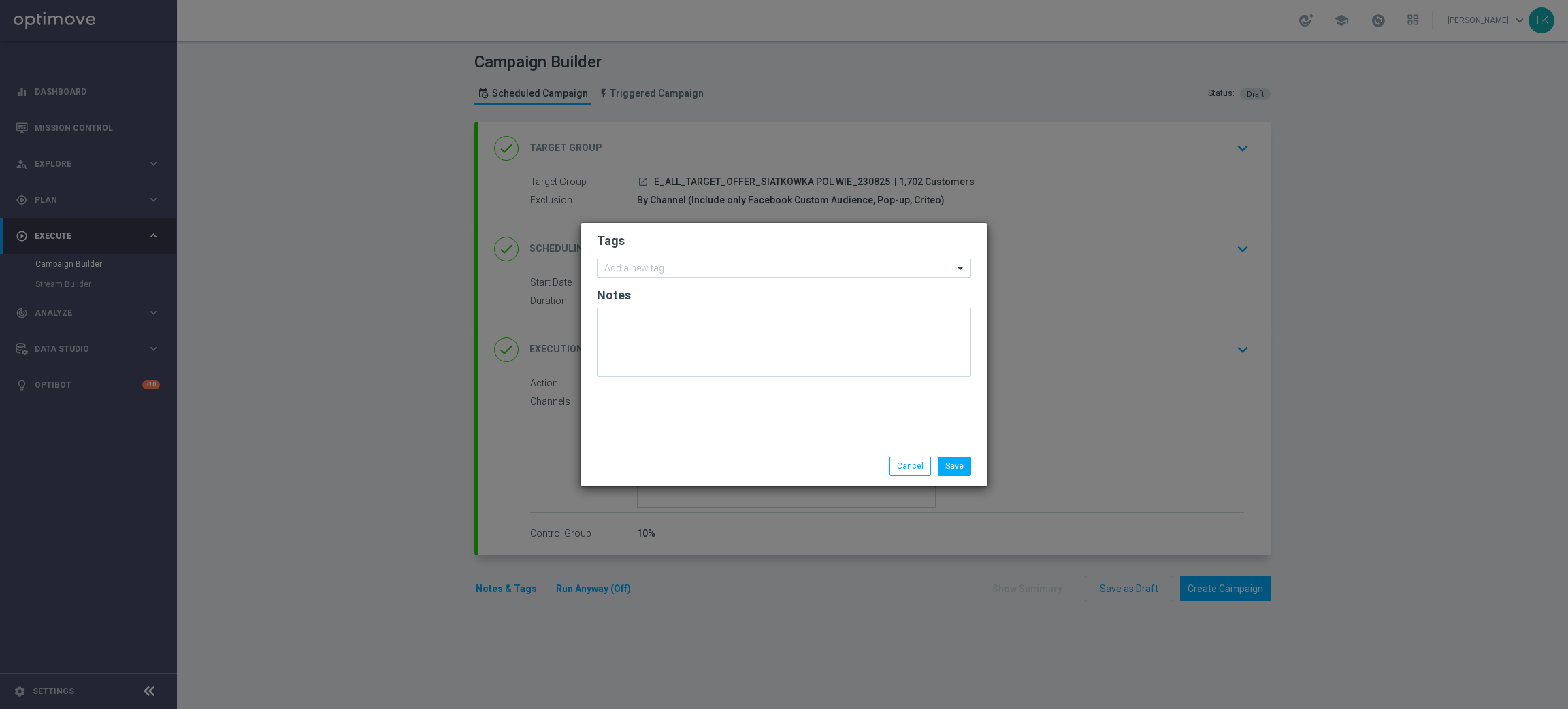
click at [652, 264] on input "text" at bounding box center [778, 269] width 349 height 12
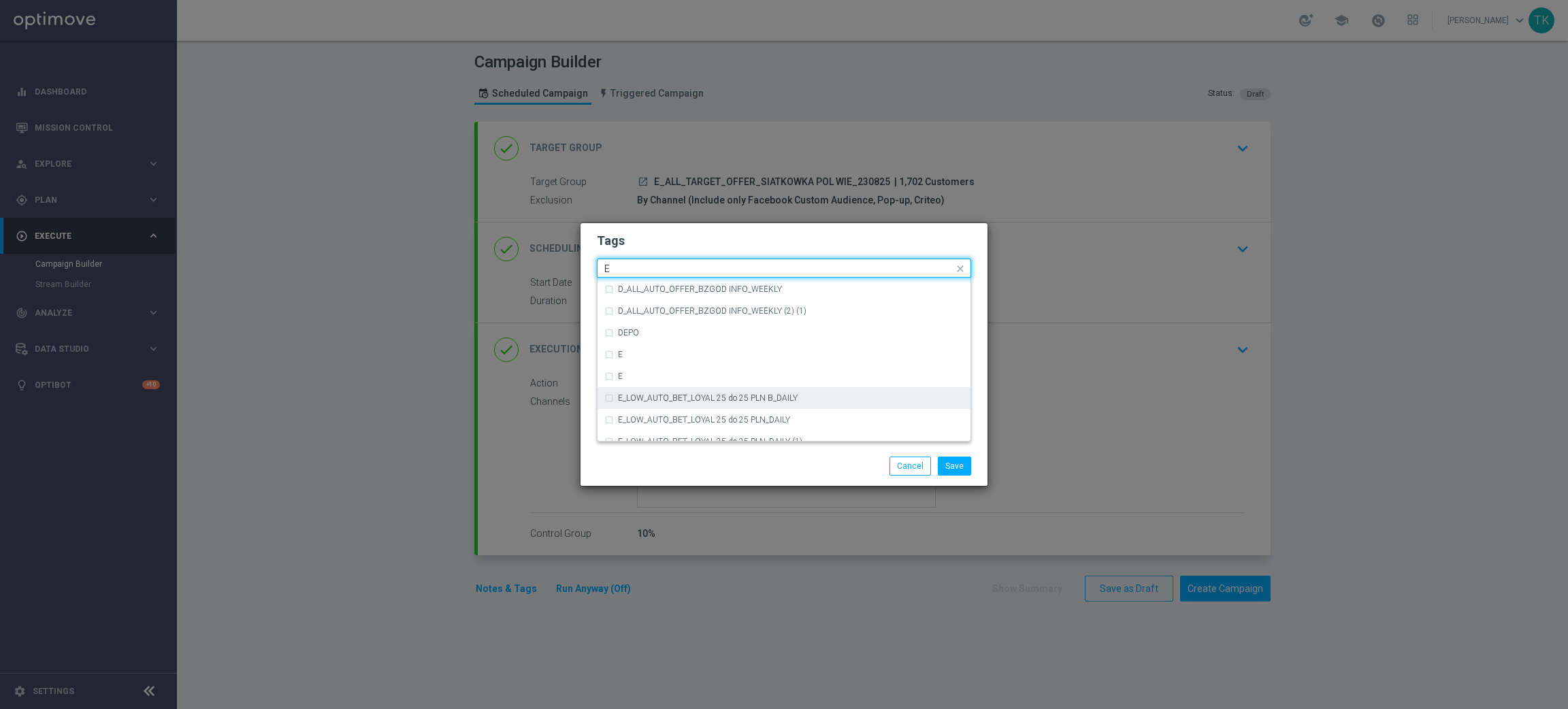
scroll to position [1938, 0]
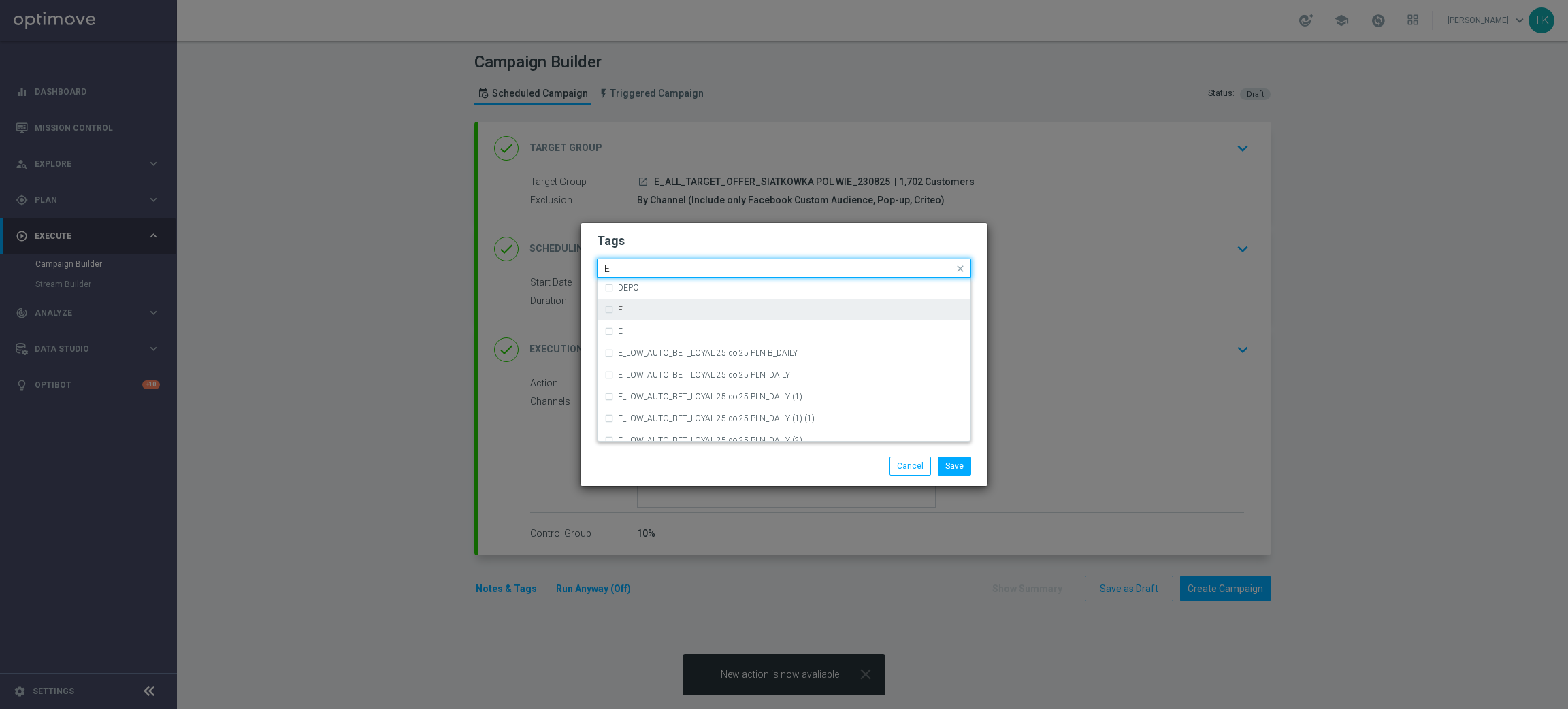
drag, startPoint x: 634, startPoint y: 312, endPoint x: 631, endPoint y: 301, distance: 11.4
click at [634, 310] on div "E" at bounding box center [791, 309] width 345 height 8
click at [621, 272] on input "E" at bounding box center [778, 269] width 349 height 12
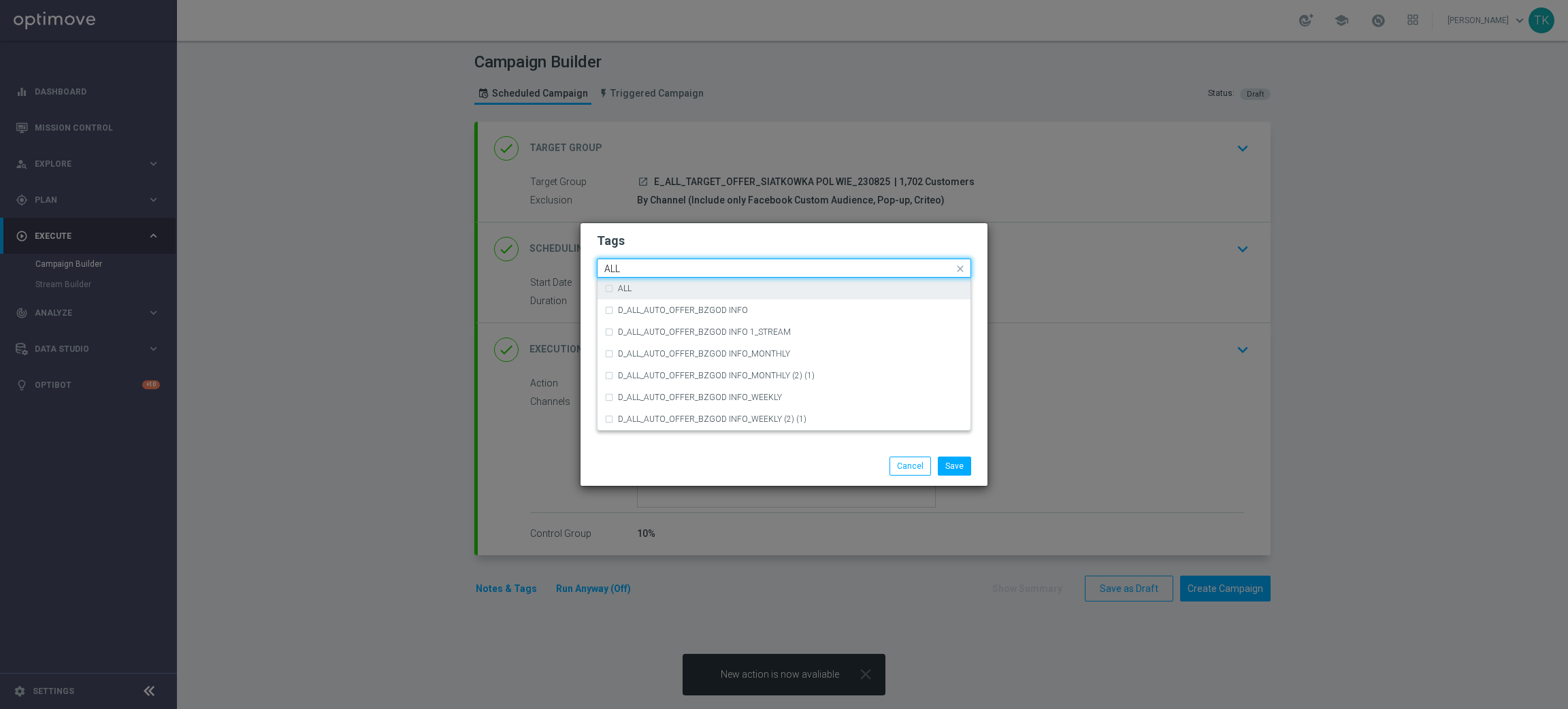
click at [623, 281] on div "ALL" at bounding box center [784, 289] width 359 height 22
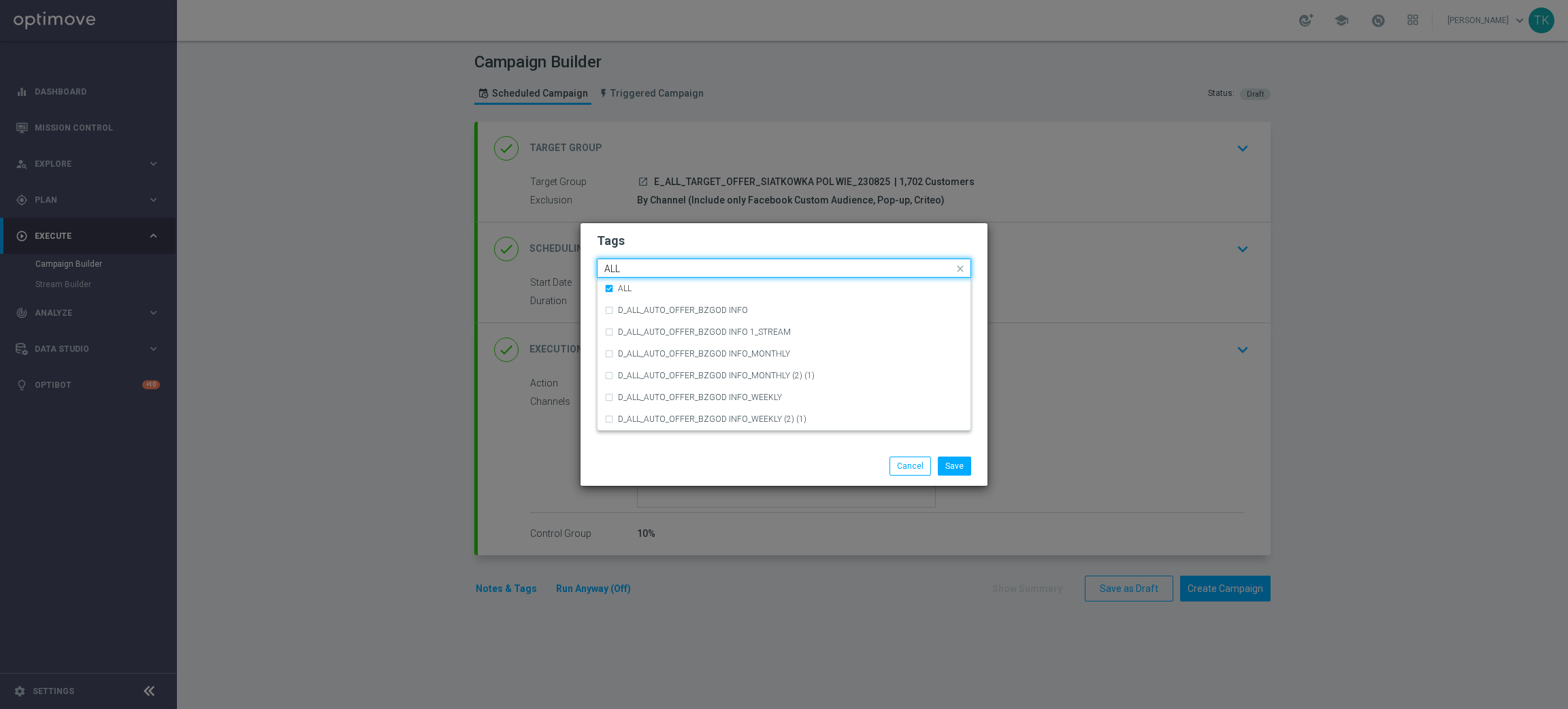
click at [632, 268] on input "ALL" at bounding box center [778, 269] width 349 height 12
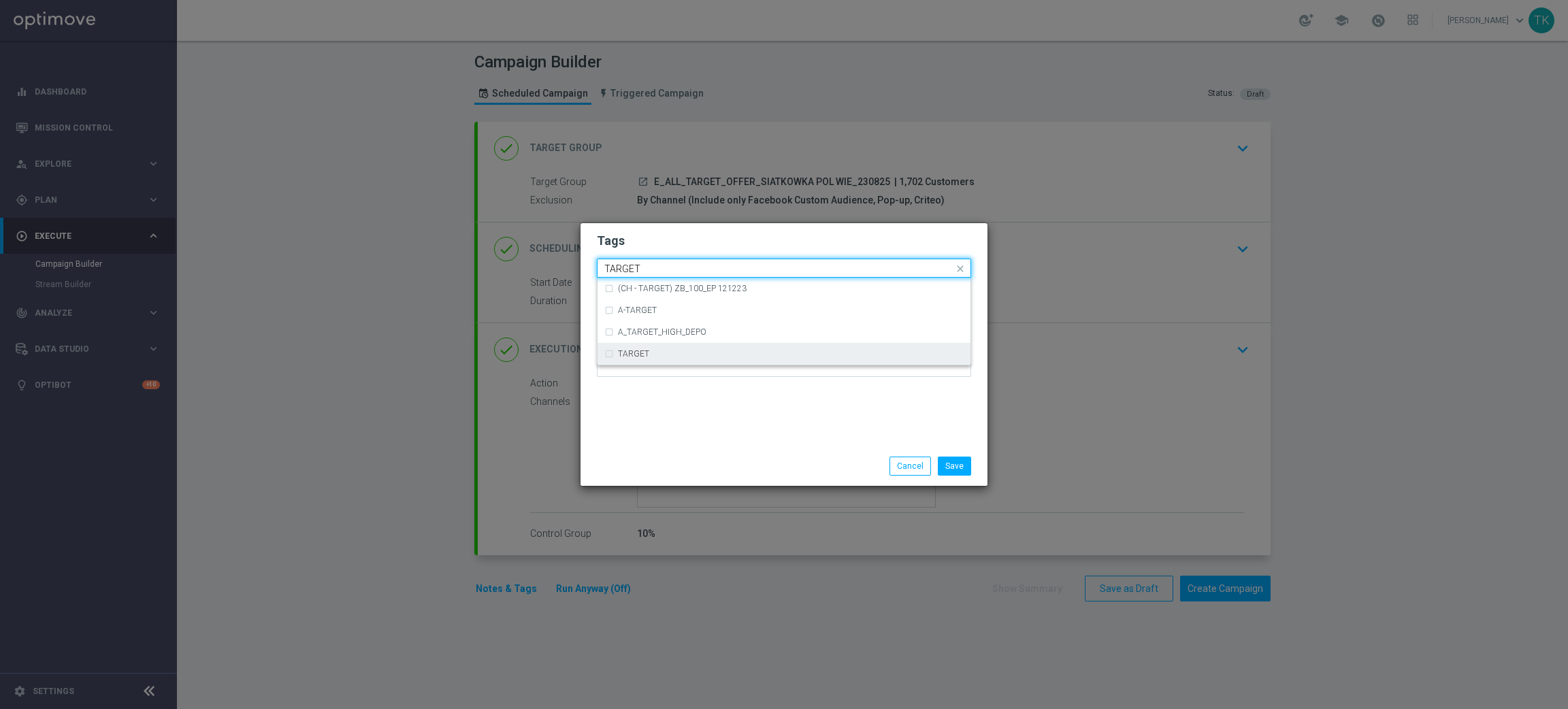
click at [632, 357] on label "TARGET" at bounding box center [633, 353] width 31 height 8
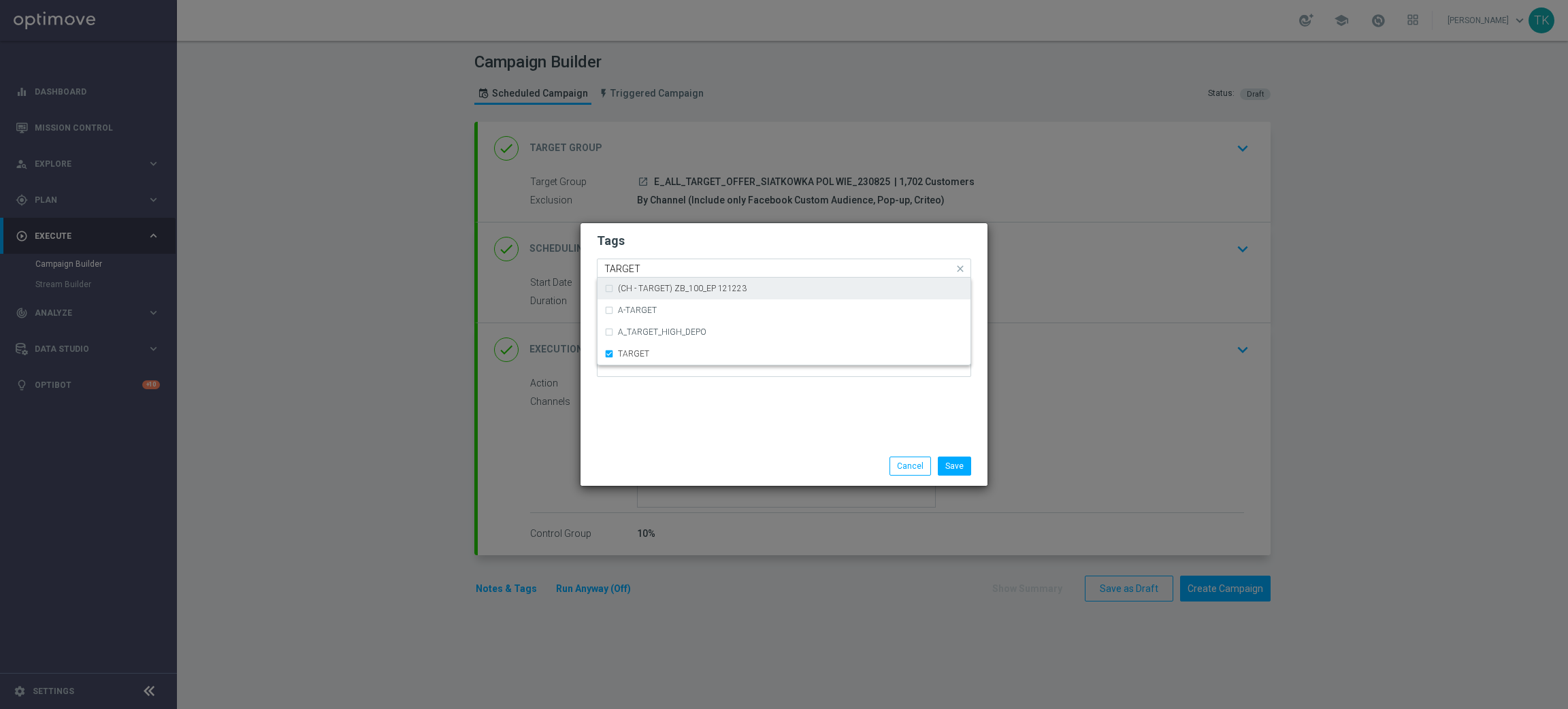
click at [636, 272] on input "TARGET" at bounding box center [778, 269] width 349 height 12
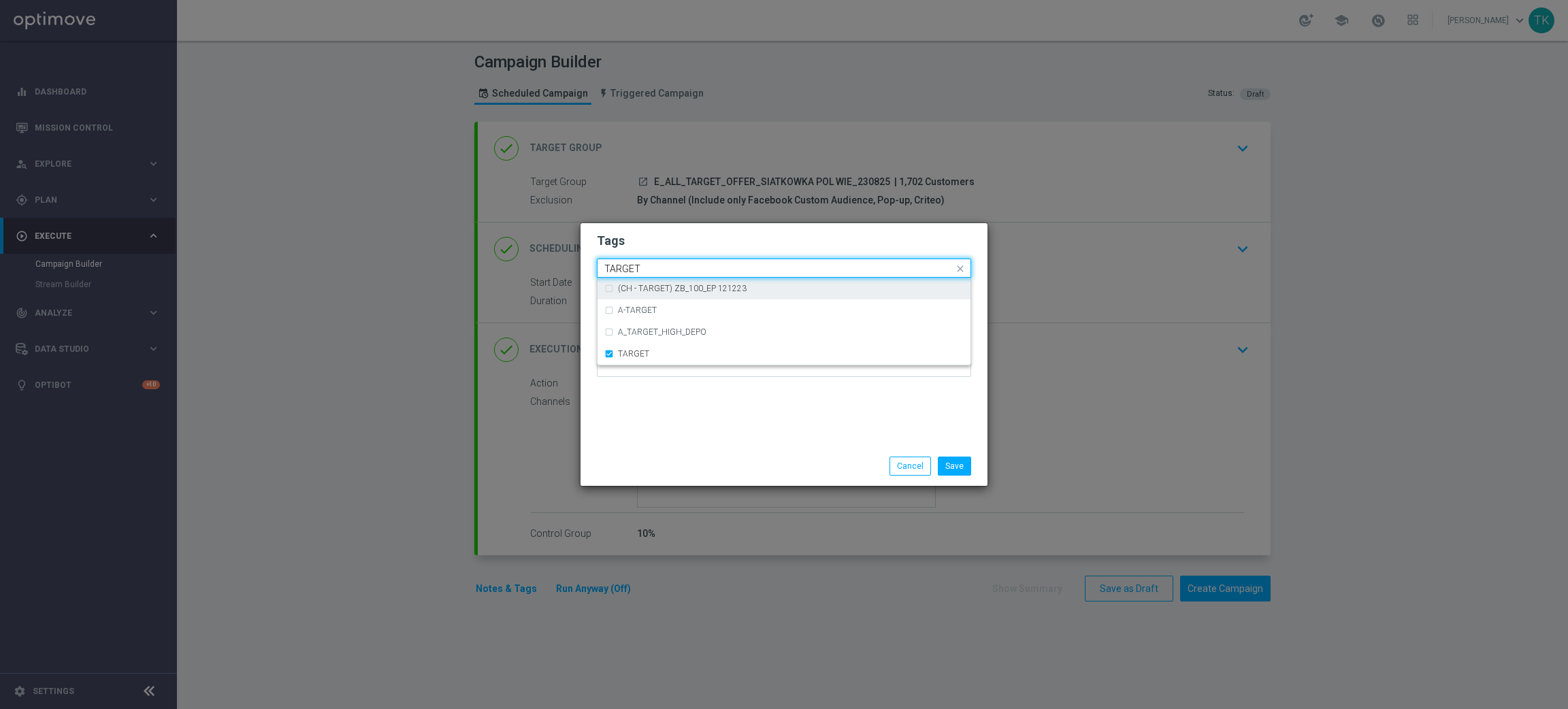
click at [636, 272] on input "TARGET" at bounding box center [778, 269] width 349 height 12
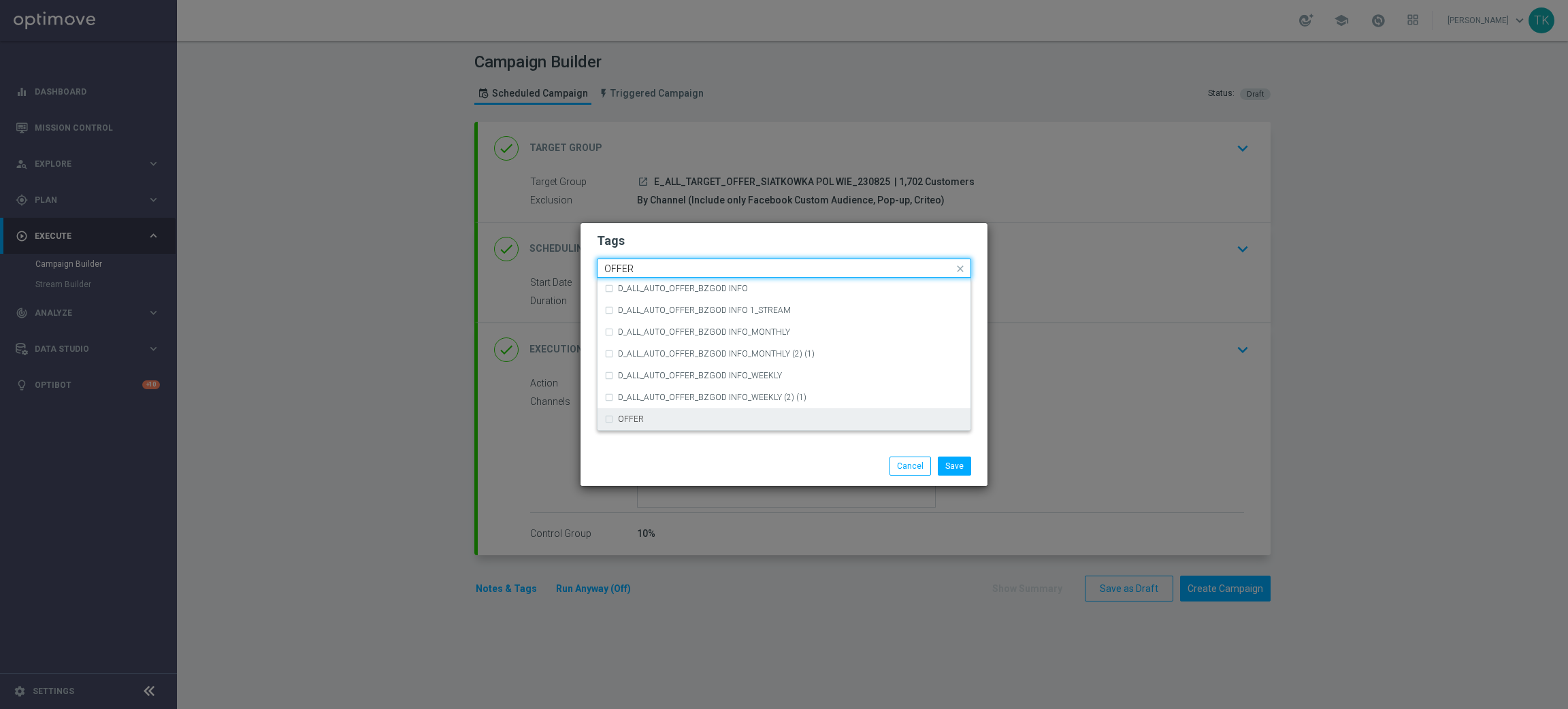
click at [652, 417] on div "OFFER" at bounding box center [791, 419] width 345 height 8
type input "OFFER"
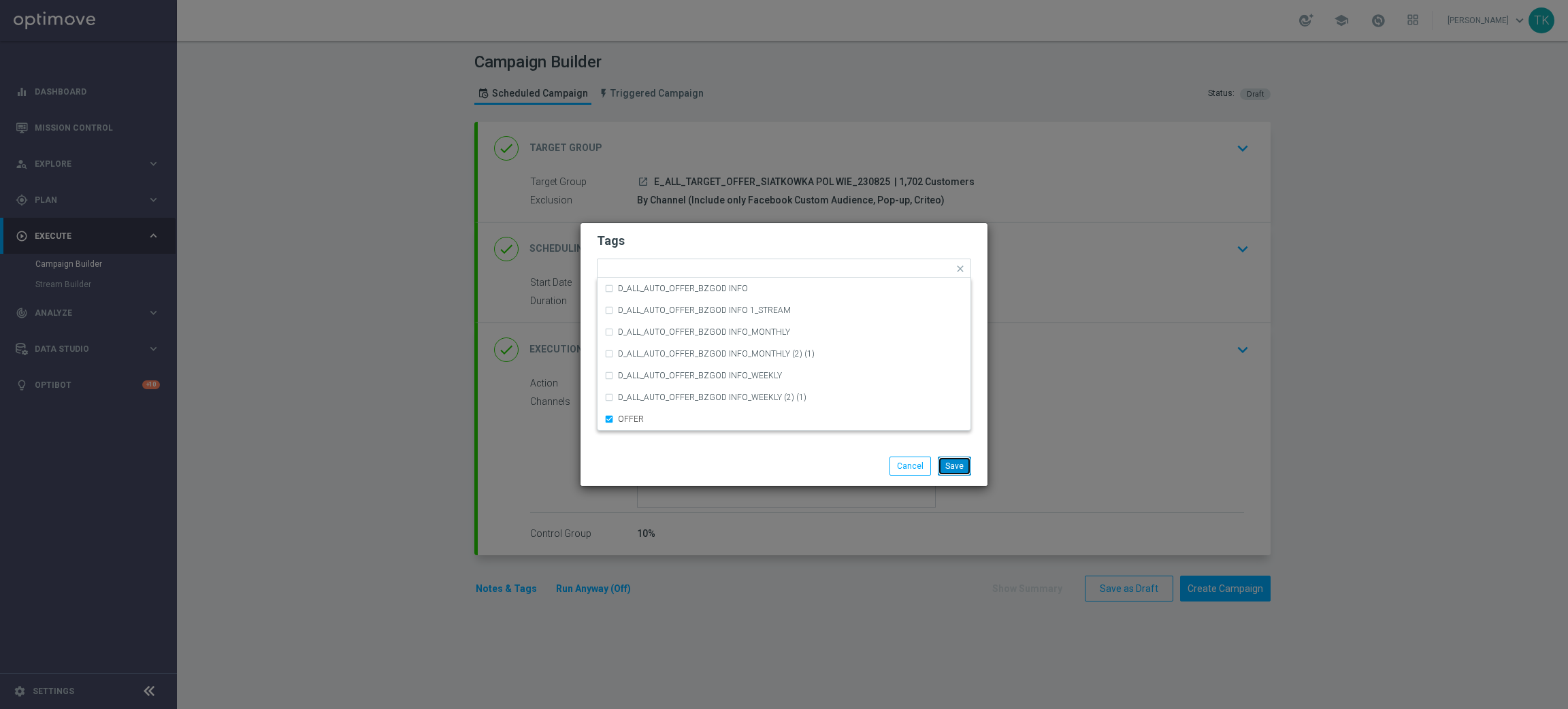
click at [958, 467] on button "Save" at bounding box center [954, 466] width 33 height 19
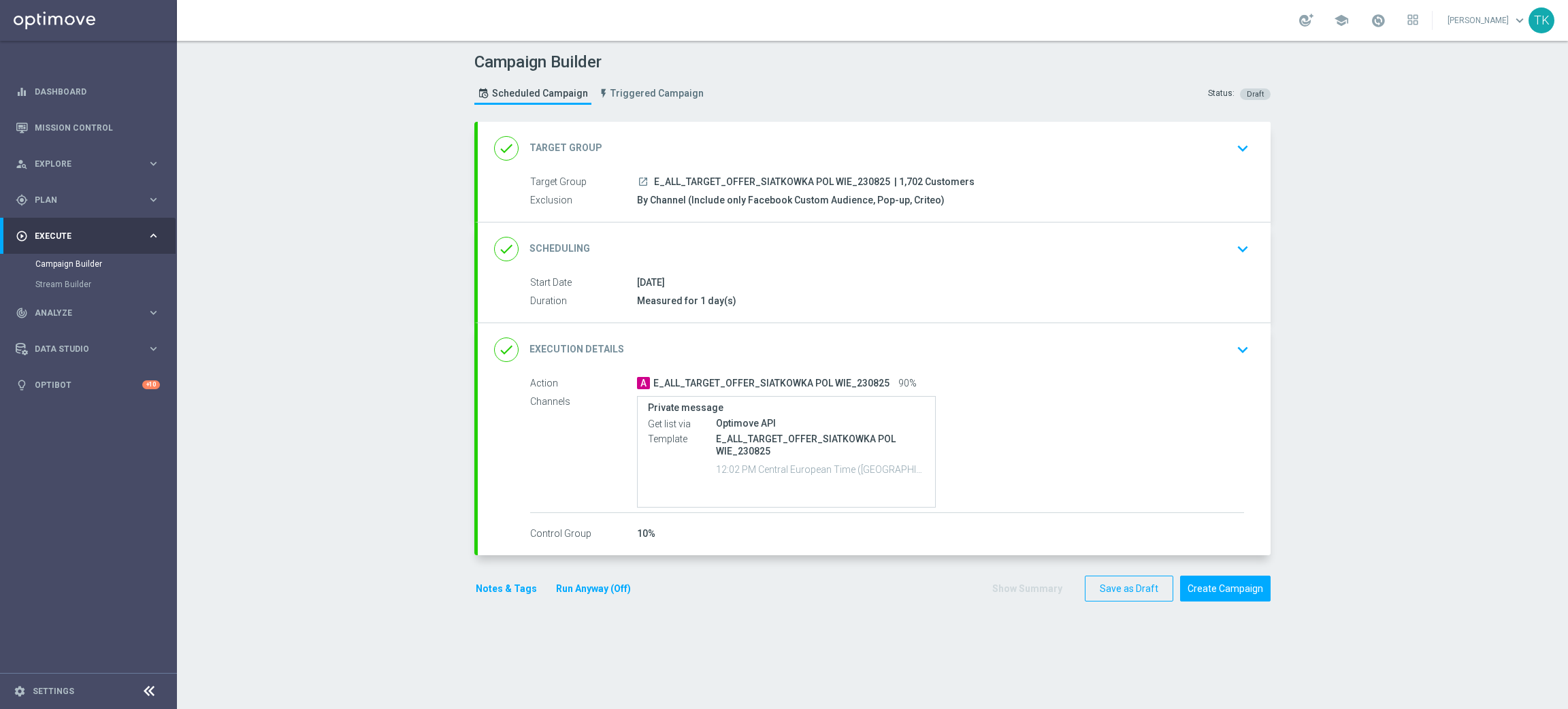
click at [482, 587] on button "Notes & Tags" at bounding box center [506, 589] width 64 height 17
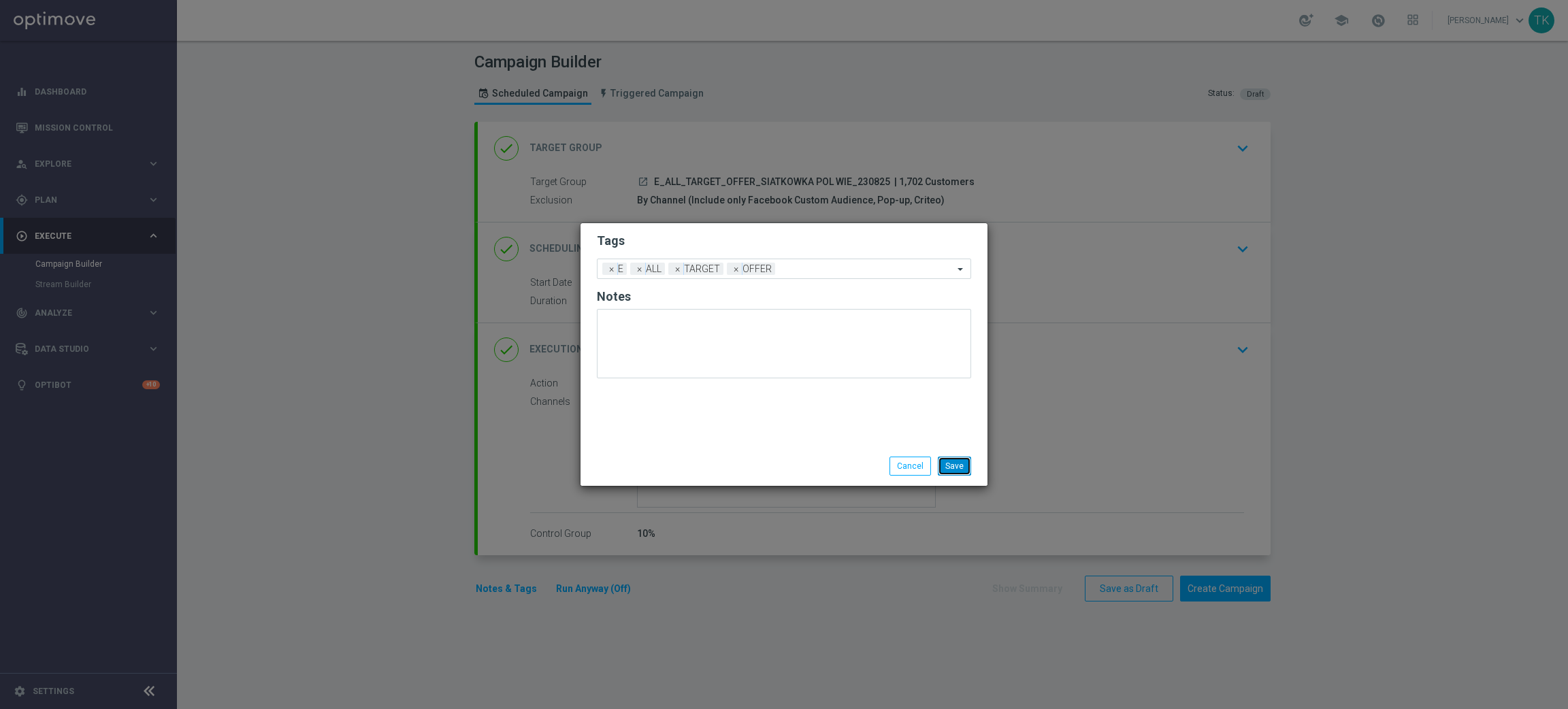
click at [950, 468] on button "Save" at bounding box center [954, 466] width 33 height 19
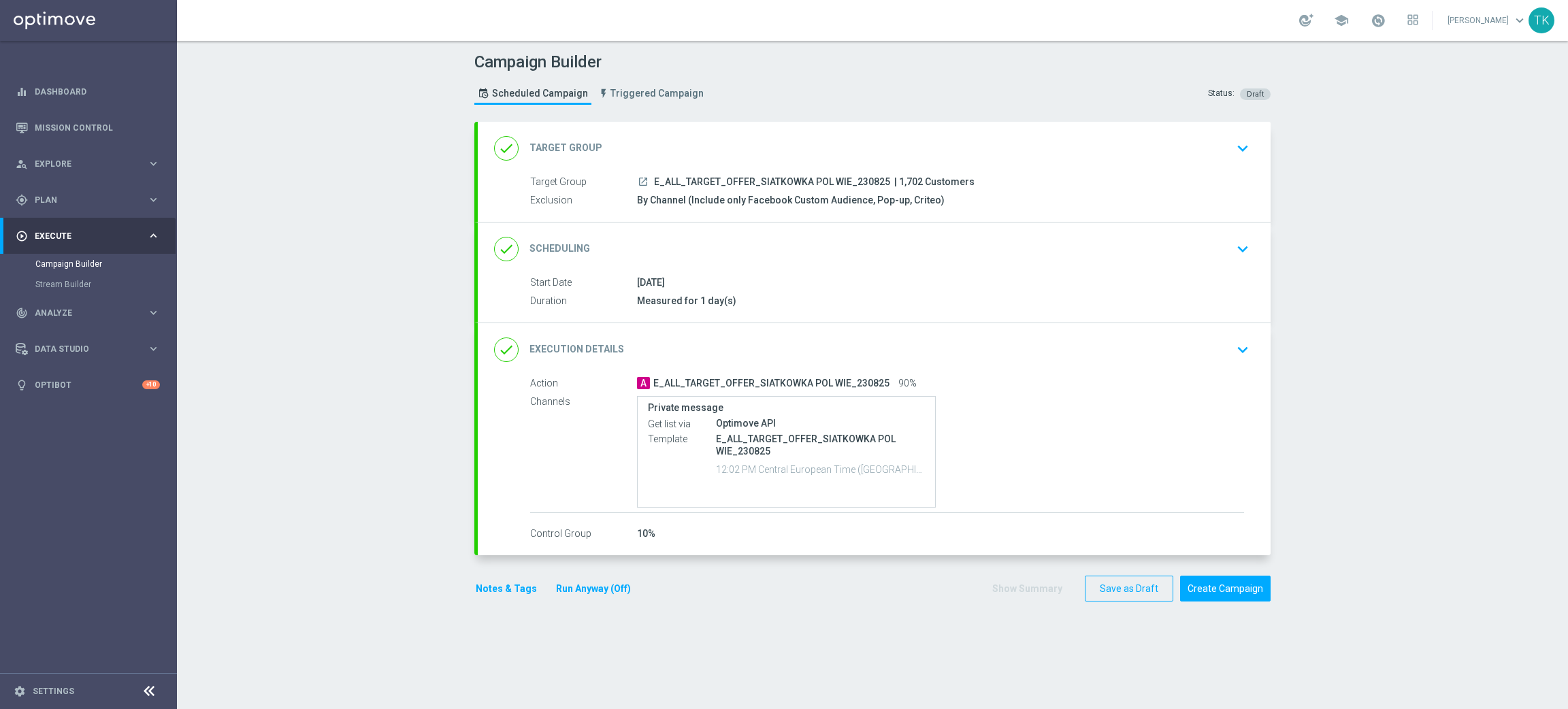
click at [500, 590] on button "Notes & Tags" at bounding box center [506, 589] width 64 height 17
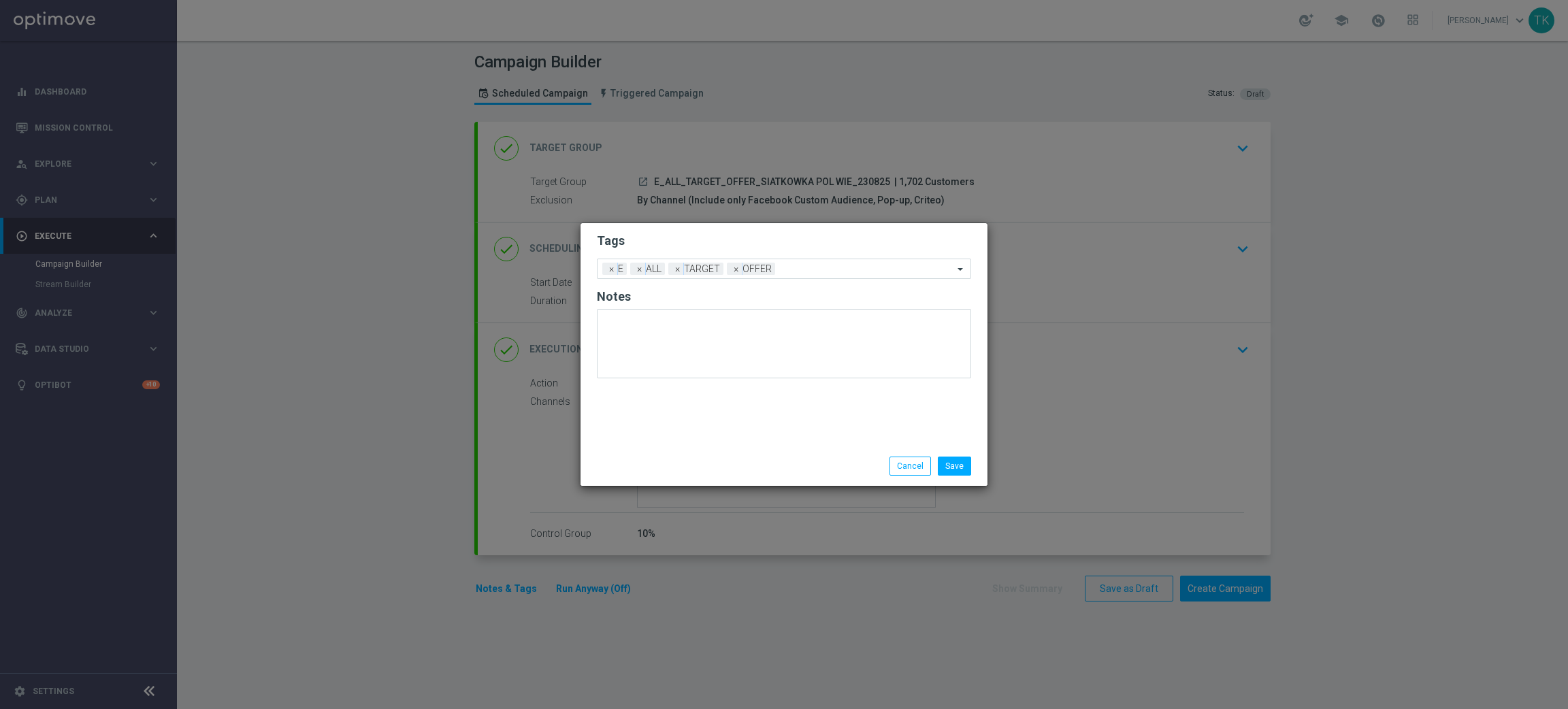
click at [958, 455] on div "Save Cancel" at bounding box center [784, 466] width 407 height 39
click at [961, 455] on div "Save Cancel" at bounding box center [784, 466] width 407 height 39
click at [963, 471] on button "Save" at bounding box center [954, 466] width 33 height 19
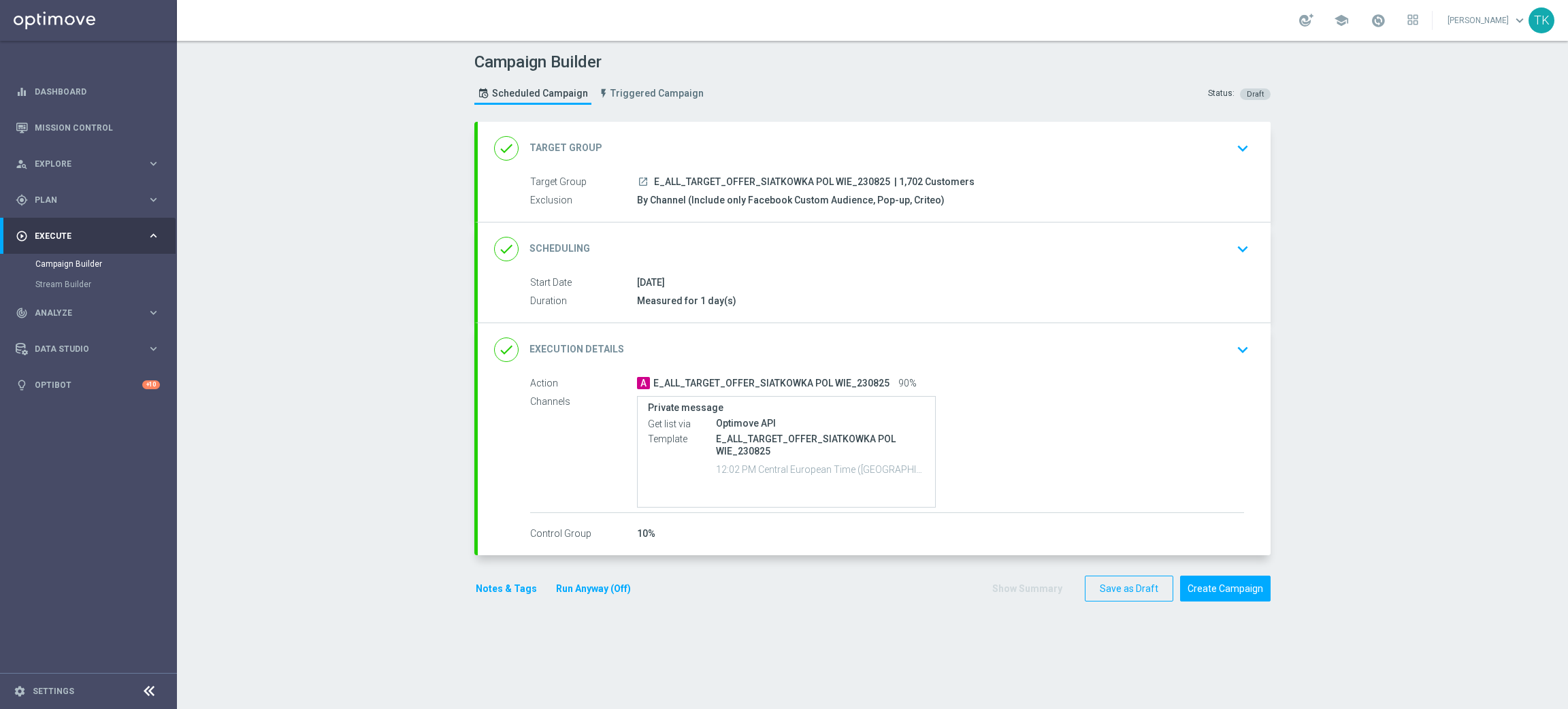
click at [1054, 259] on div "done Scheduling keyboard_arrow_down" at bounding box center [874, 249] width 760 height 26
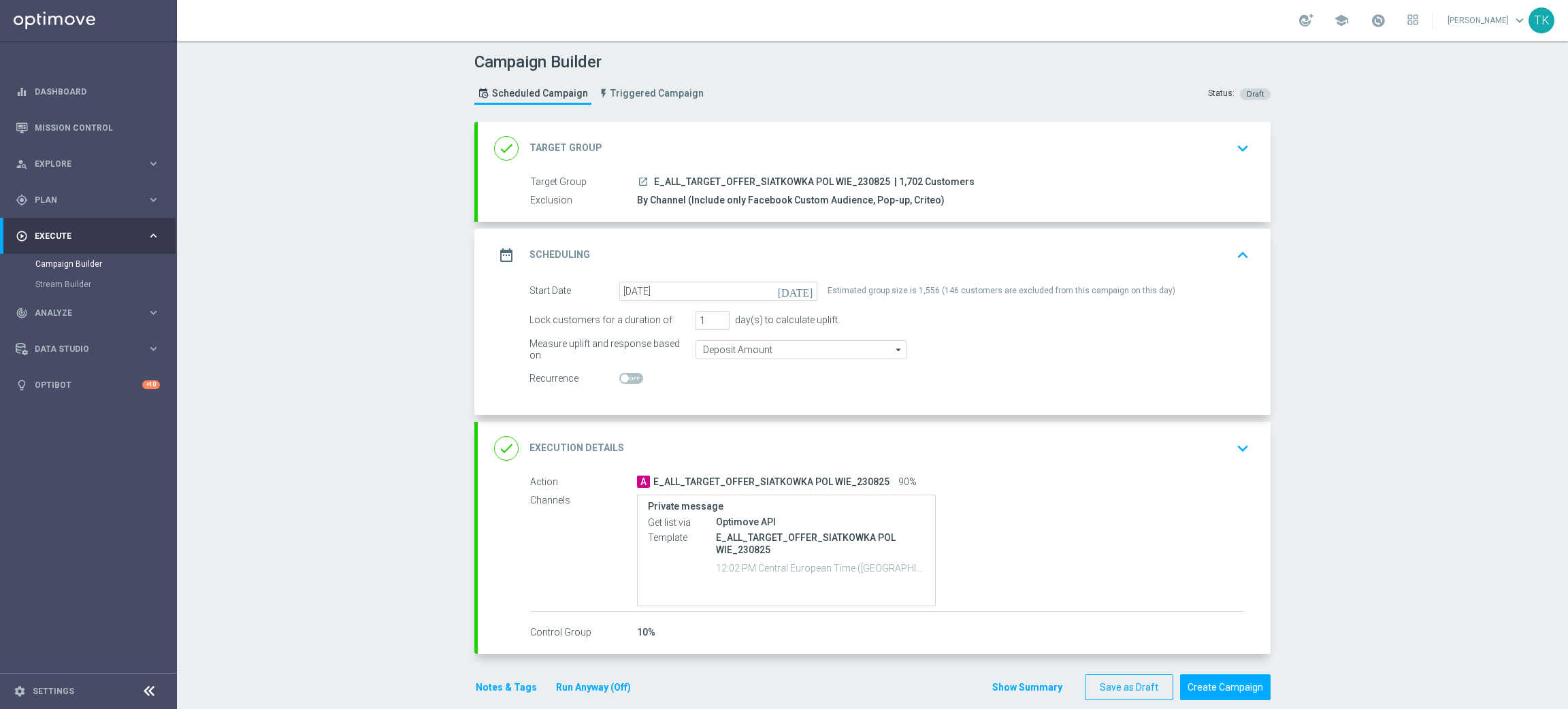
click at [1035, 256] on div "date_range Scheduling keyboard_arrow_up" at bounding box center [874, 255] width 760 height 26
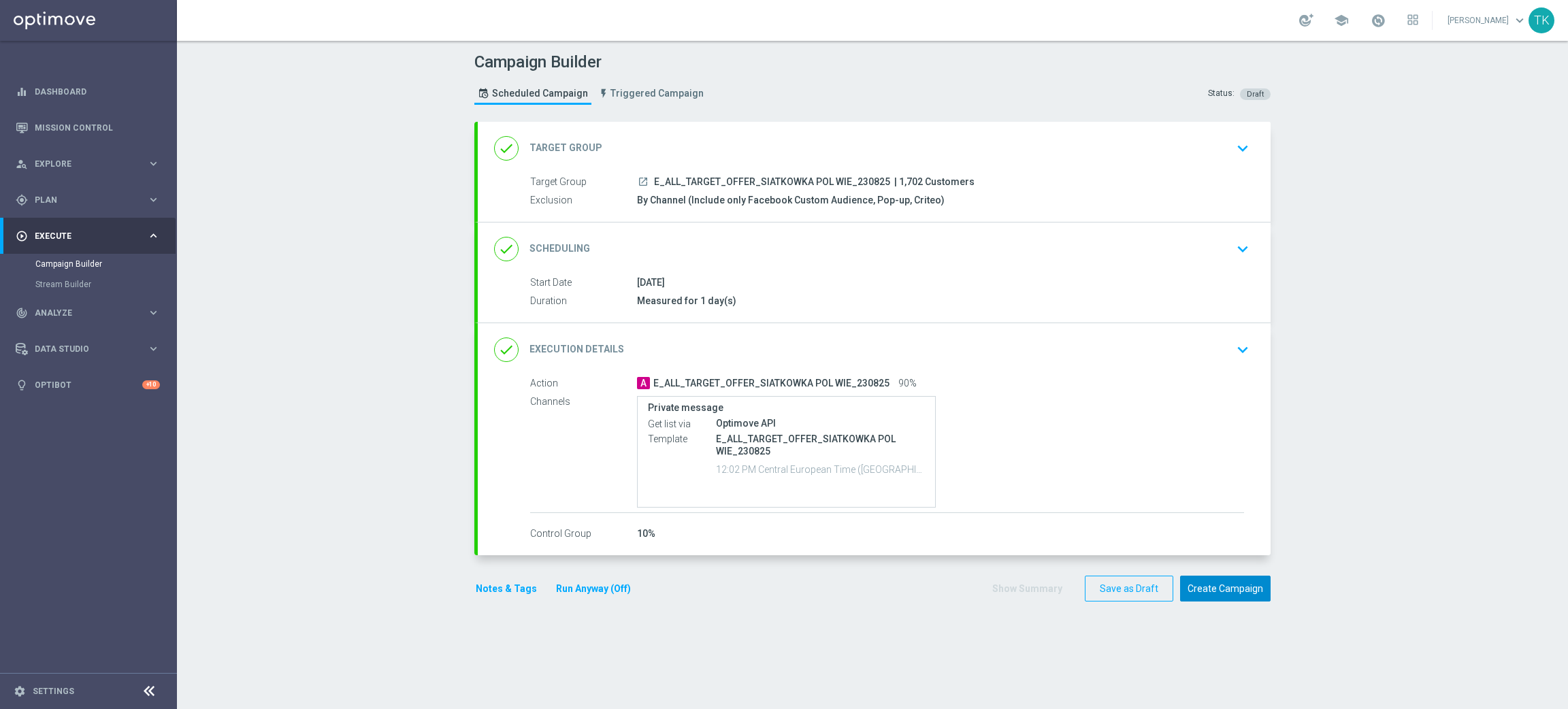
click at [1214, 584] on button "Create Campaign" at bounding box center [1225, 589] width 91 height 27
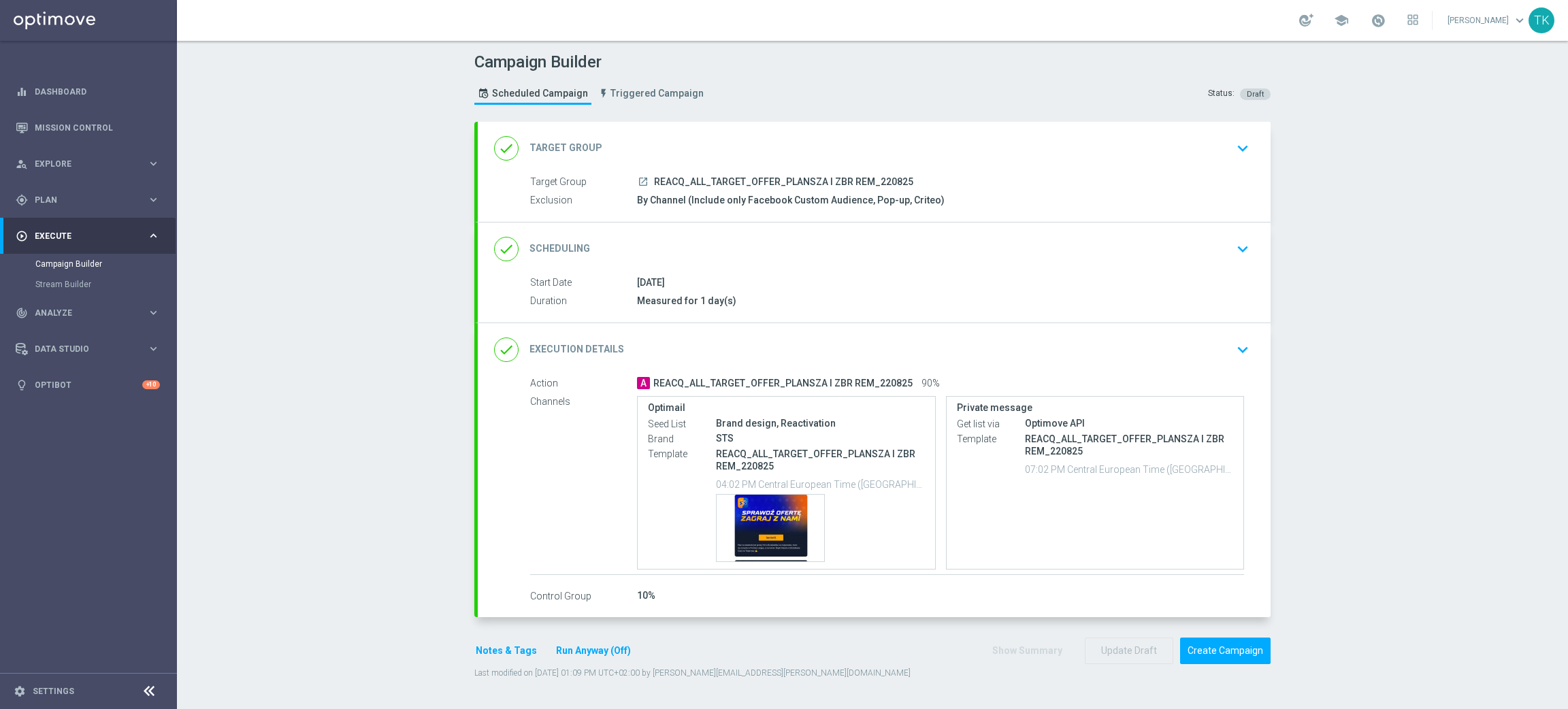
click at [771, 182] on span "REACQ_ALL_TARGET_OFFER_PLANSZA I ZBR REM_220825" at bounding box center [784, 182] width 259 height 12
copy div "REACQ_ALL_TARGET_OFFER_PLANSZA I ZBR REM_220825"
click at [870, 97] on div "Campaign Builder Scheduled Campaign Triggered Campaign Status: Draft" at bounding box center [872, 80] width 817 height 63
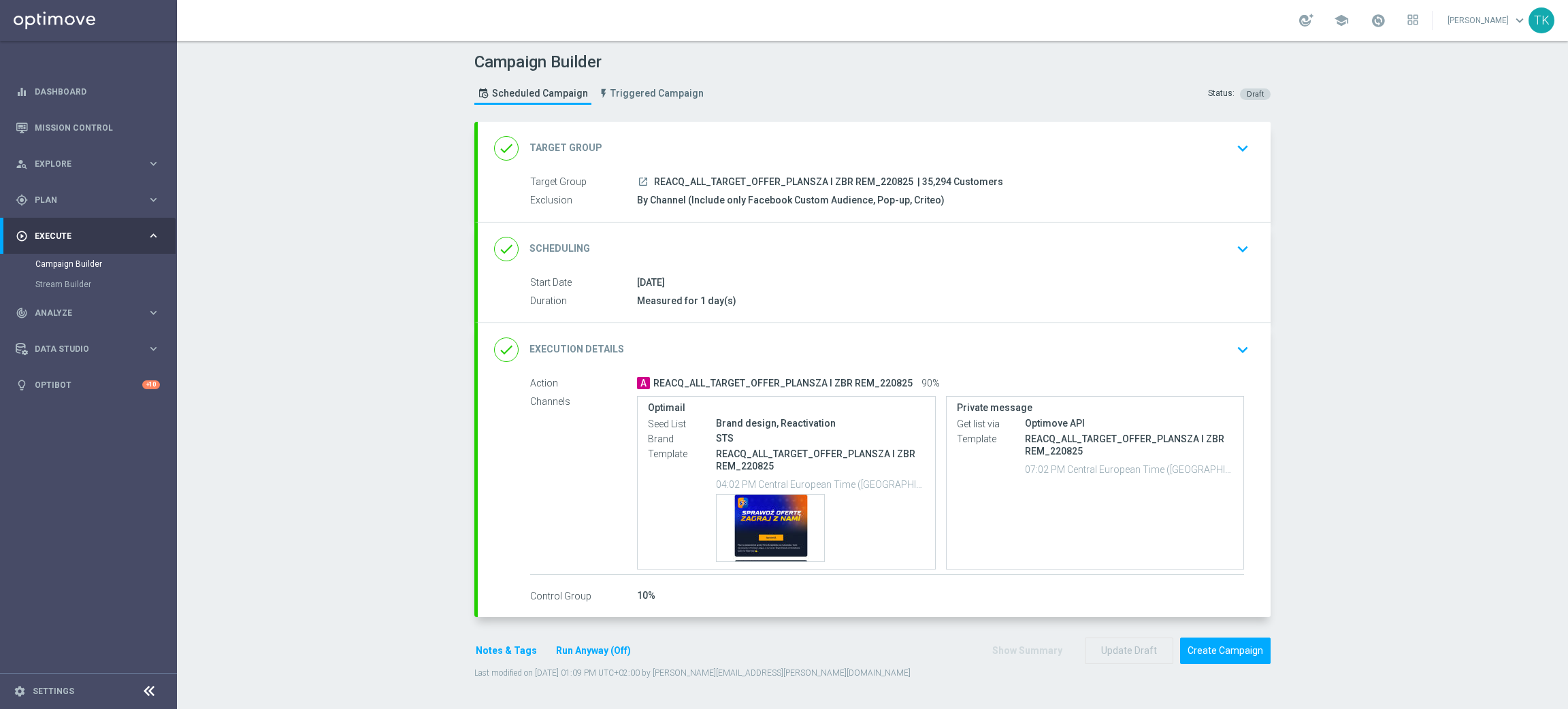
click at [497, 655] on button "Notes & Tags" at bounding box center [506, 651] width 64 height 17
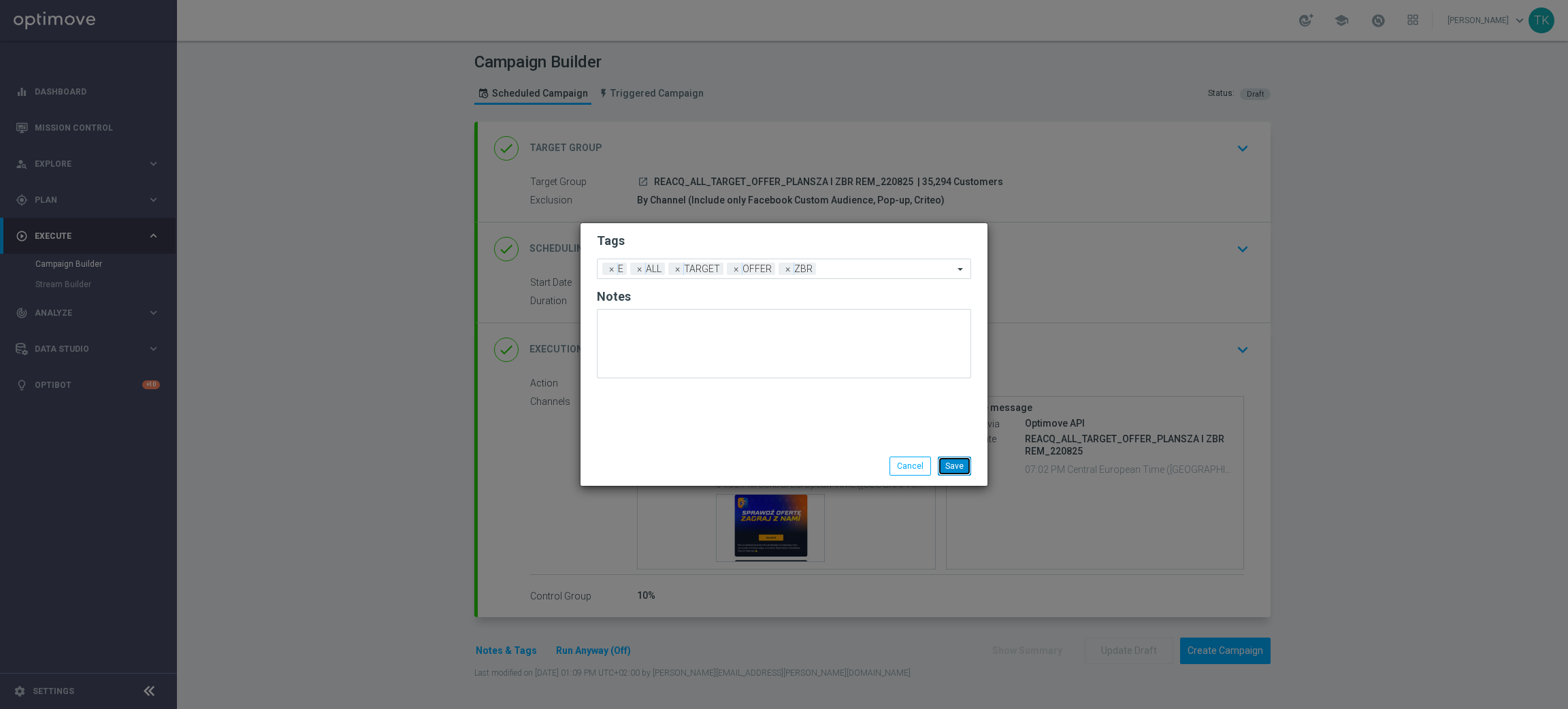
click at [961, 466] on button "Save" at bounding box center [954, 466] width 33 height 19
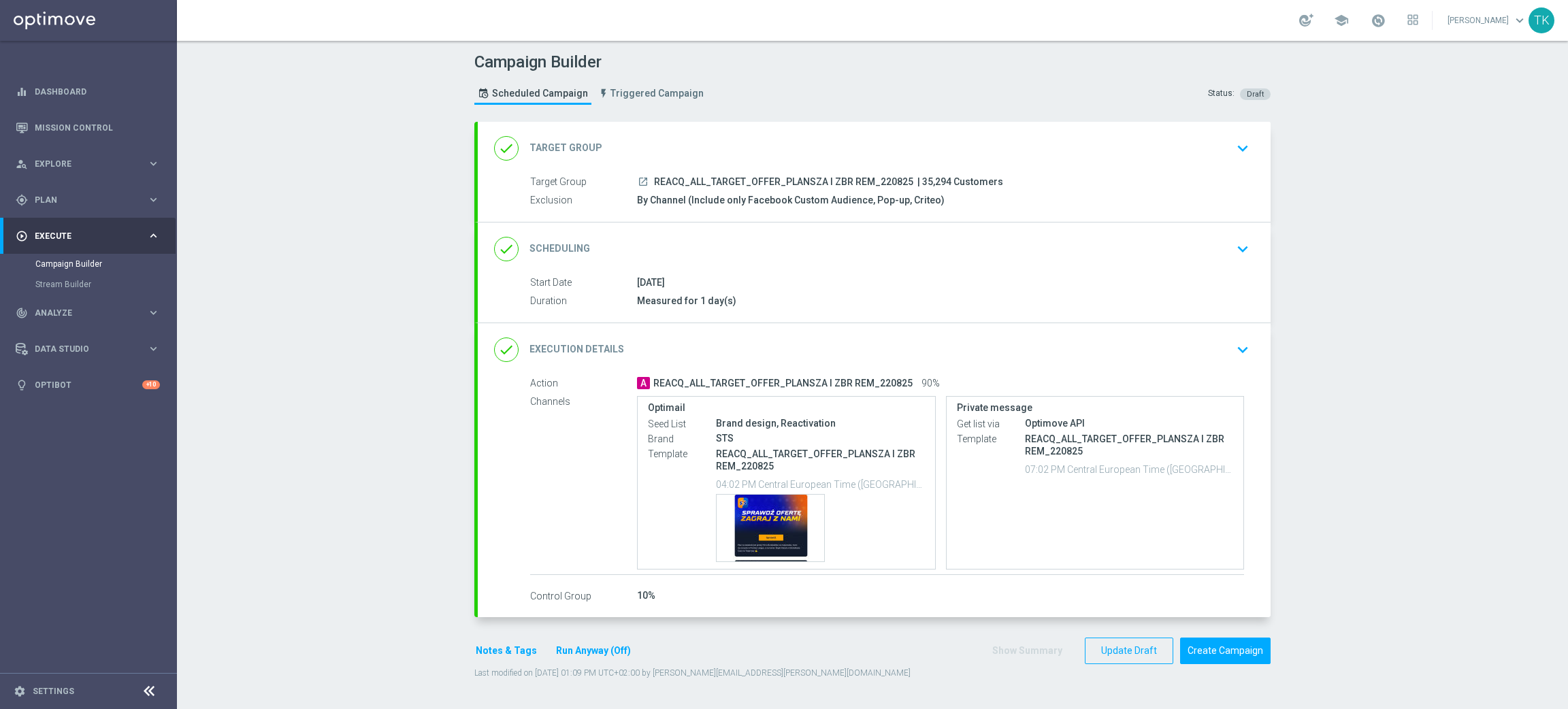
click at [961, 254] on div "done Scheduling keyboard_arrow_down" at bounding box center [874, 249] width 760 height 26
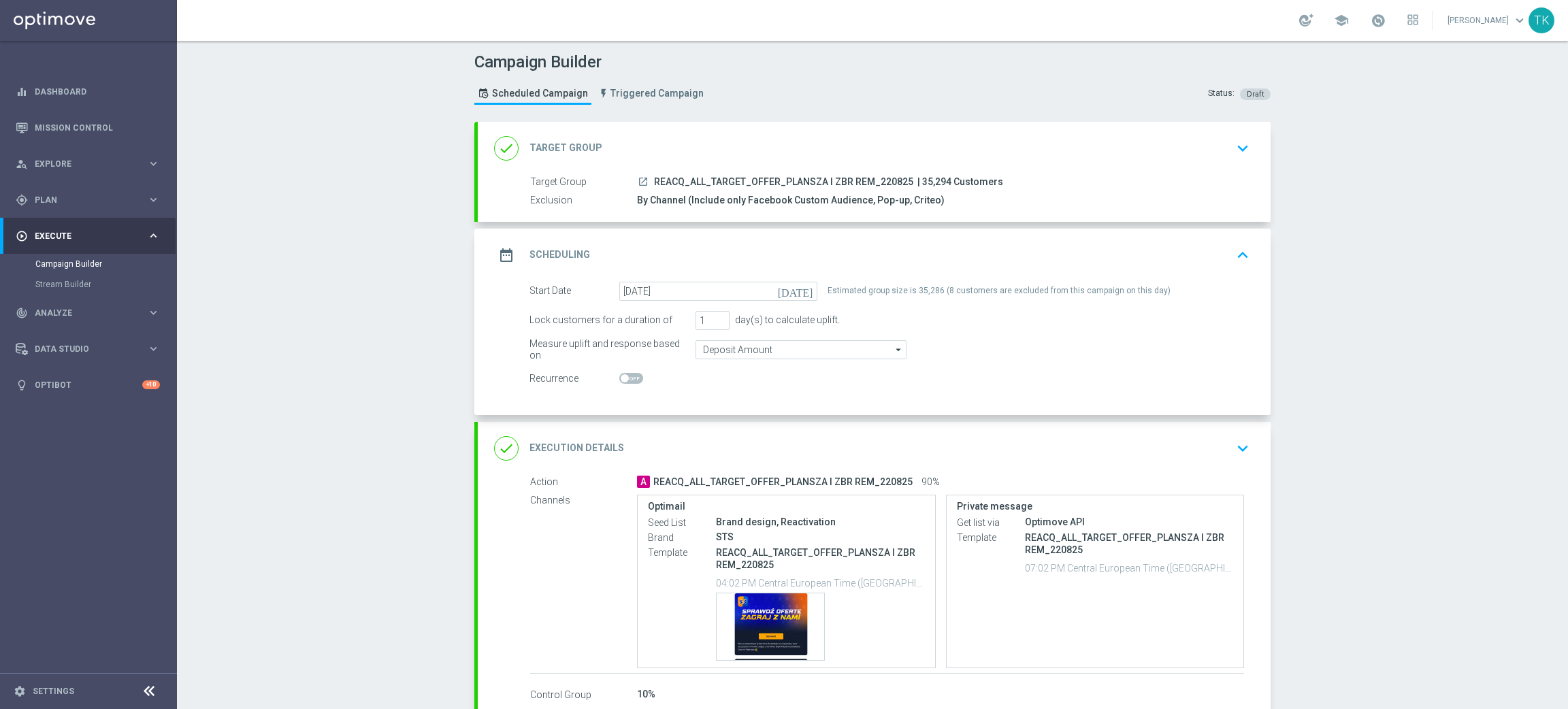
click at [1007, 253] on div "date_range Scheduling keyboard_arrow_up" at bounding box center [874, 255] width 760 height 26
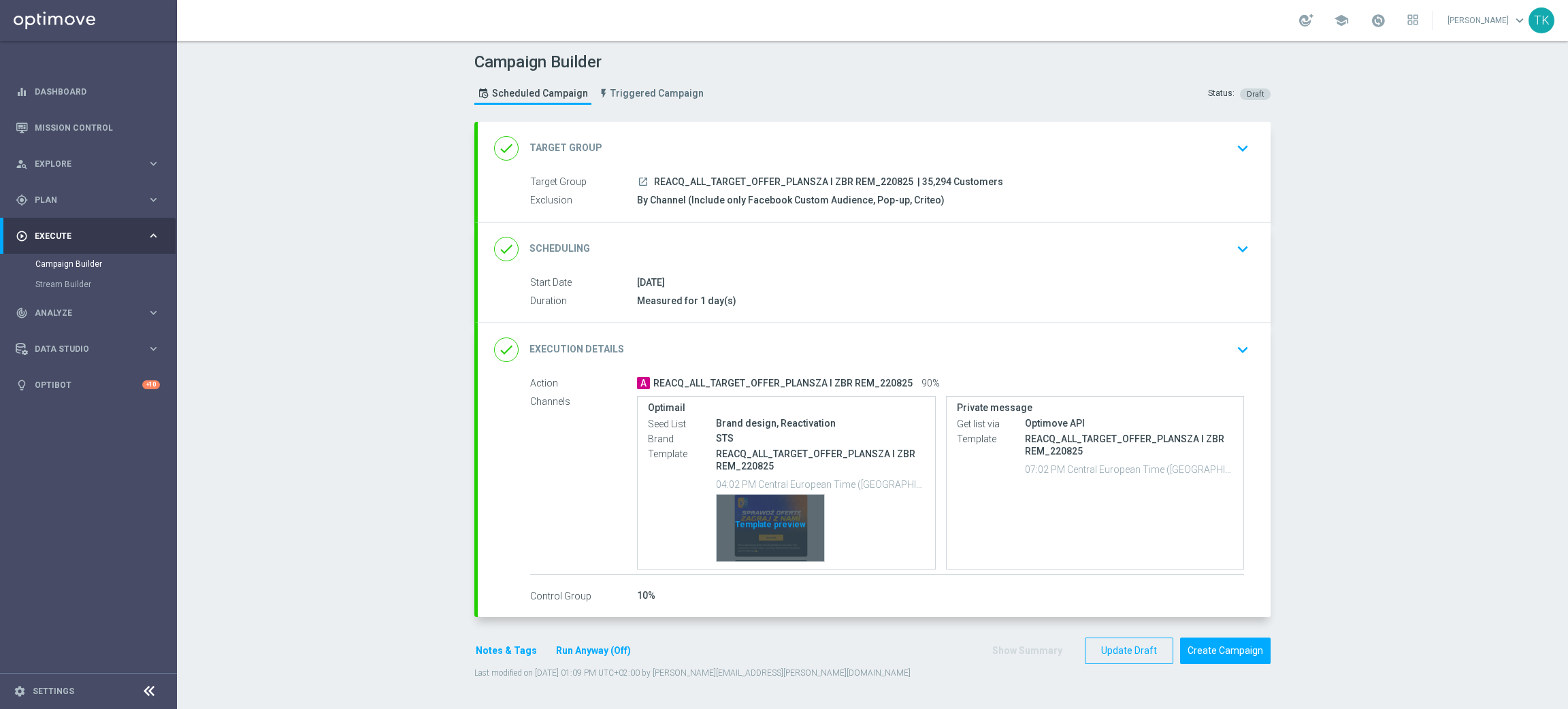
click at [763, 516] on div "Template preview" at bounding box center [771, 527] width 107 height 67
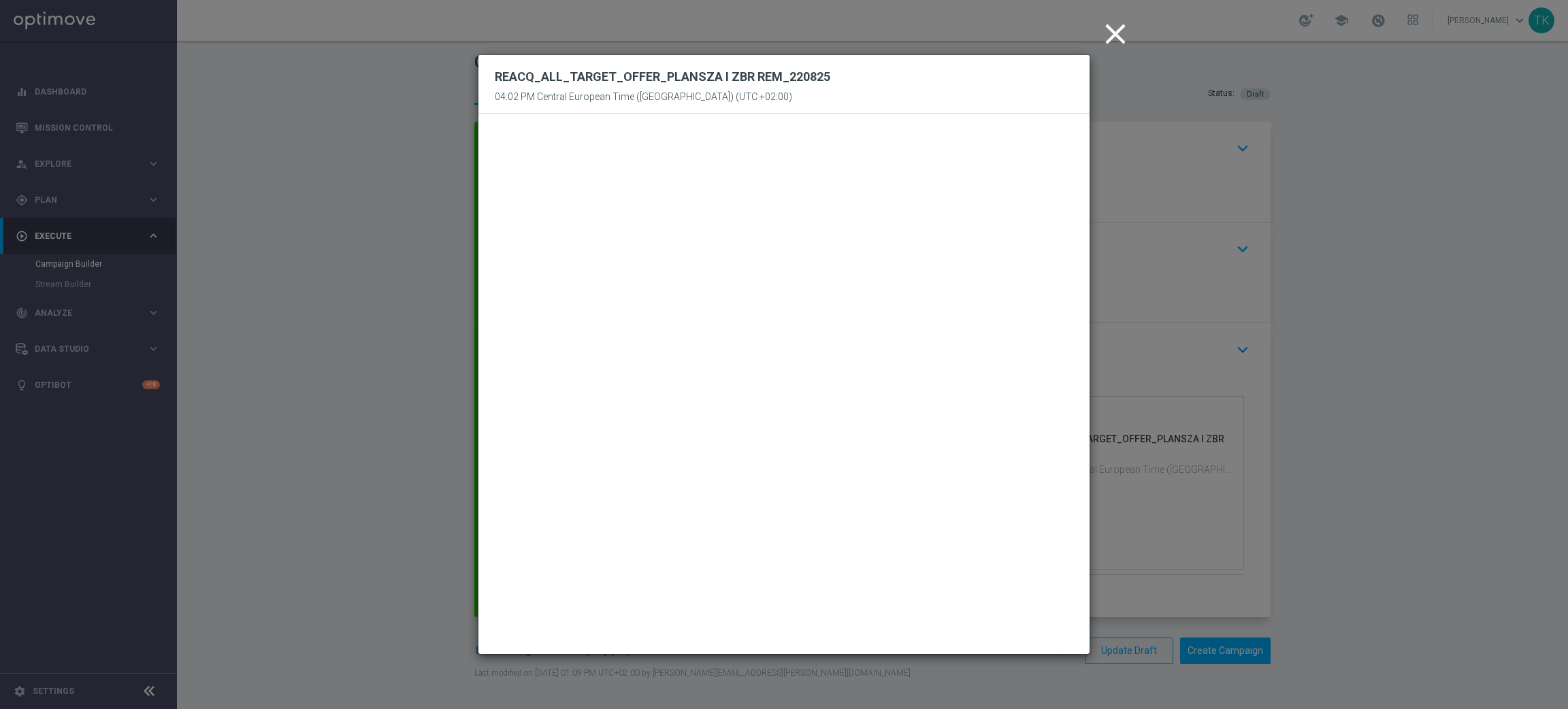
click at [1117, 39] on icon "close" at bounding box center [1115, 34] width 34 height 34
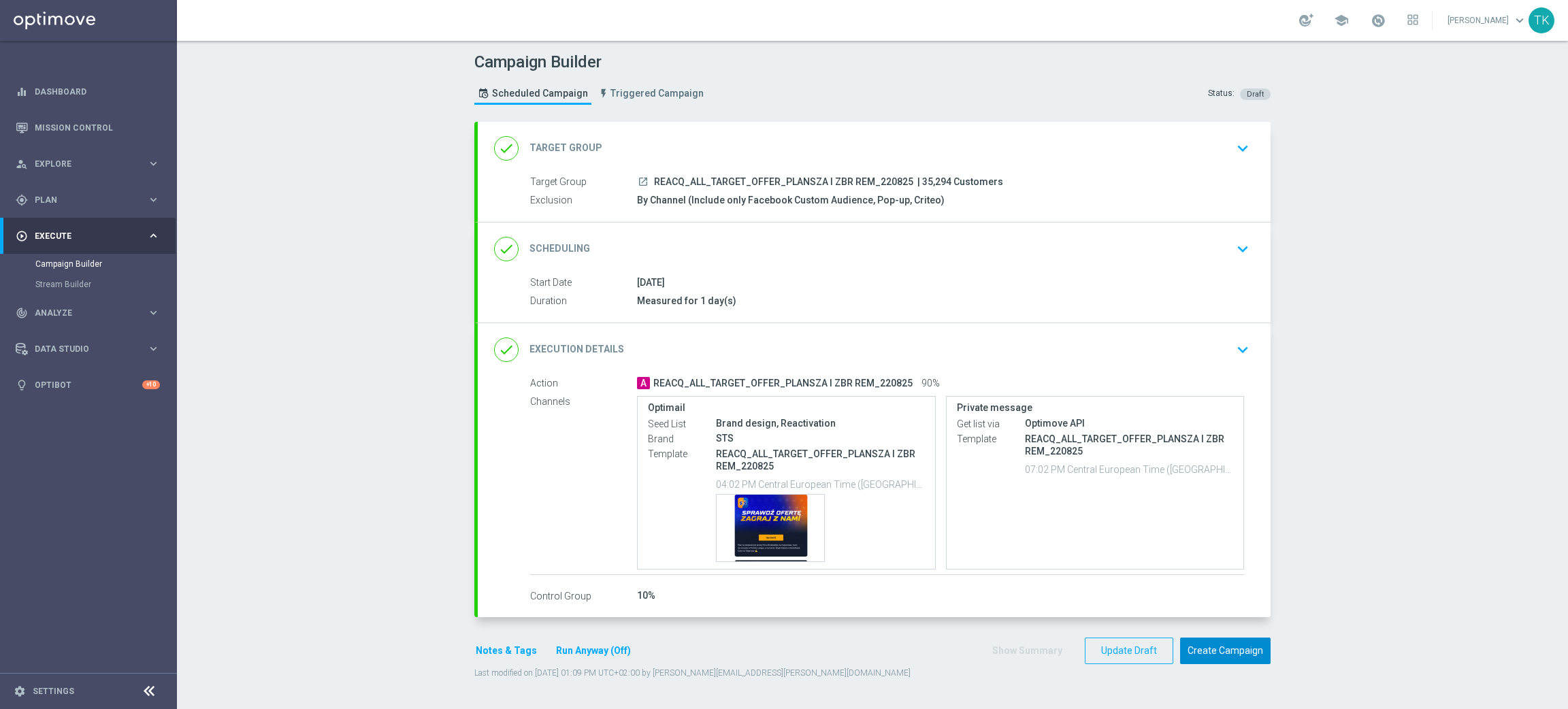
click at [1207, 651] on button "Create Campaign" at bounding box center [1225, 651] width 91 height 27
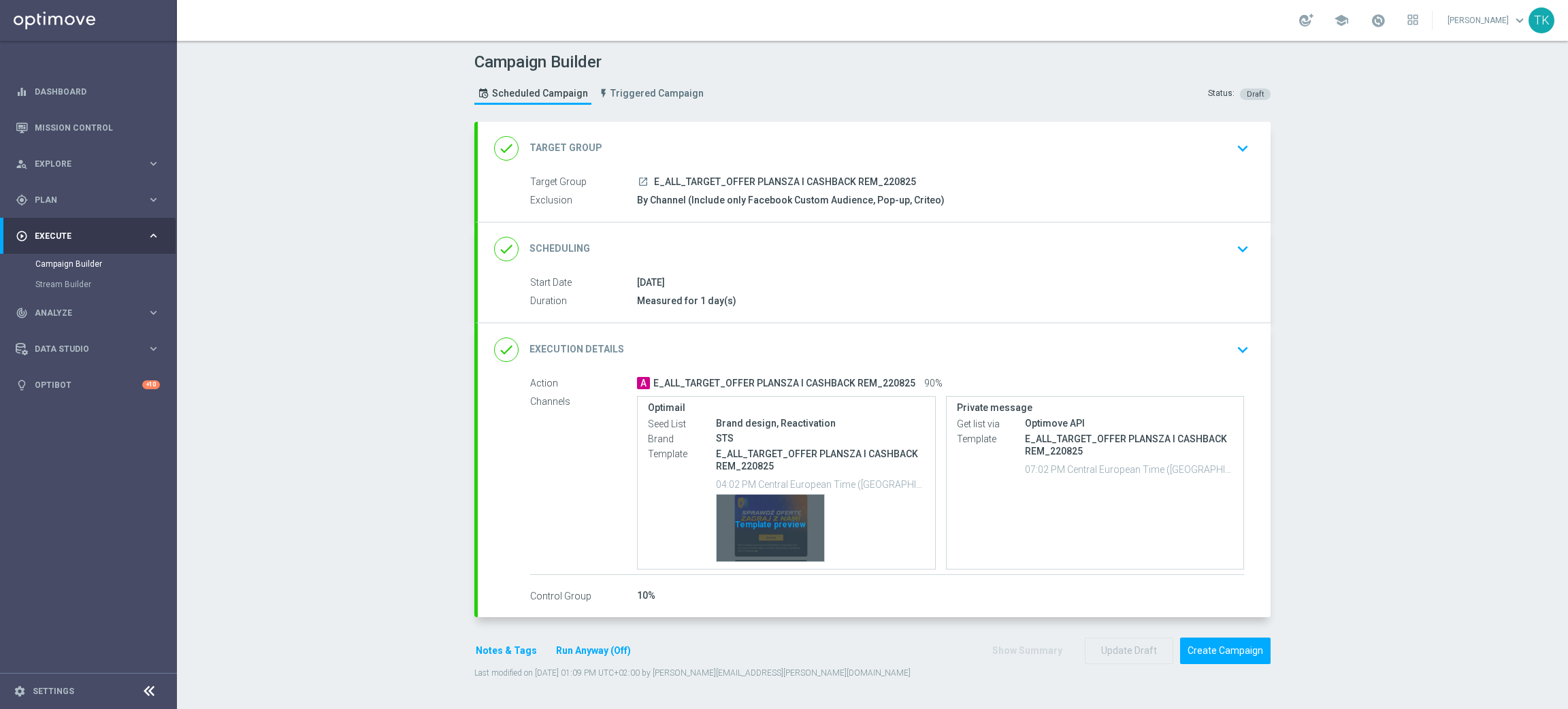
click at [762, 510] on div "Template preview" at bounding box center [771, 527] width 107 height 67
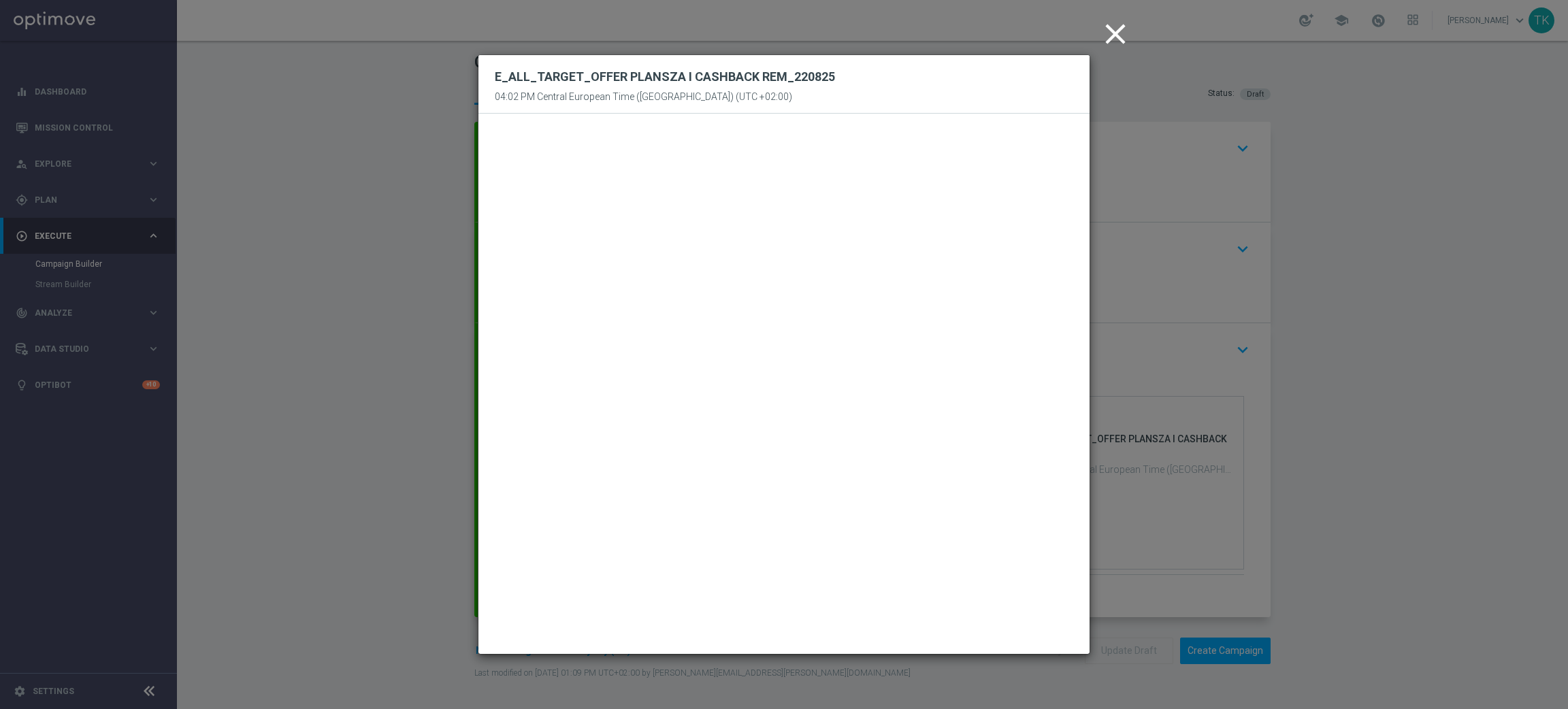
drag, startPoint x: 1113, startPoint y: 26, endPoint x: 951, endPoint y: 34, distance: 162.2
click at [1113, 26] on icon "close" at bounding box center [1115, 34] width 34 height 34
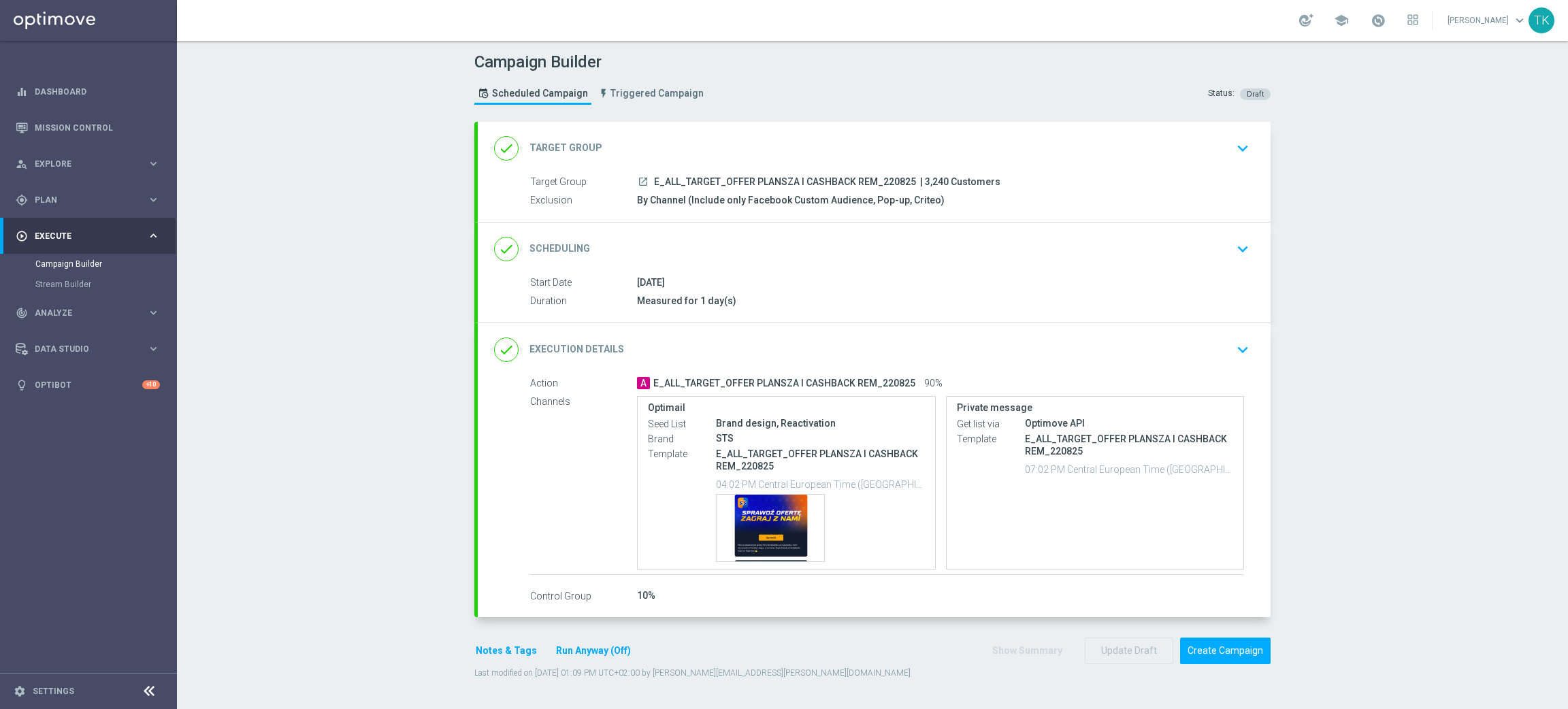
click at [778, 176] on span "E_ALL_TARGET_OFFER PLANSZA I CASHBACK REM_220825" at bounding box center [785, 182] width 262 height 12
copy div "E_ALL_TARGET_OFFER PLANSZA I CASHBACK REM_220825"
click at [828, 99] on div "Campaign Builder Scheduled Campaign Triggered Campaign Status: Draft" at bounding box center [872, 80] width 817 height 63
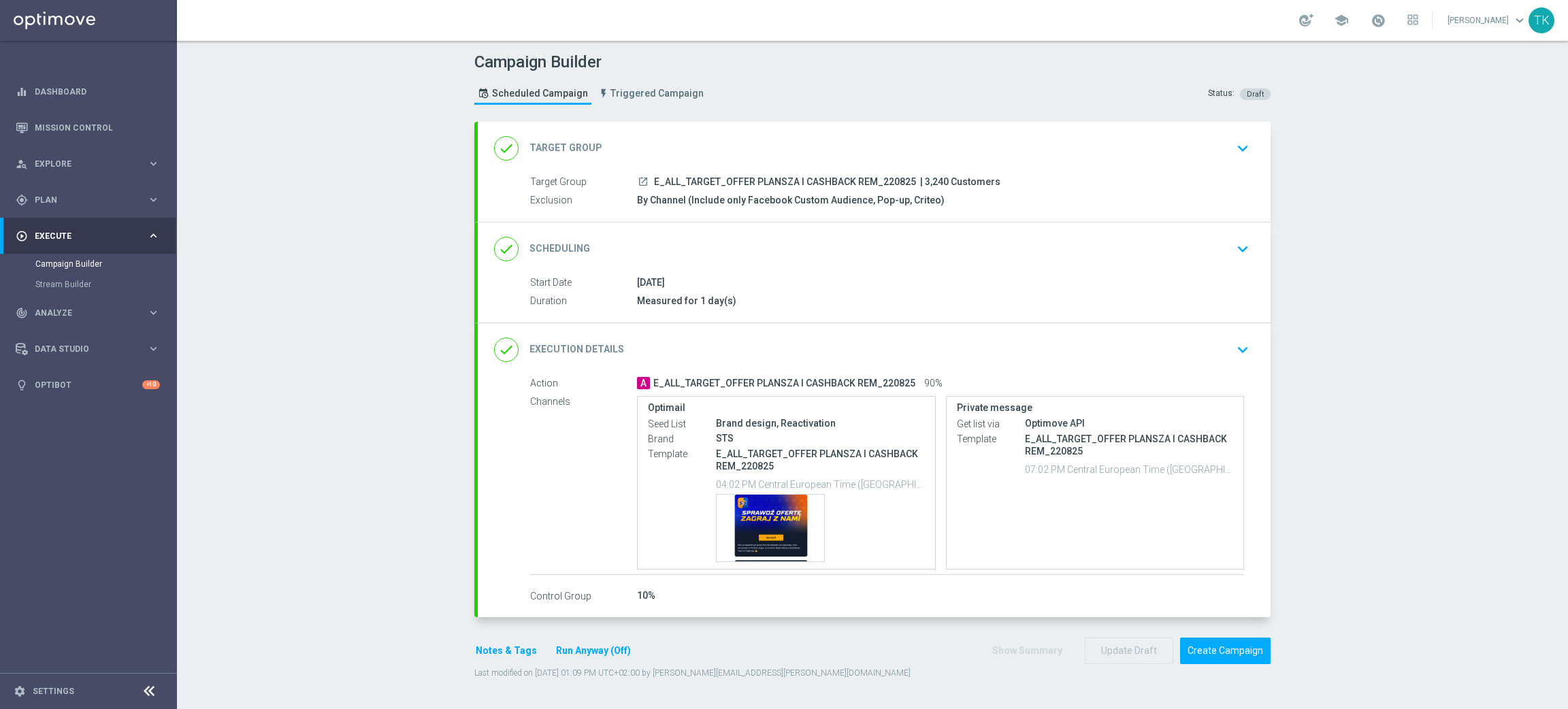
click at [947, 250] on div "done Scheduling keyboard_arrow_down" at bounding box center [874, 249] width 760 height 26
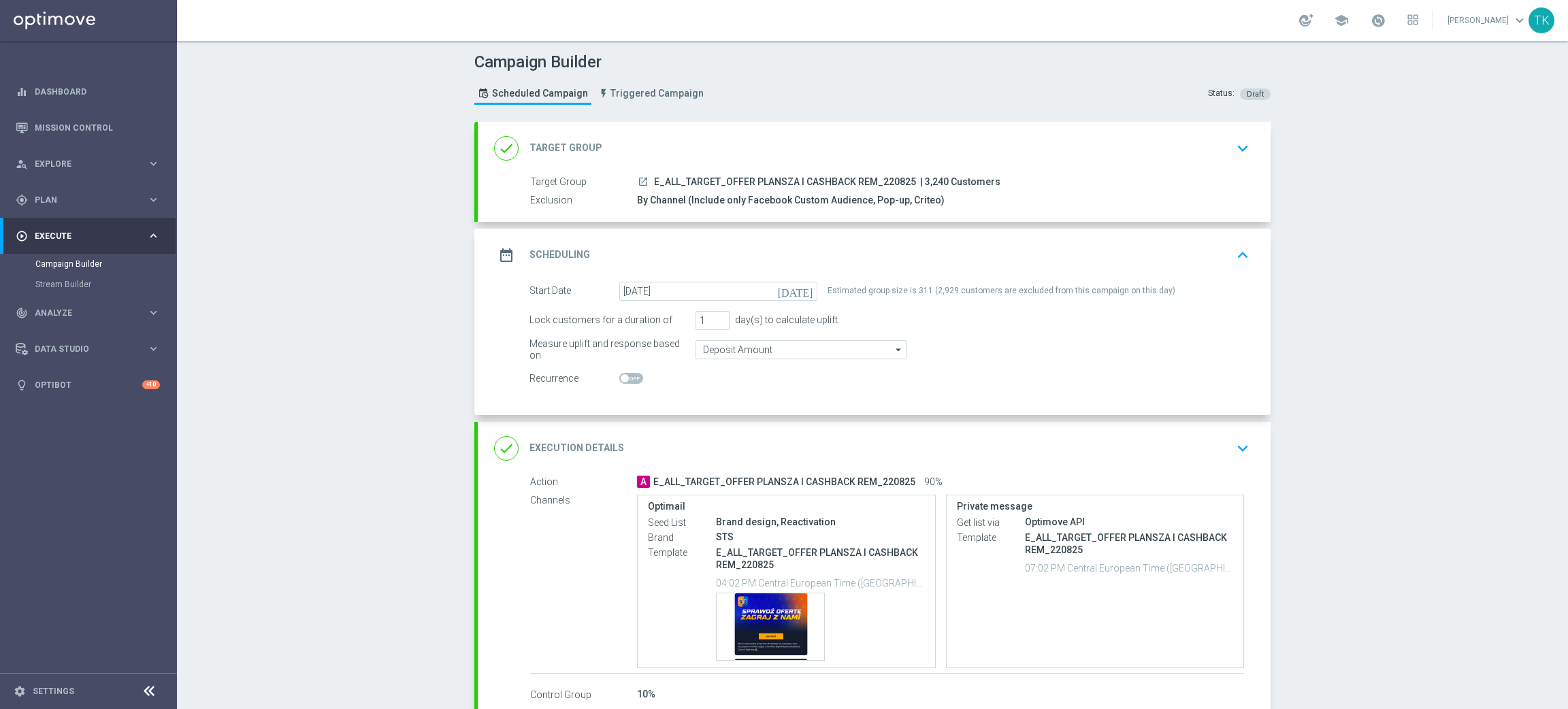
click at [978, 263] on div "date_range Scheduling keyboard_arrow_up" at bounding box center [874, 255] width 760 height 26
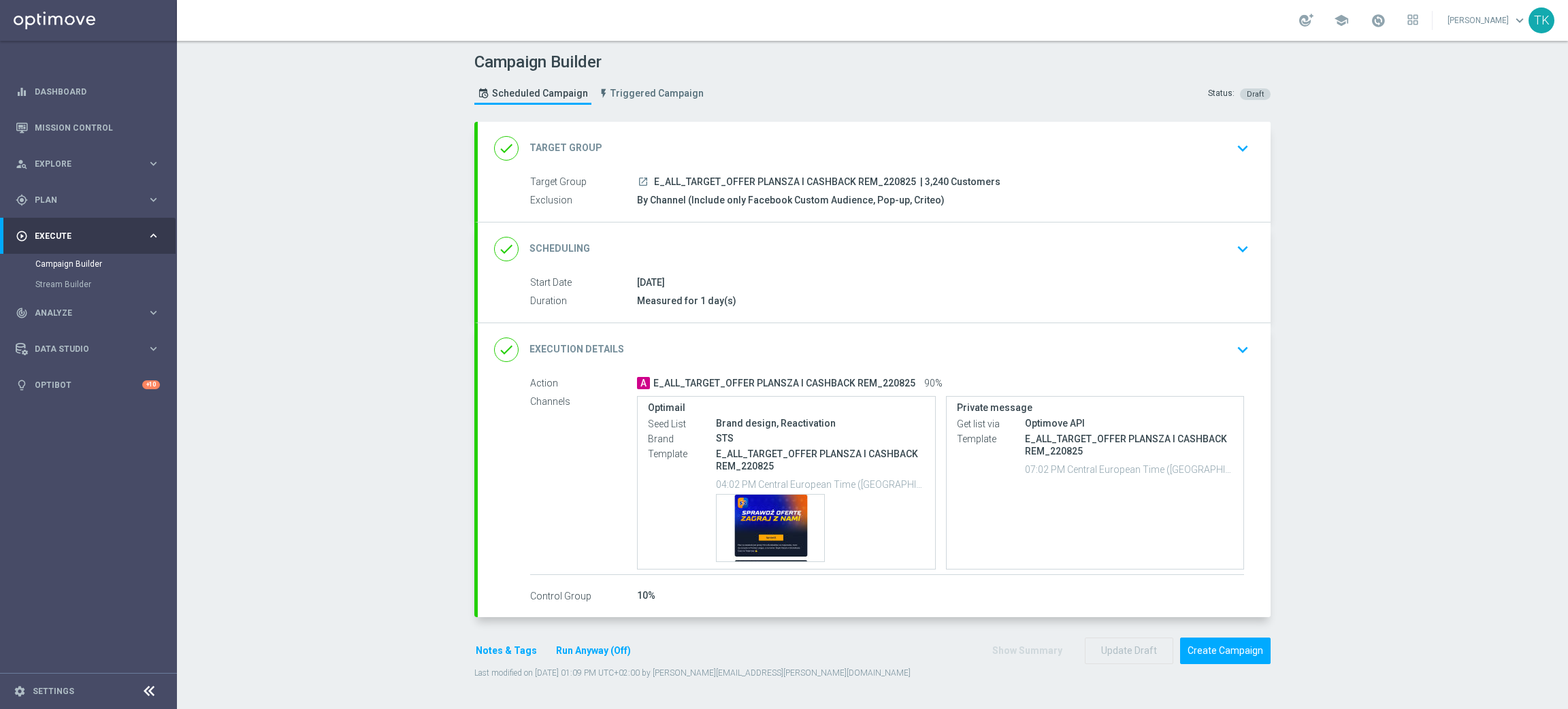
click at [995, 151] on div "done Target Group keyboard_arrow_down" at bounding box center [874, 149] width 760 height 26
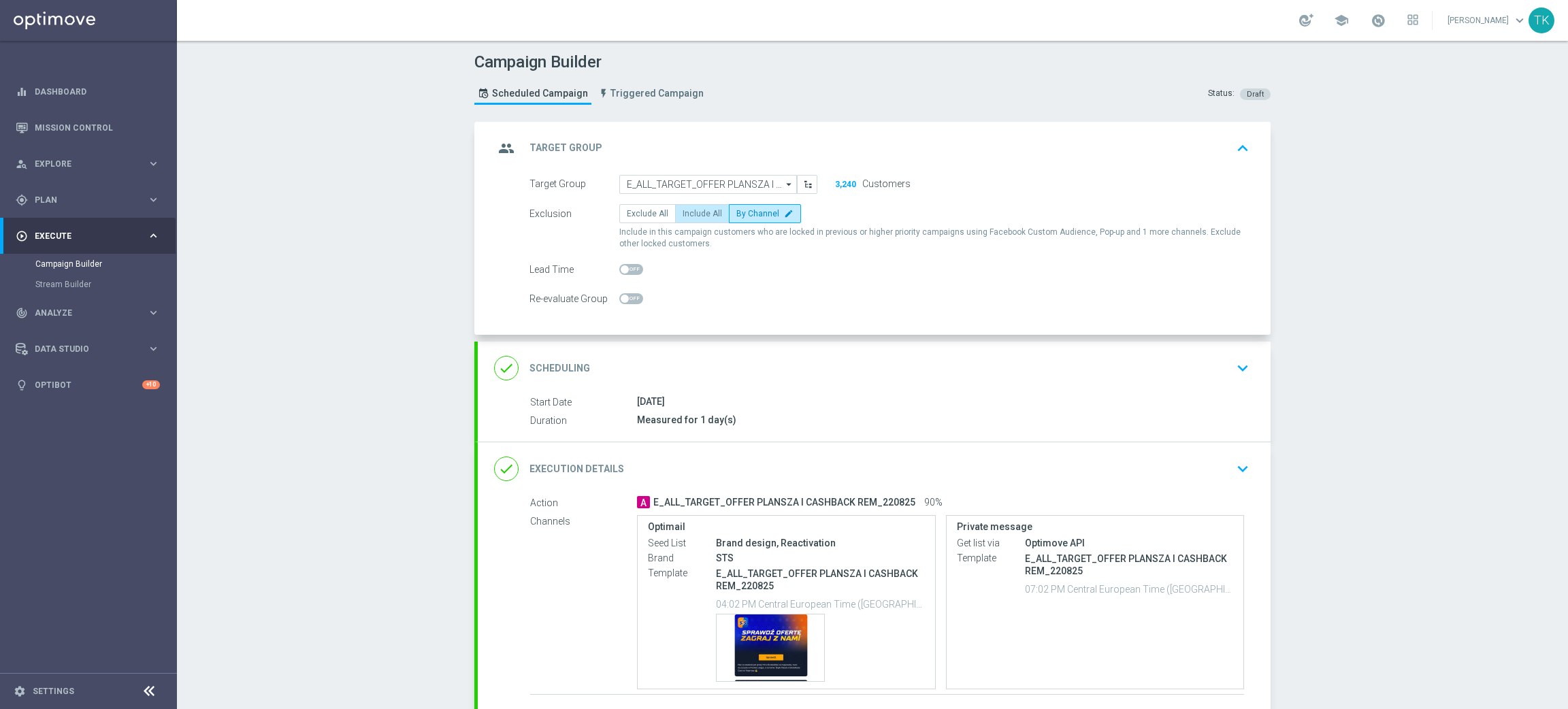
click at [689, 215] on span "Include All" at bounding box center [702, 214] width 39 height 10
click at [689, 215] on input "Include All" at bounding box center [687, 216] width 9 height 9
radio input "true"
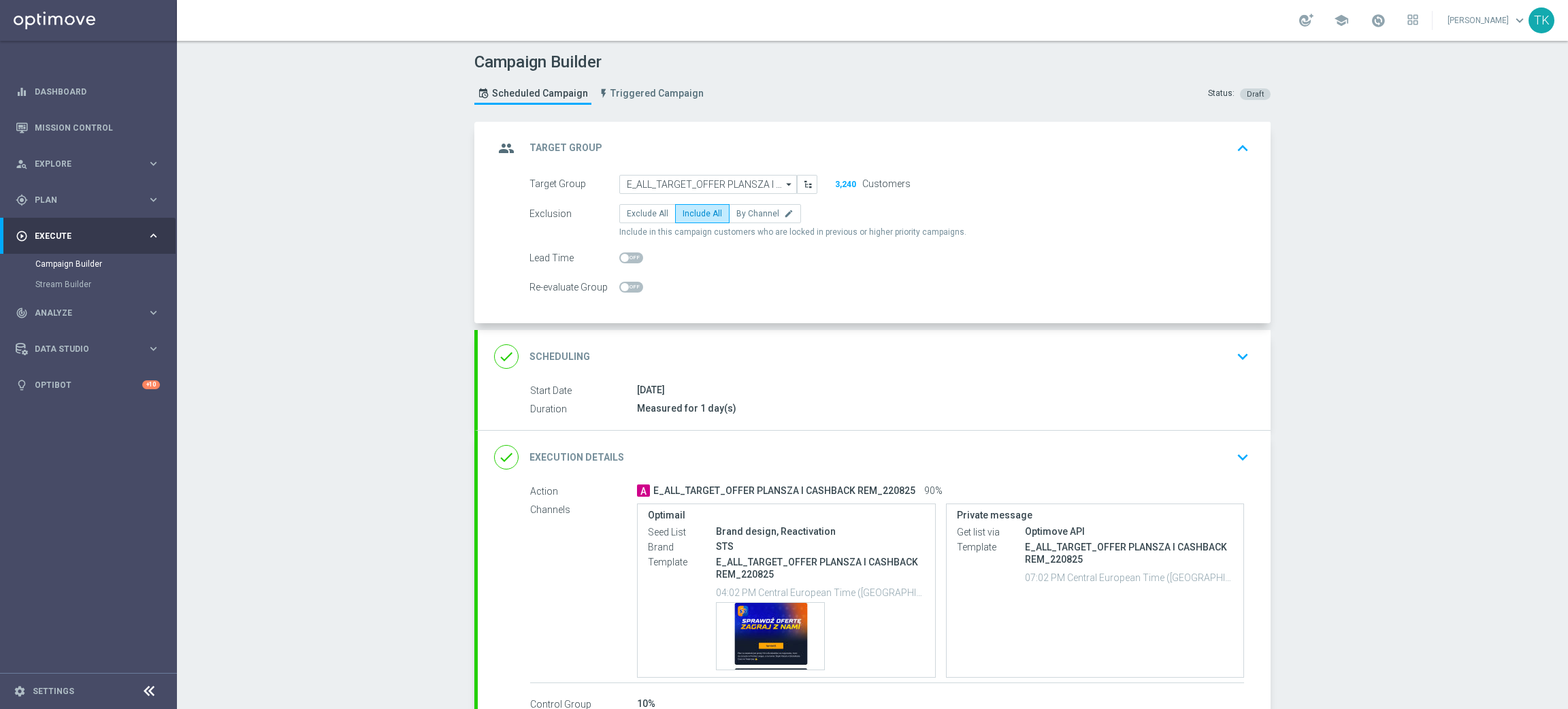
click at [762, 488] on span "E_ALL_TARGET_OFFER PLANSZA I CASHBACK REM_220825" at bounding box center [784, 491] width 262 height 12
copy div "E_ALL_TARGET_OFFER PLANSZA I CASHBACK REM_220825"
click at [630, 285] on span at bounding box center [631, 287] width 24 height 11
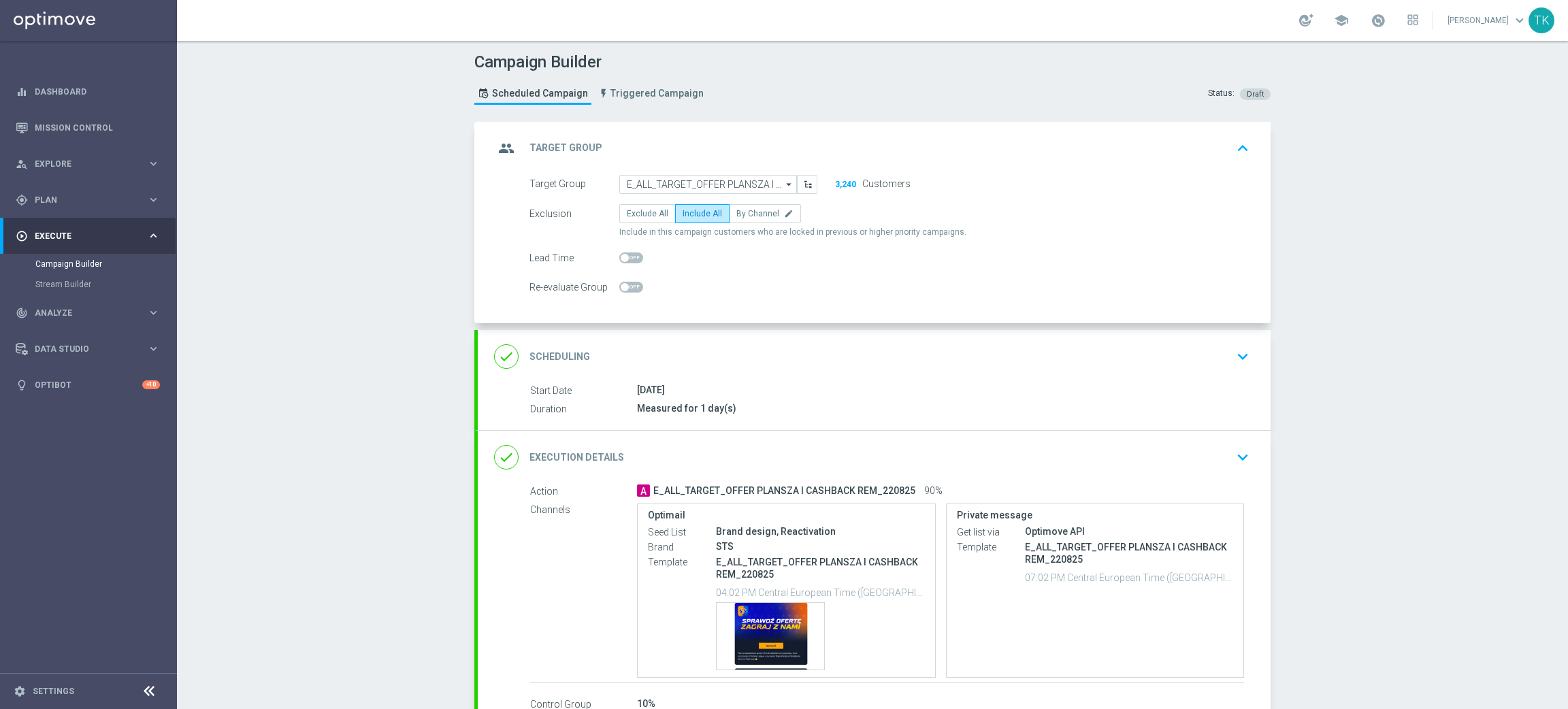
click at [630, 285] on input "checkbox" at bounding box center [631, 287] width 24 height 11
click at [884, 371] on div "done Scheduling keyboard_arrow_down" at bounding box center [874, 356] width 793 height 53
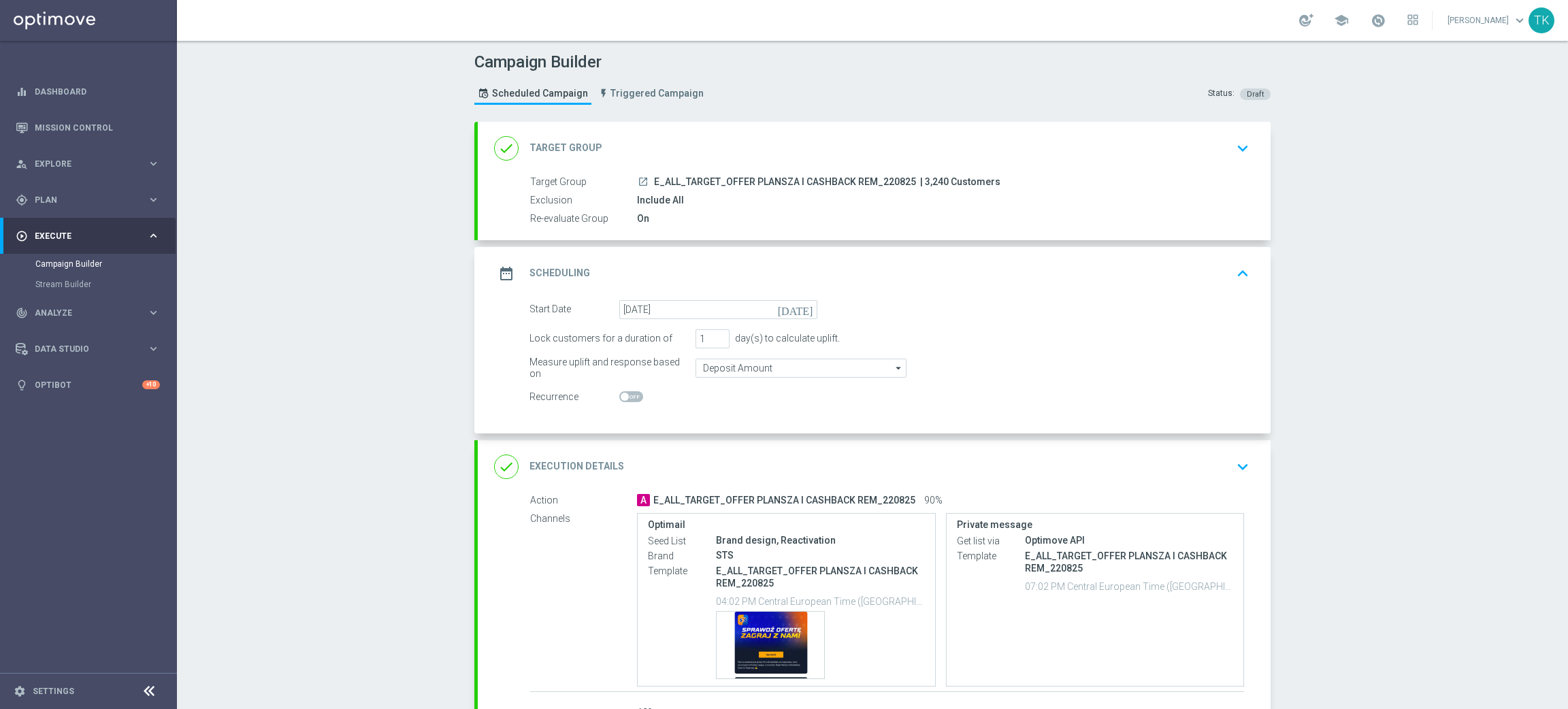
click at [879, 290] on div "date_range Scheduling keyboard_arrow_up" at bounding box center [874, 273] width 793 height 53
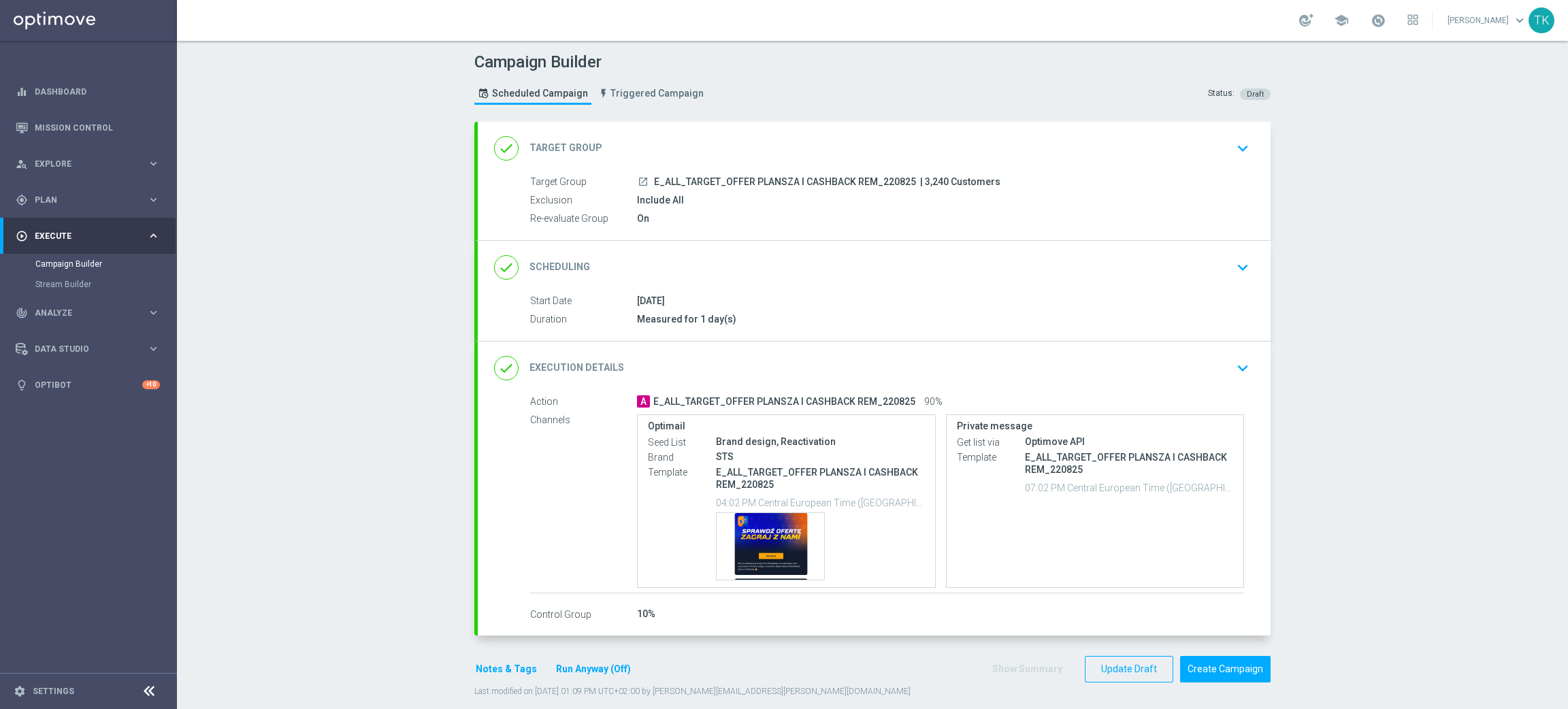
click at [728, 193] on div "Include All" at bounding box center [941, 200] width 607 height 14
click at [1092, 146] on div "done Target Group keyboard_arrow_down" at bounding box center [874, 149] width 760 height 26
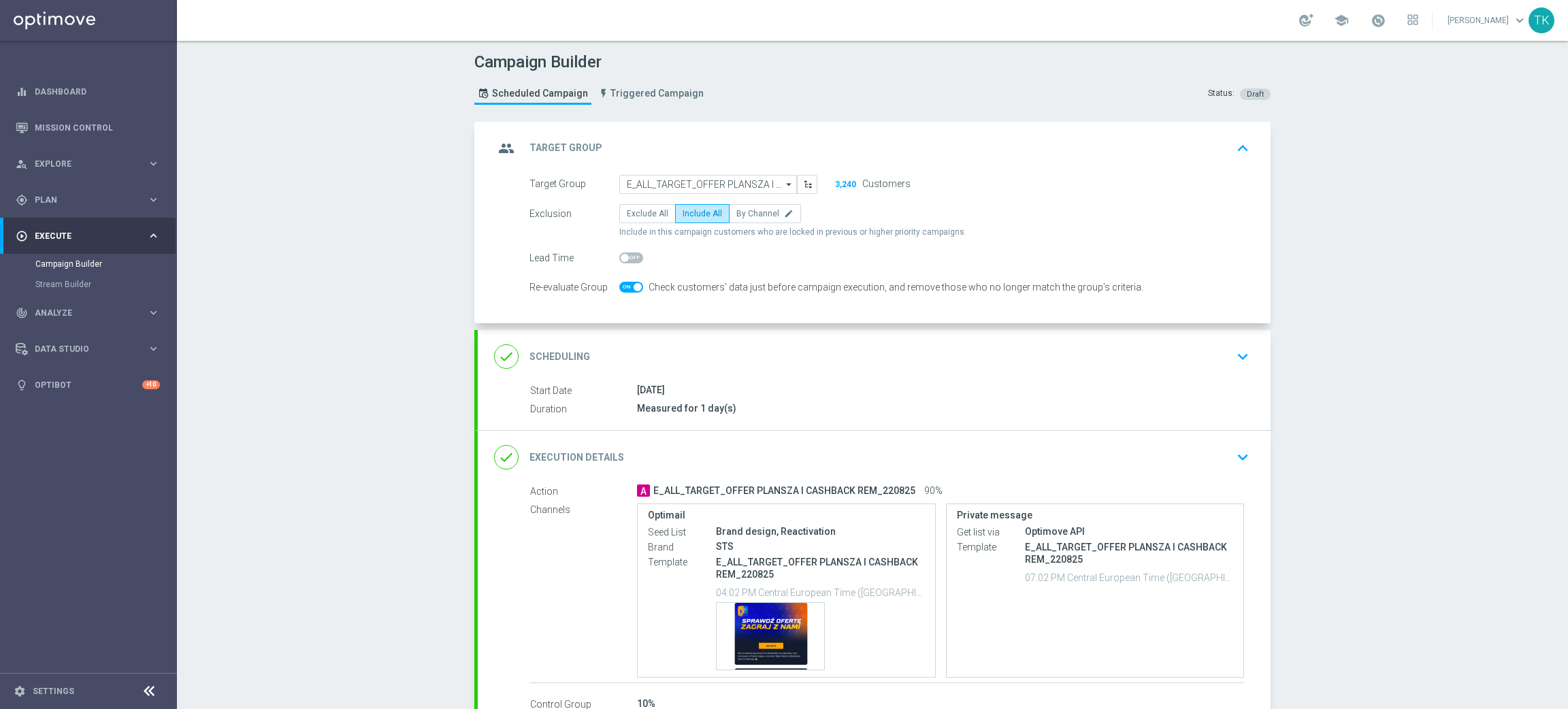
click at [621, 283] on span at bounding box center [631, 287] width 24 height 11
click at [621, 283] on input "checkbox" at bounding box center [631, 287] width 24 height 11
checkbox input "false"
click at [948, 370] on div "done Scheduling keyboard_arrow_down" at bounding box center [874, 356] width 793 height 53
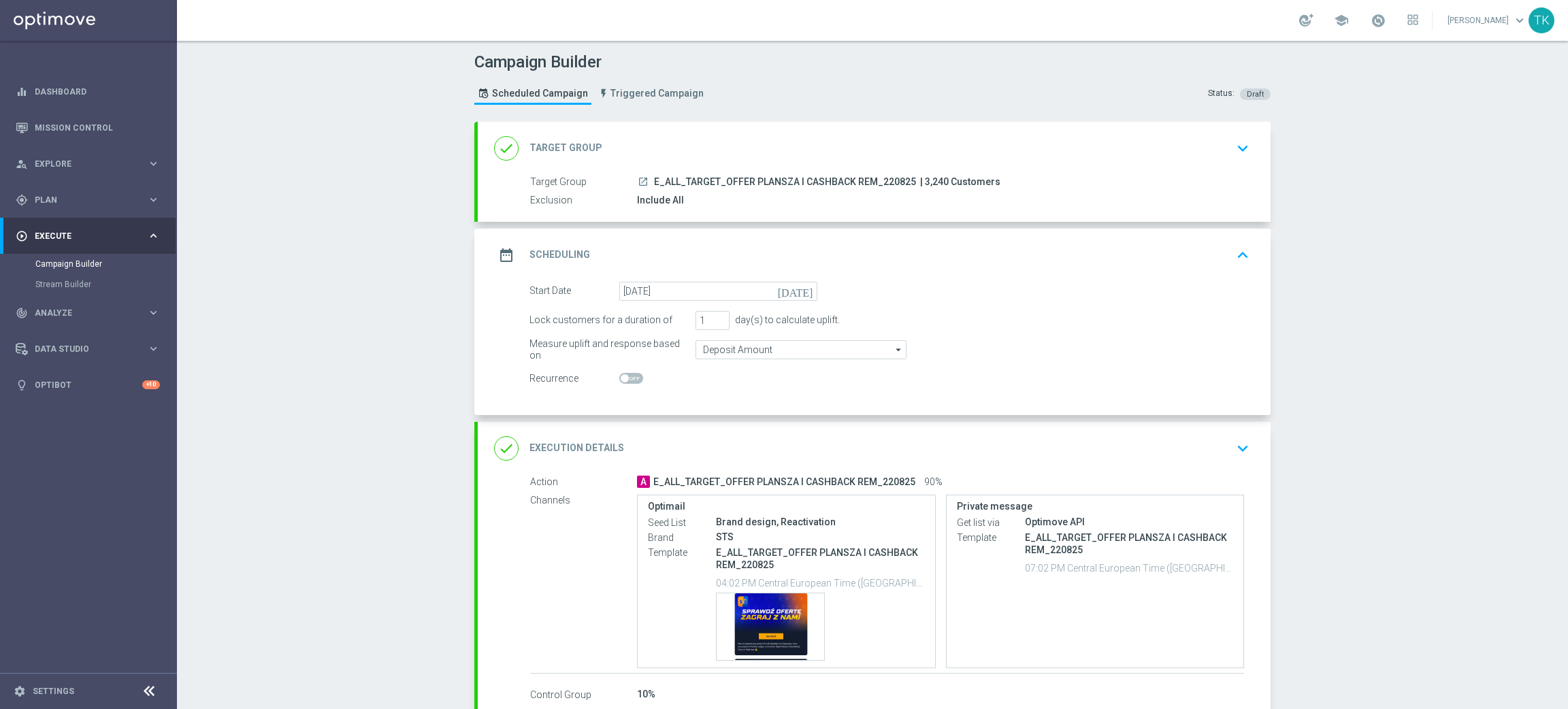
click at [957, 281] on div "Start Date 22 Aug 2025 today" at bounding box center [890, 291] width 740 height 19
click at [960, 263] on div "date_range Scheduling keyboard_arrow_up" at bounding box center [874, 255] width 760 height 26
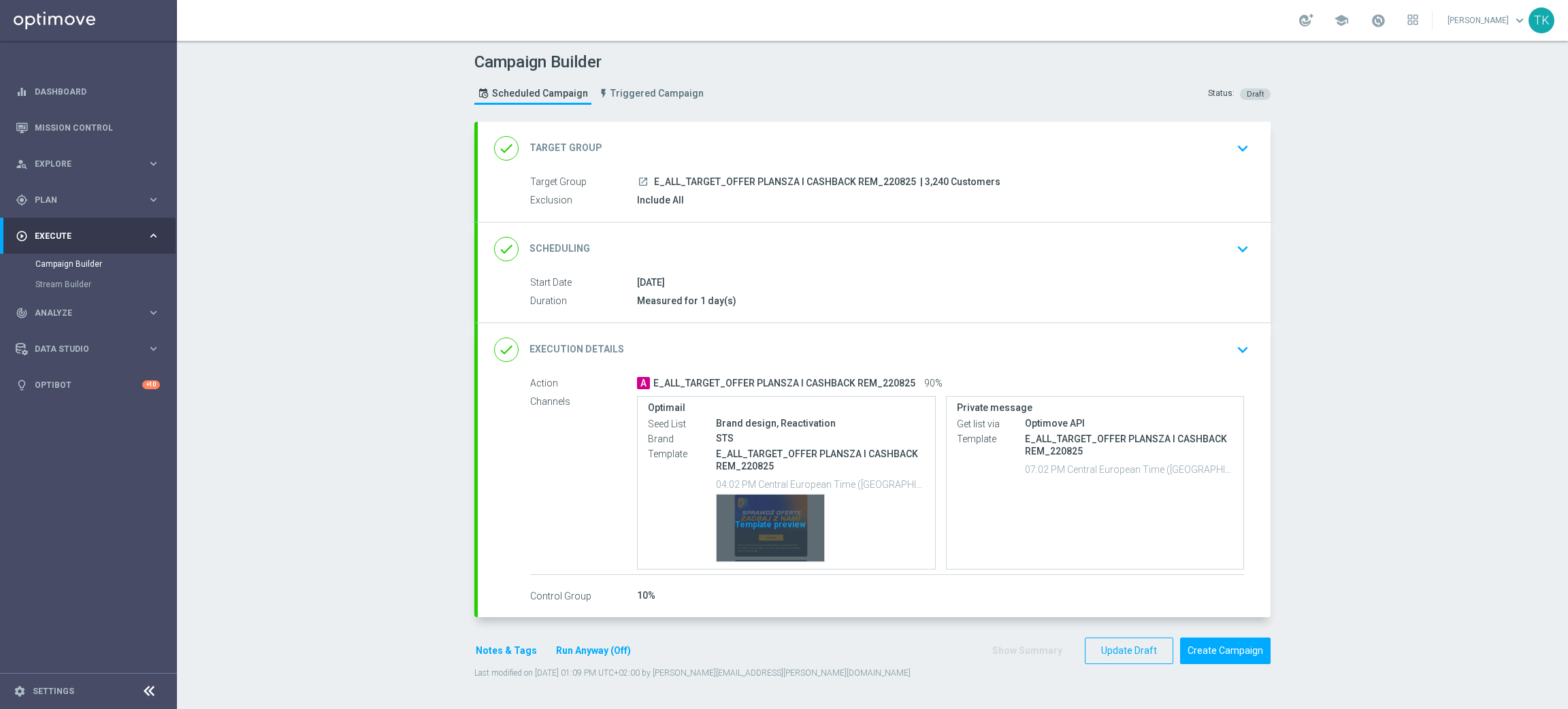
click at [764, 501] on div "Template preview" at bounding box center [771, 527] width 107 height 67
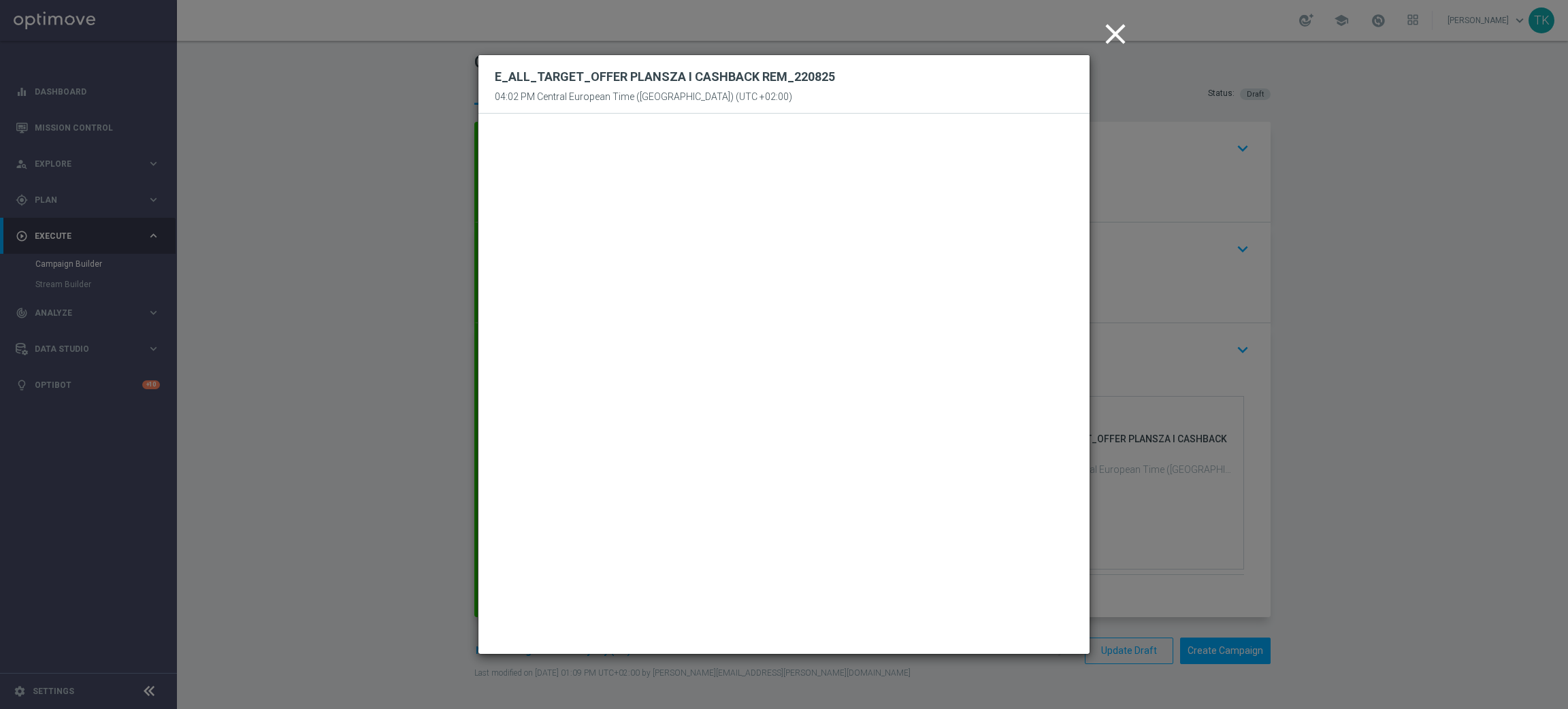
click at [1113, 39] on icon "close" at bounding box center [1115, 34] width 34 height 34
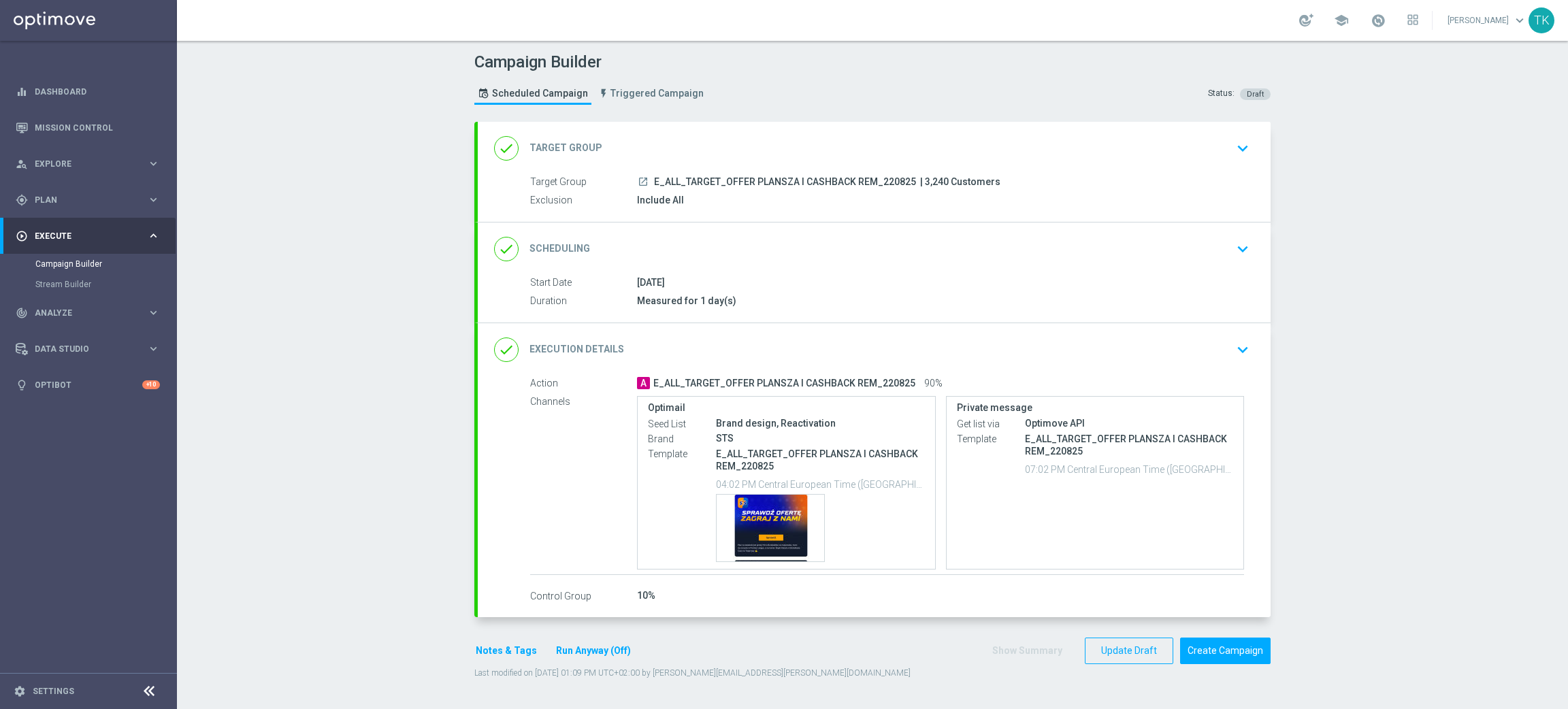
click at [901, 263] on div "done Scheduling keyboard_arrow_down" at bounding box center [874, 248] width 793 height 53
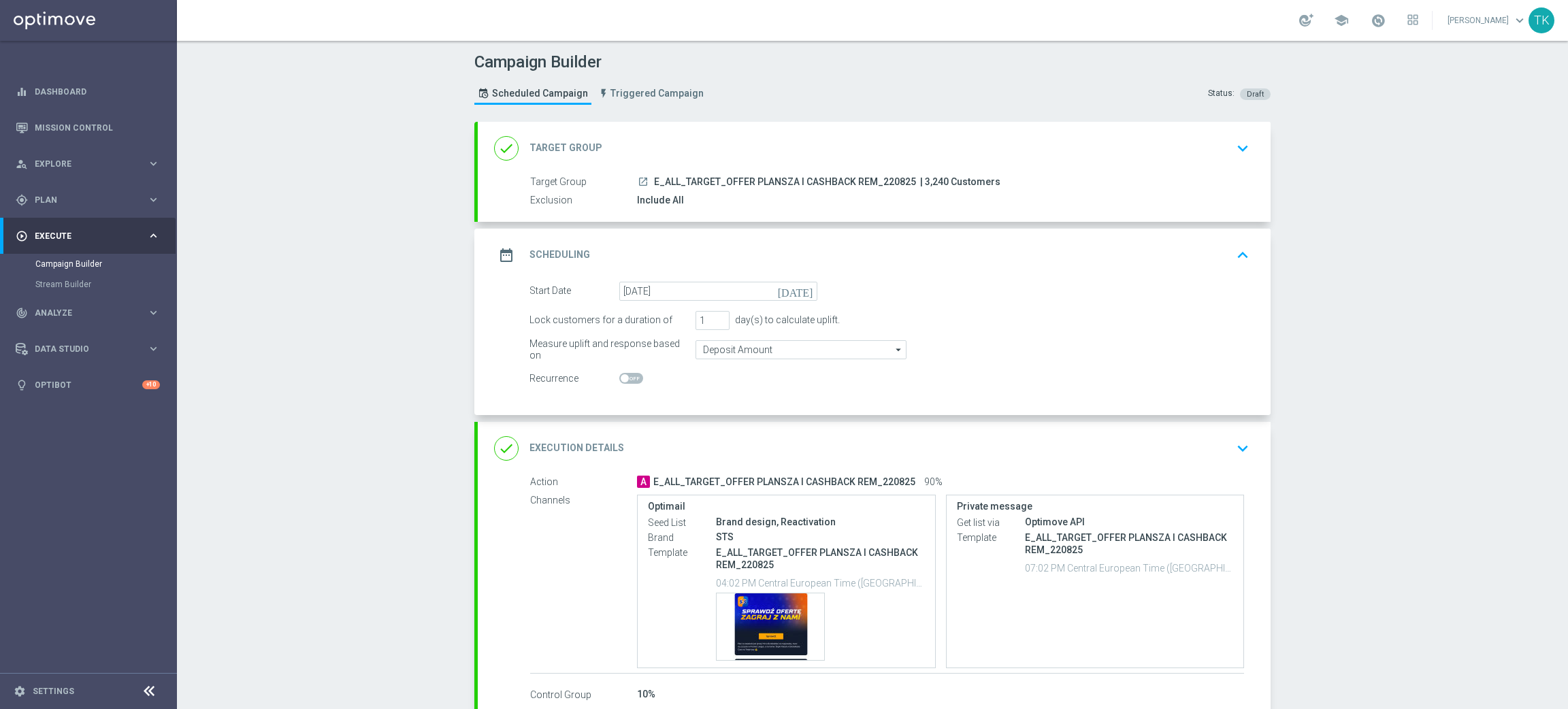
click at [932, 285] on div "Start Date 22 Aug 2025 today" at bounding box center [890, 291] width 740 height 19
click at [971, 252] on div "date_range Scheduling keyboard_arrow_up" at bounding box center [874, 255] width 760 height 26
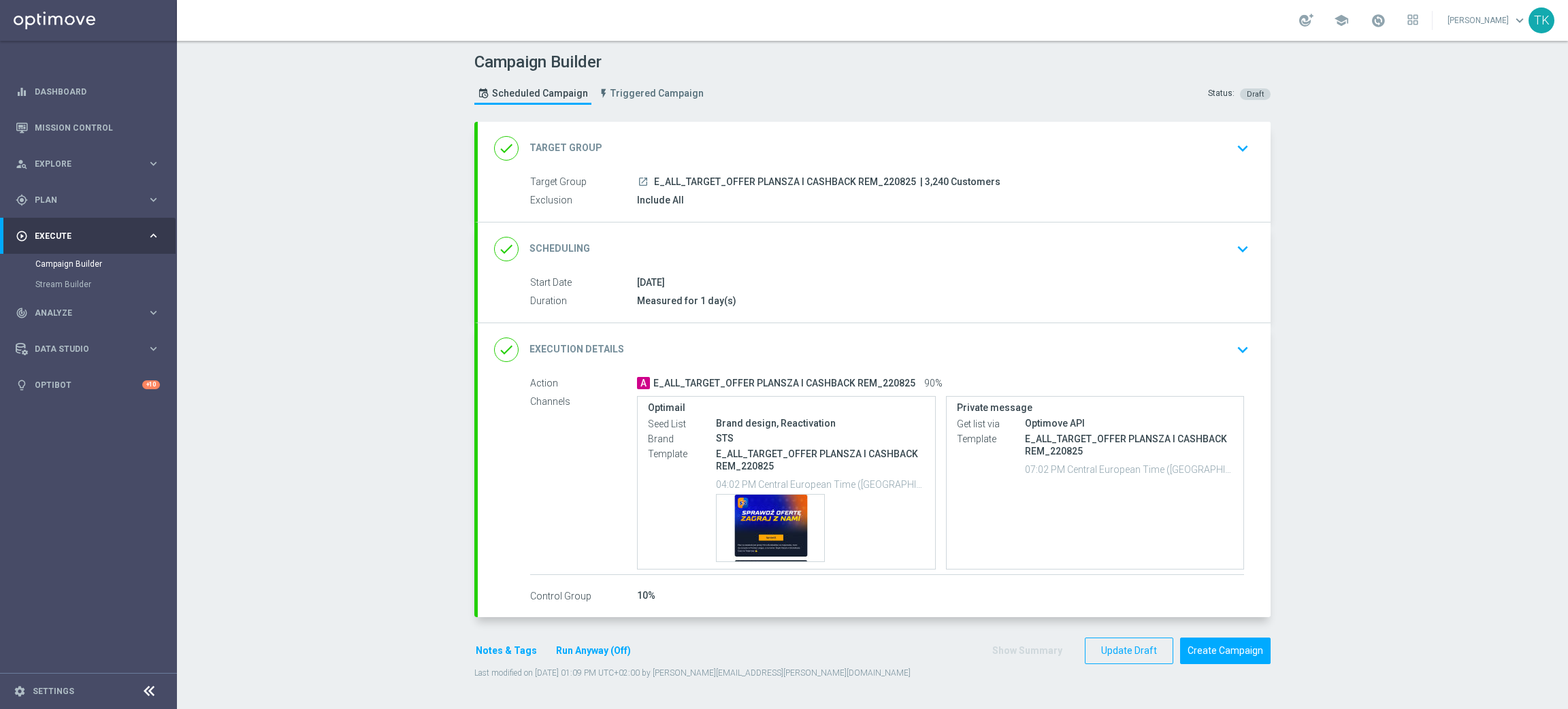
click at [993, 140] on div "done Target Group keyboard_arrow_down Target Group launch E_ALL_TARGET_OFFER PL…" at bounding box center [874, 171] width 793 height 100
click at [950, 153] on div "done Target Group keyboard_arrow_down" at bounding box center [874, 149] width 760 height 26
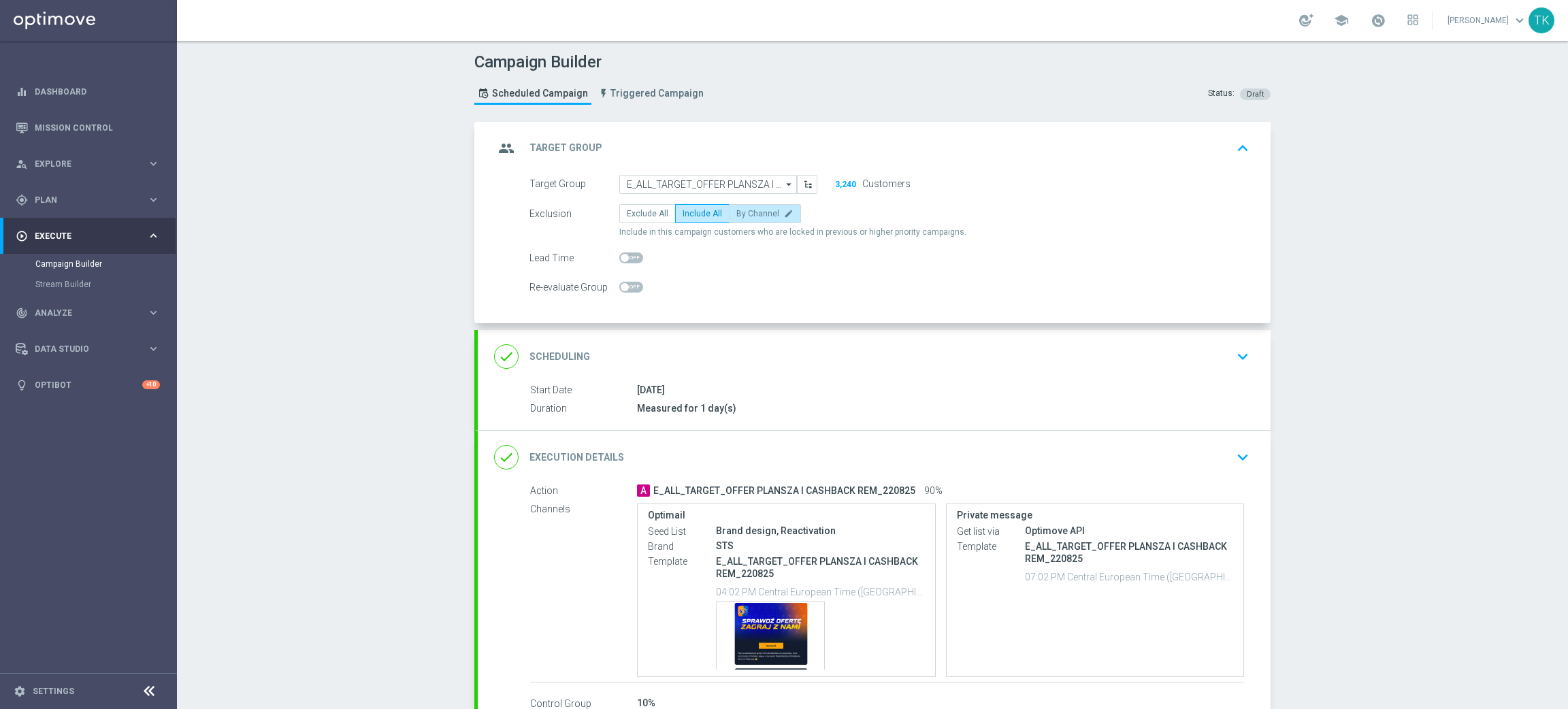
click at [755, 216] on span "By Channel" at bounding box center [758, 214] width 43 height 10
click at [745, 216] on input "By Channel edit" at bounding box center [740, 216] width 9 height 9
radio input "true"
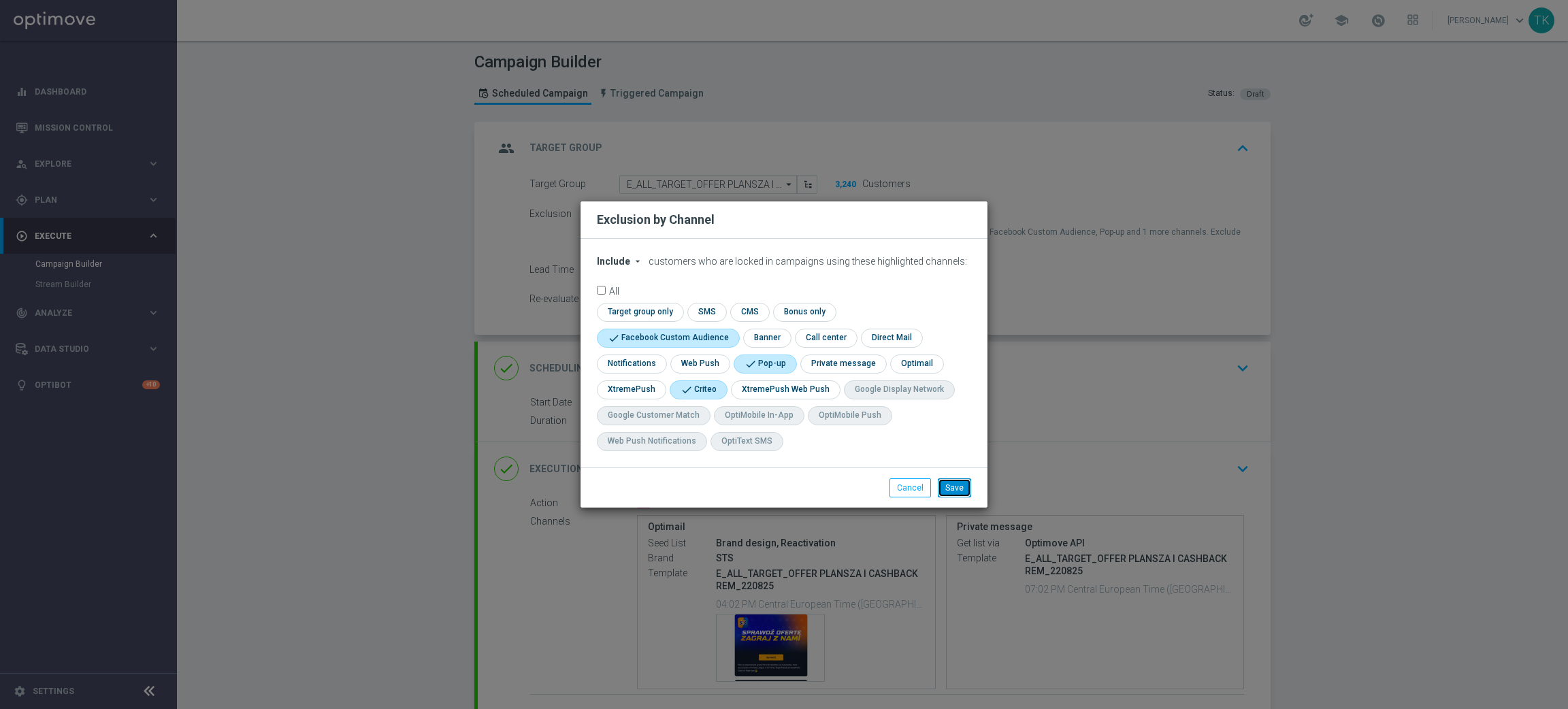
click at [952, 491] on button "Save" at bounding box center [954, 488] width 33 height 19
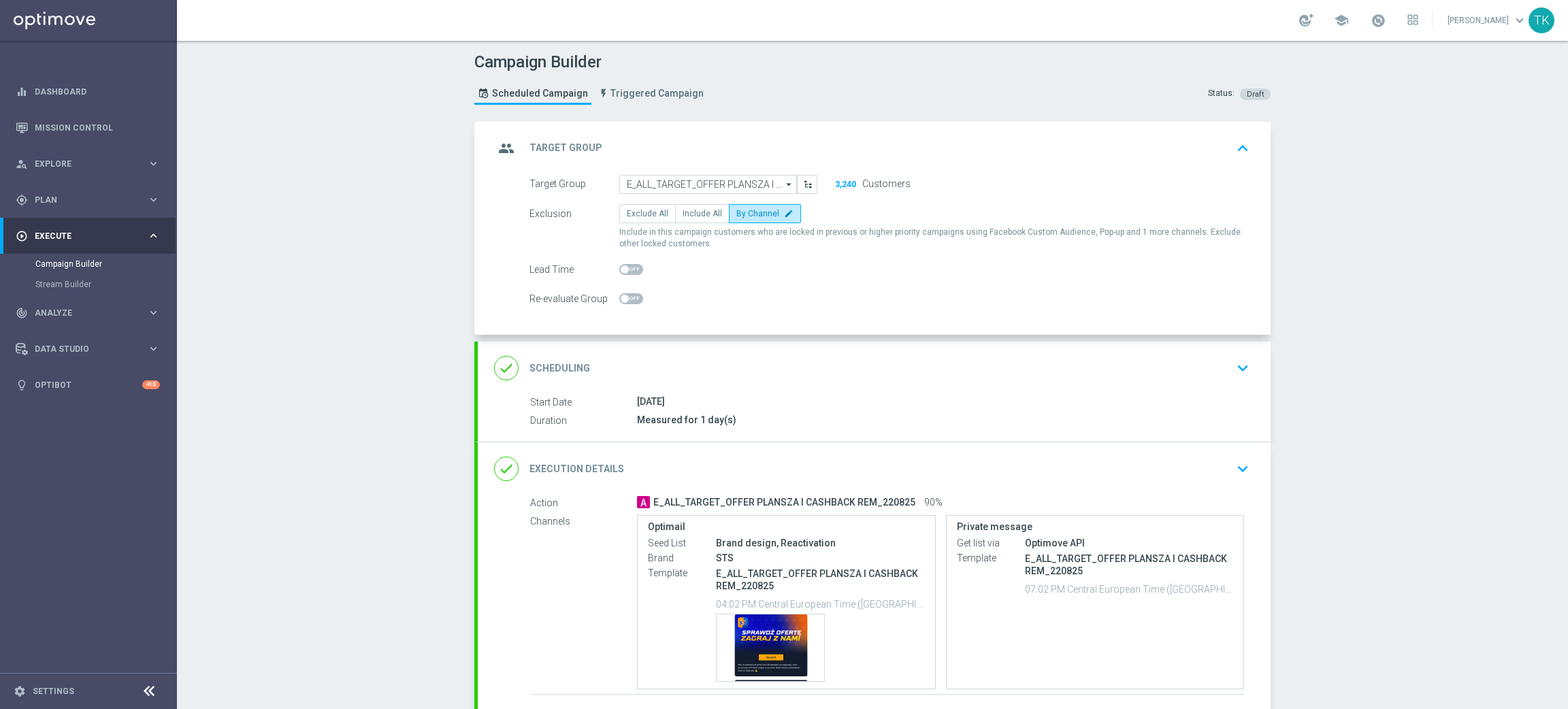
click at [934, 378] on div "done Scheduling keyboard_arrow_down" at bounding box center [874, 368] width 760 height 26
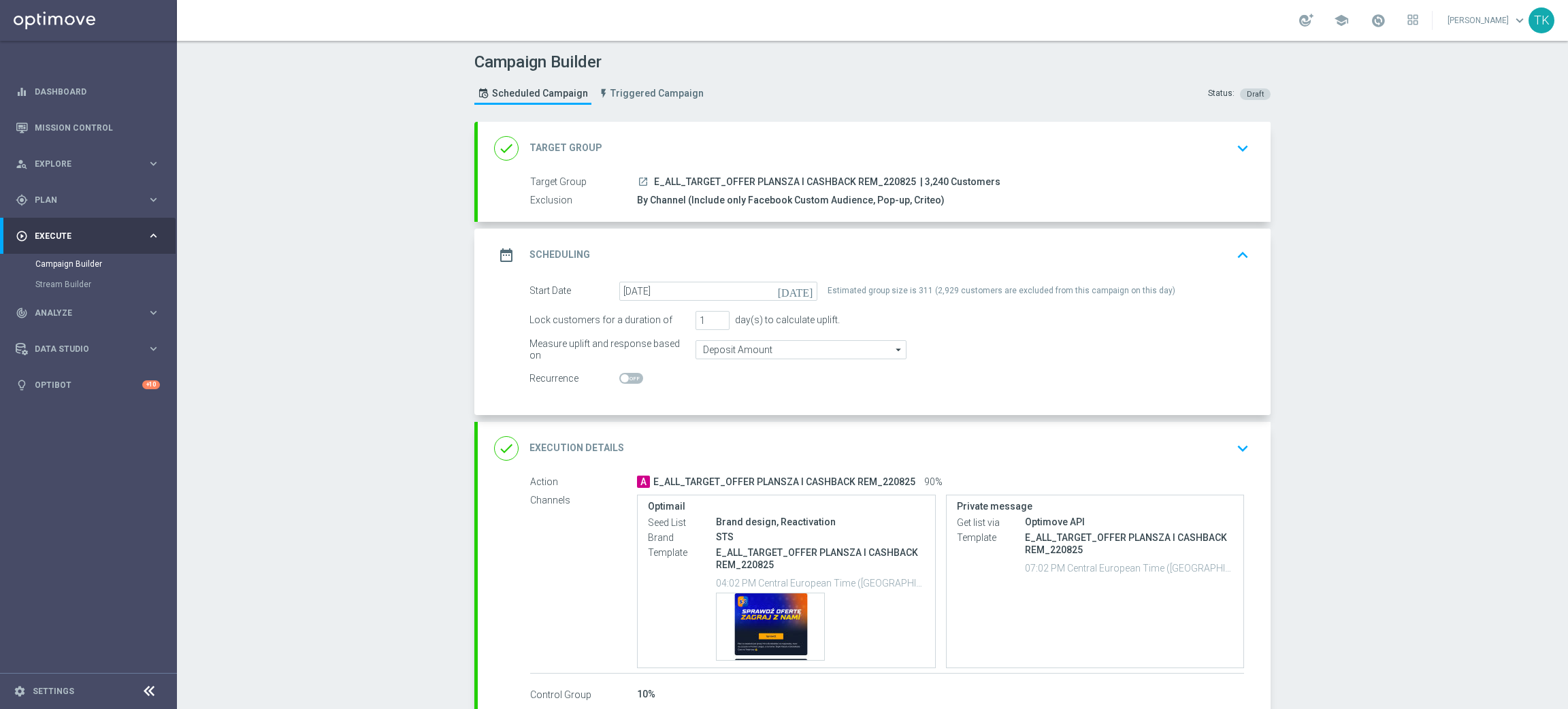
click at [1015, 259] on div "date_range Scheduling keyboard_arrow_up" at bounding box center [874, 255] width 760 height 26
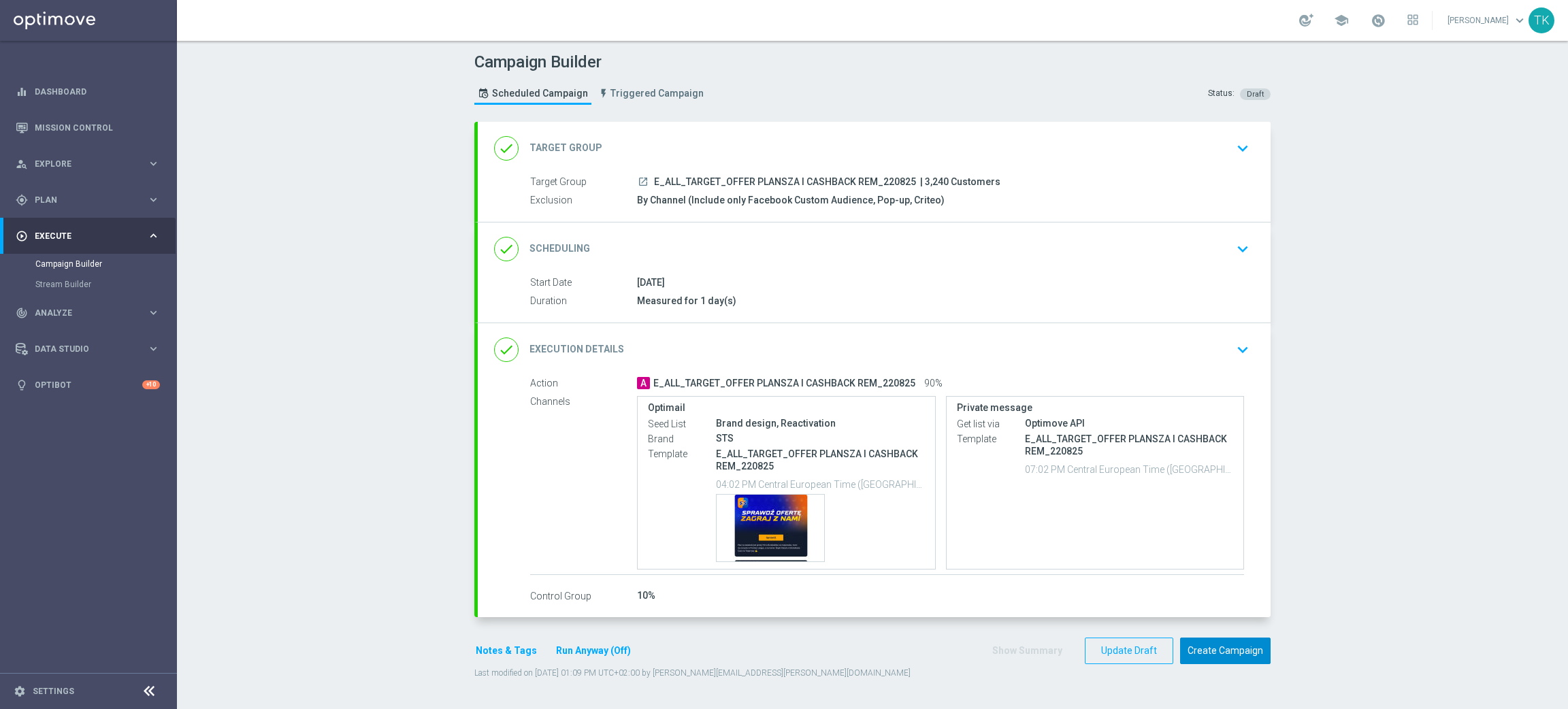
click at [1196, 655] on button "Create Campaign" at bounding box center [1225, 651] width 91 height 27
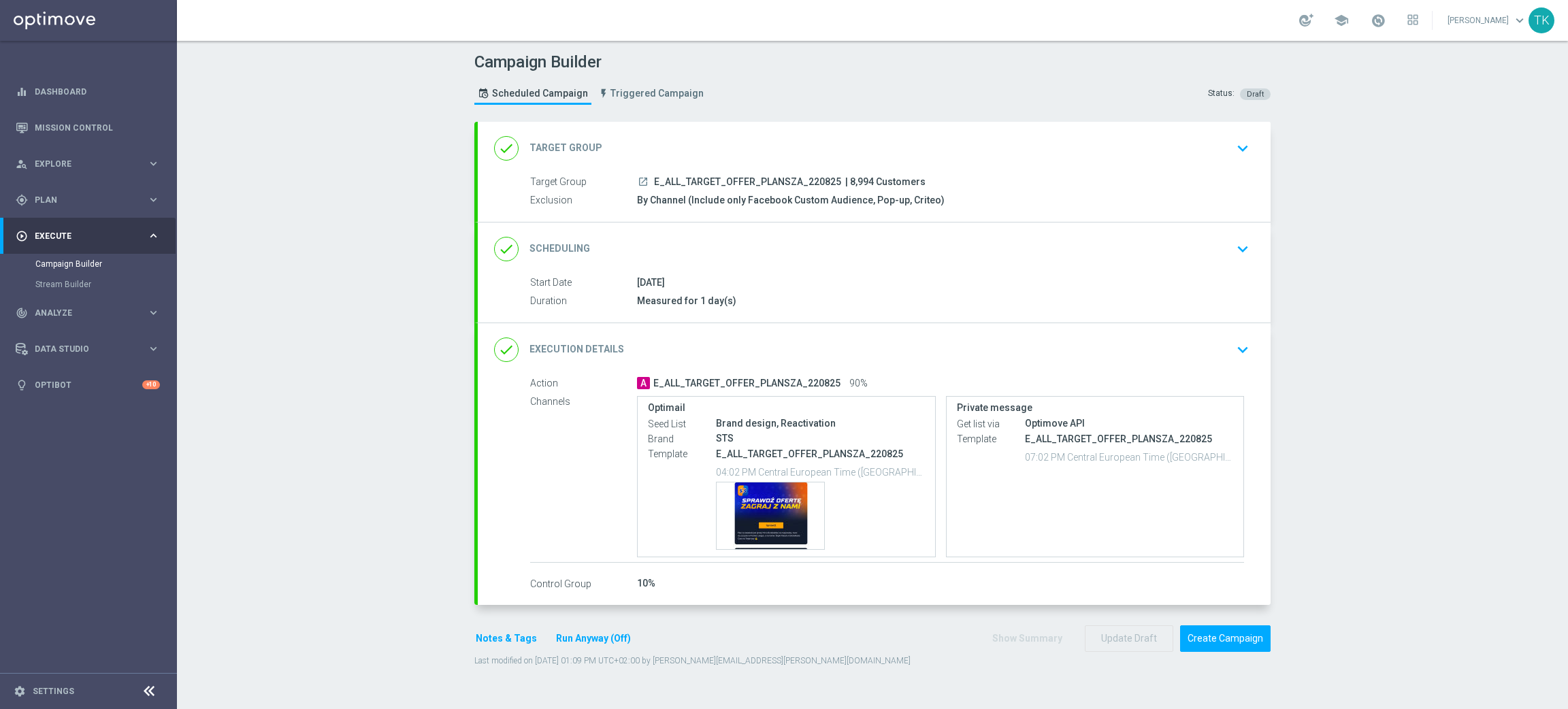
click at [765, 182] on span "E_ALL_TARGET_OFFER_PLANSZA_220825" at bounding box center [748, 182] width 187 height 12
copy div "E_ALL_TARGET_OFFER_PLANSZA_220825"
click at [762, 90] on div "Campaign Builder Scheduled Campaign Triggered Campaign Status: Draft" at bounding box center [872, 80] width 817 height 63
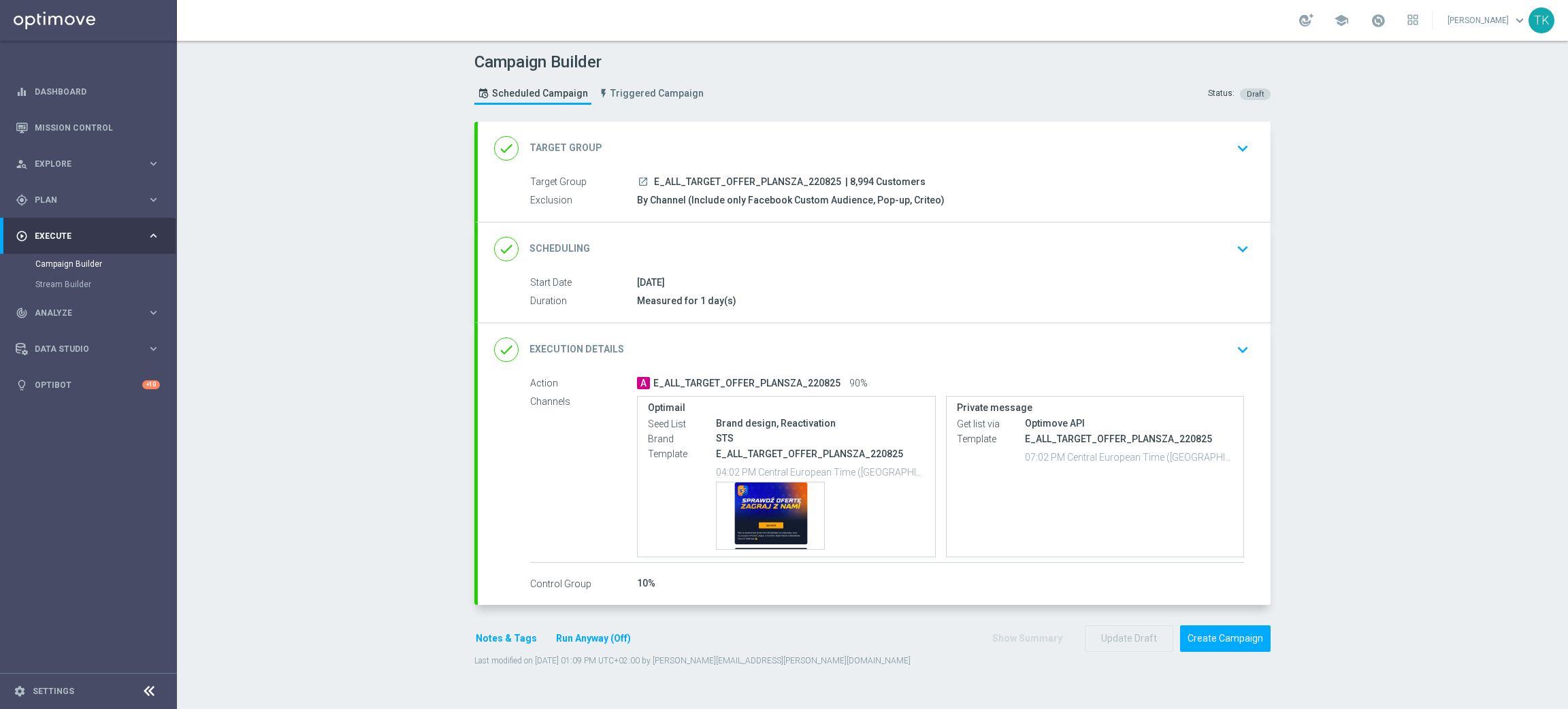
click at [941, 257] on div "done Scheduling keyboard_arrow_down" at bounding box center [874, 249] width 760 height 26
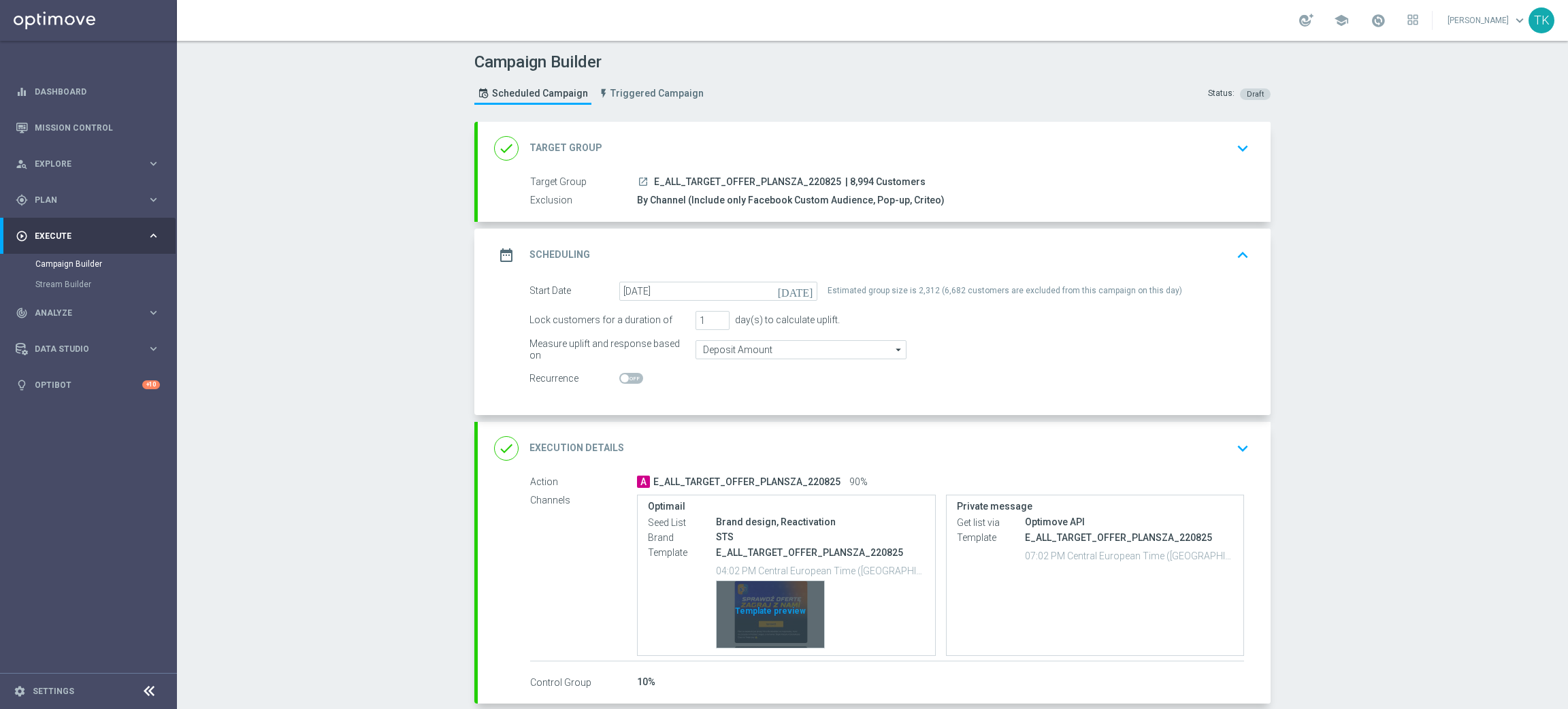
click at [758, 586] on div "Template preview" at bounding box center [771, 614] width 107 height 67
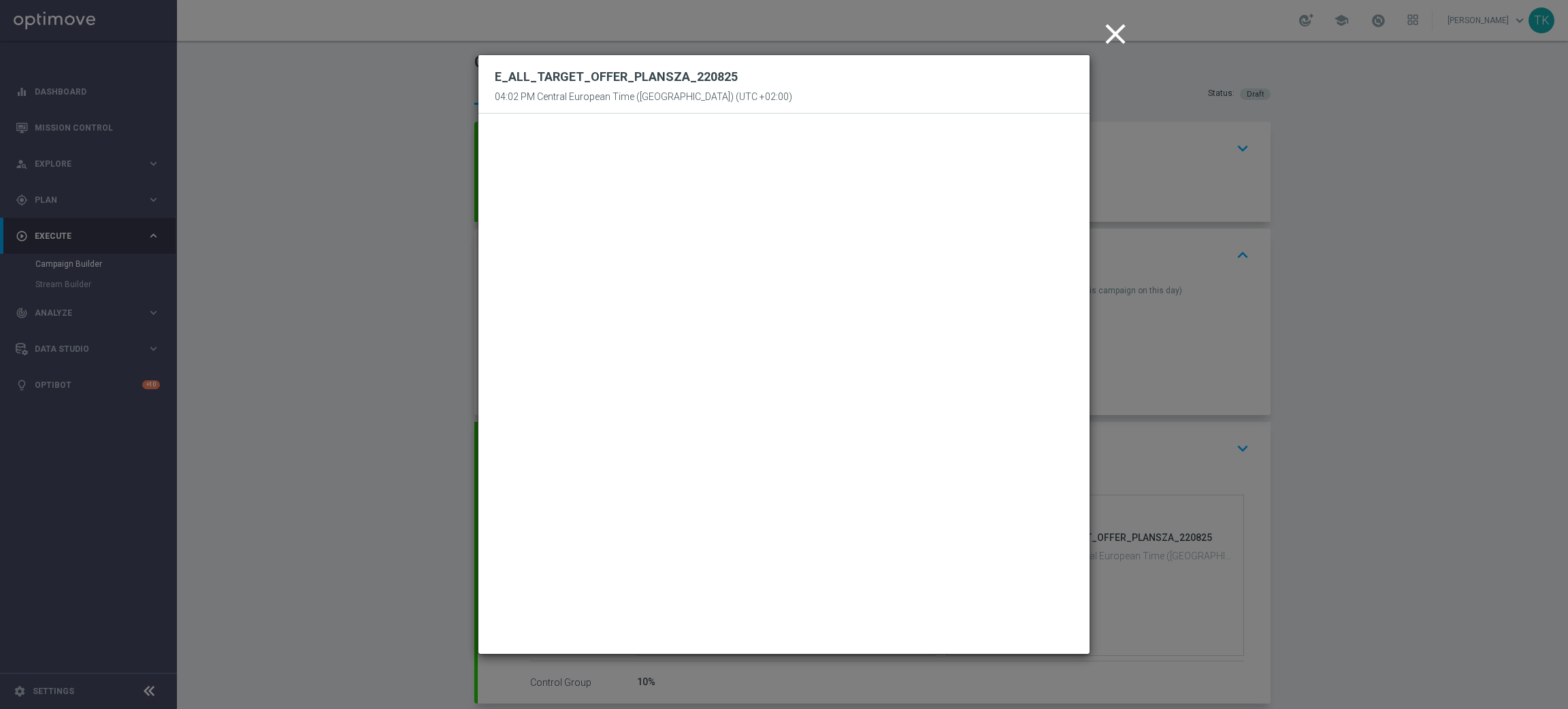
click at [1119, 39] on icon "close" at bounding box center [1115, 34] width 34 height 34
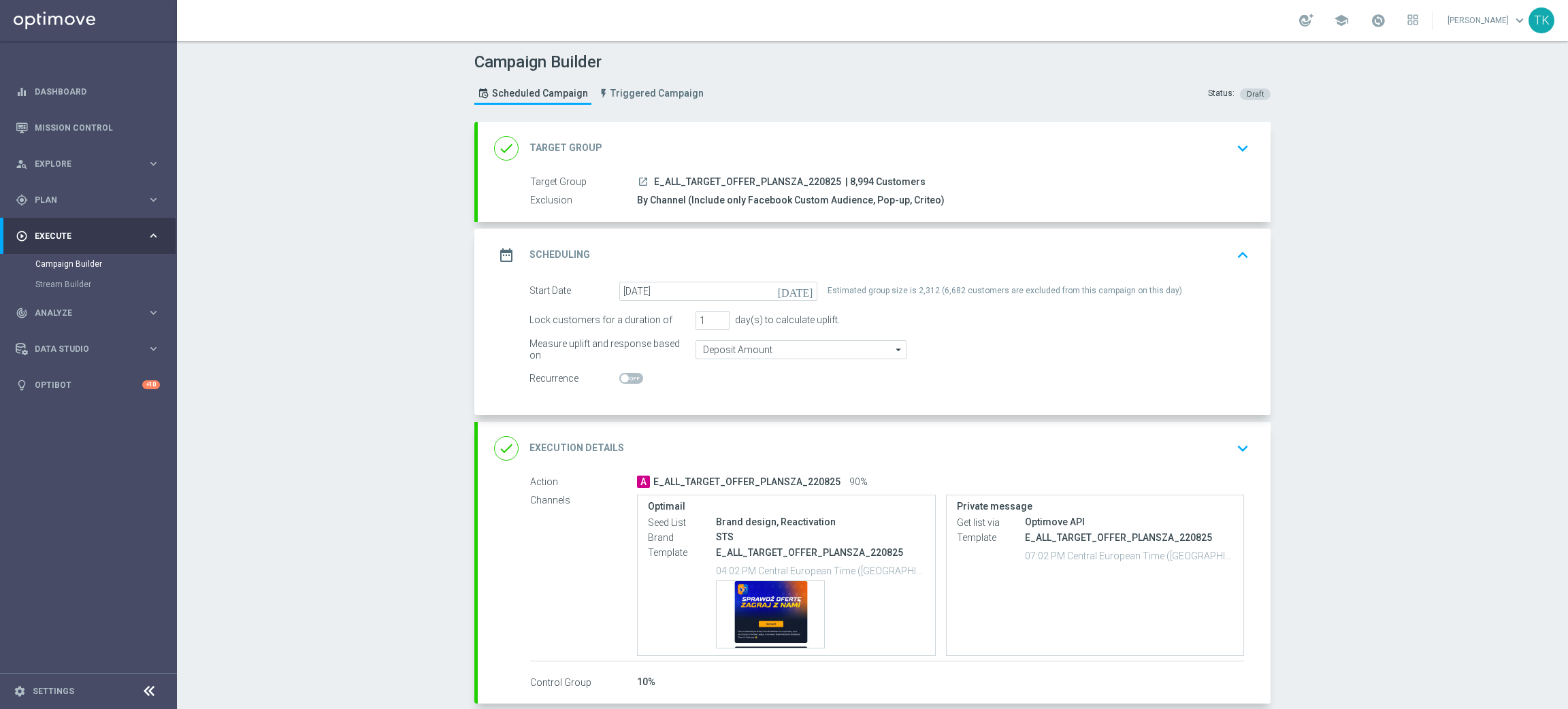
click at [941, 257] on div "date_range Scheduling keyboard_arrow_up" at bounding box center [874, 255] width 760 height 26
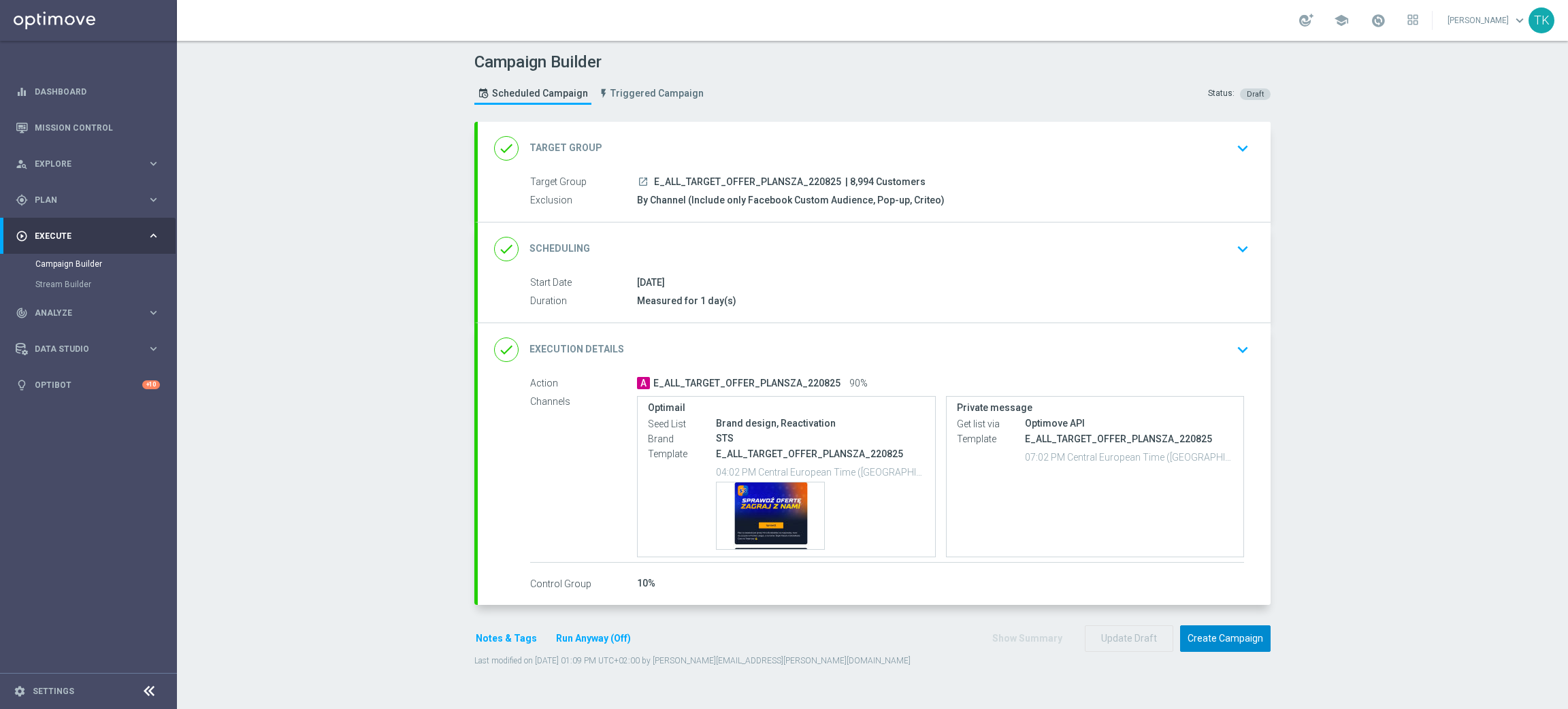
click at [1217, 644] on button "Create Campaign" at bounding box center [1225, 638] width 91 height 27
